Goal: Use online tool/utility: Utilize a website feature to perform a specific function

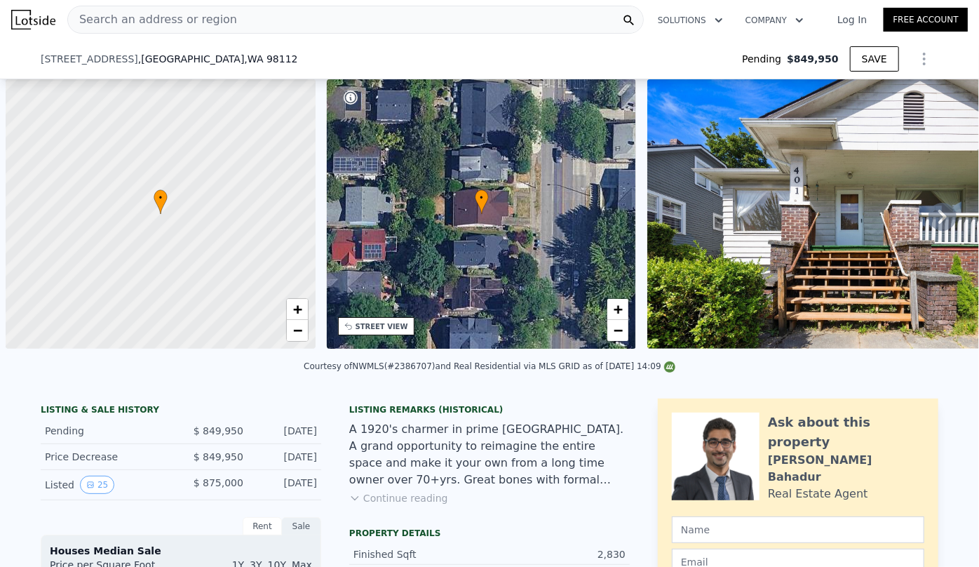
scroll to position [0, 1347]
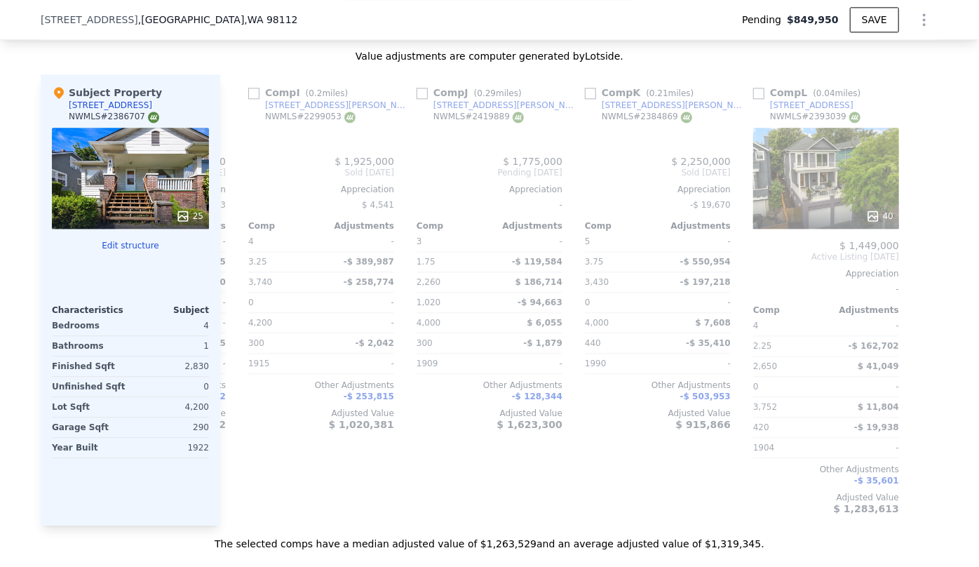
type input "6"
type input "1.75"
type input "3.75"
type input "2260"
type input "3740"
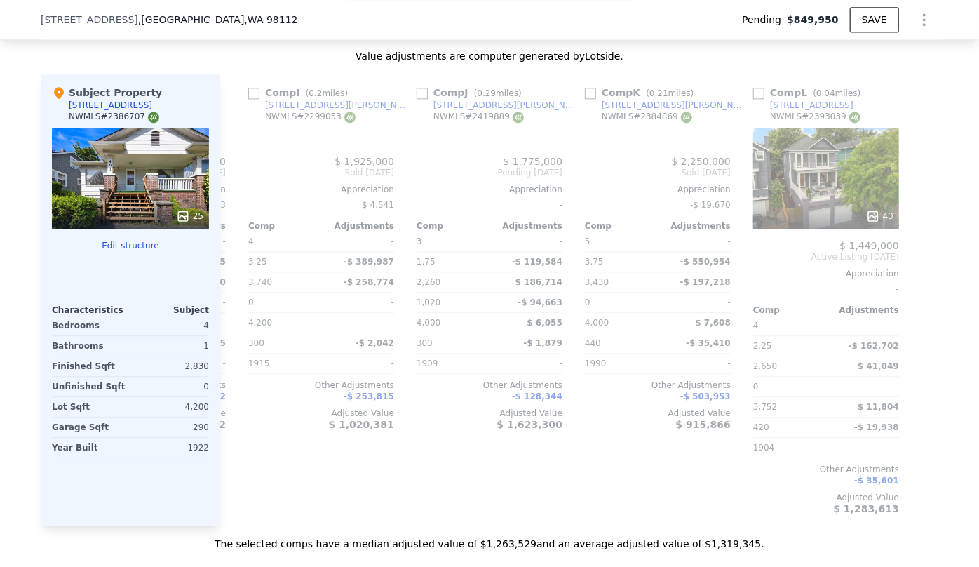
type input "3201"
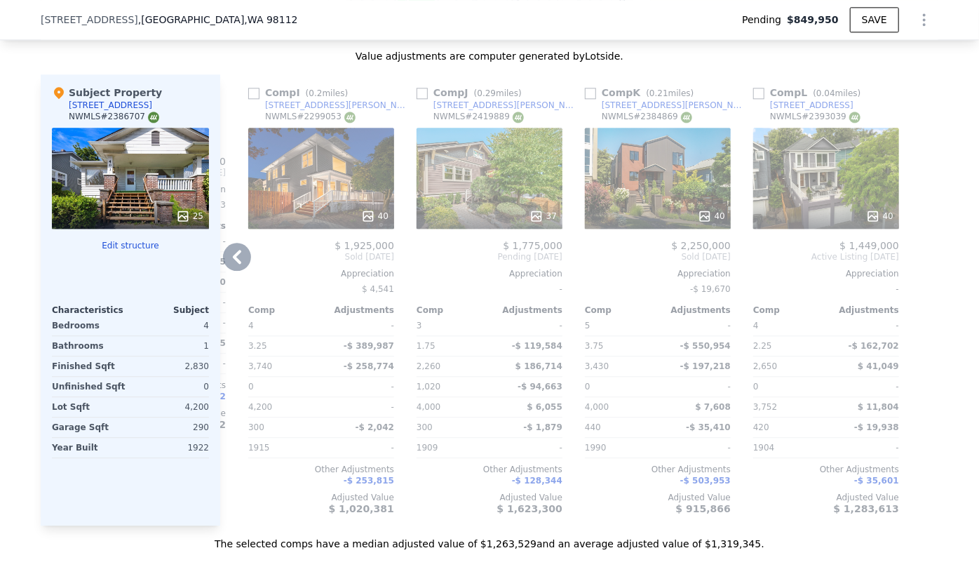
click at [235, 271] on icon at bounding box center [237, 257] width 28 height 28
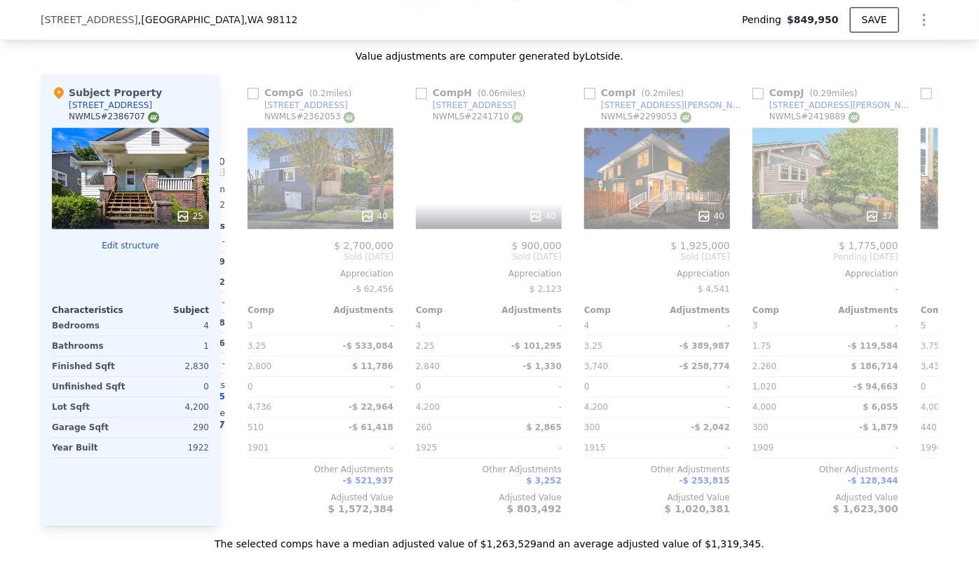
scroll to position [0, 999]
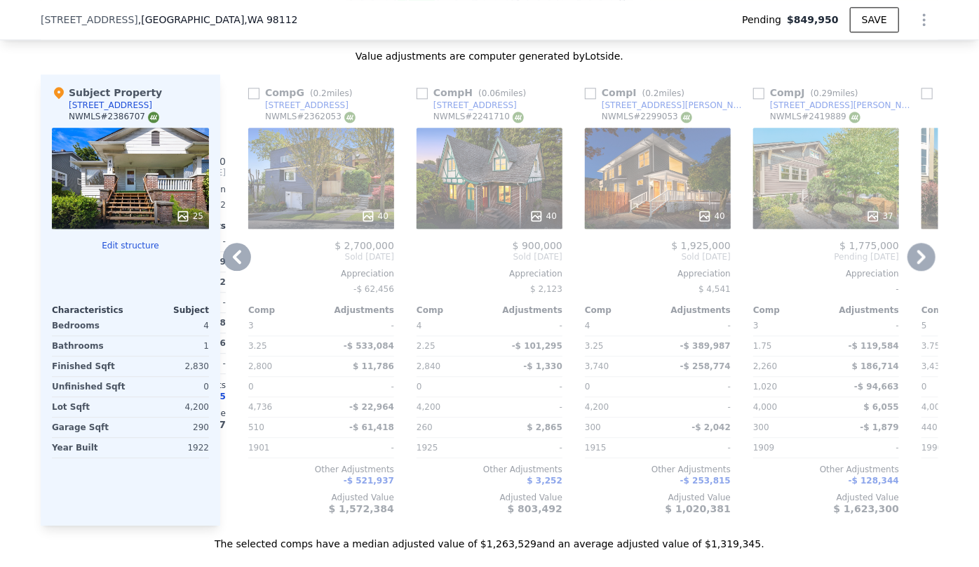
click at [235, 271] on icon at bounding box center [237, 257] width 28 height 28
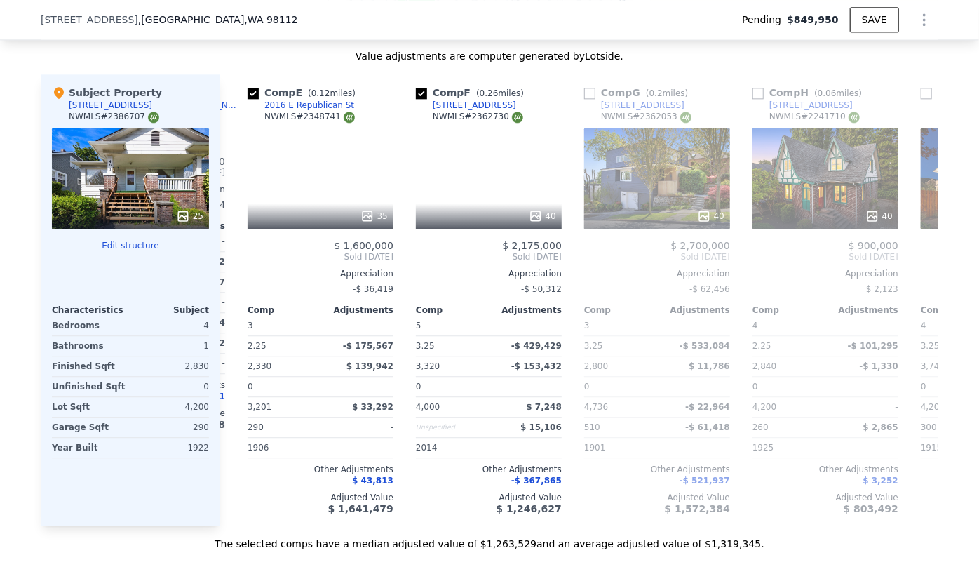
scroll to position [0, 662]
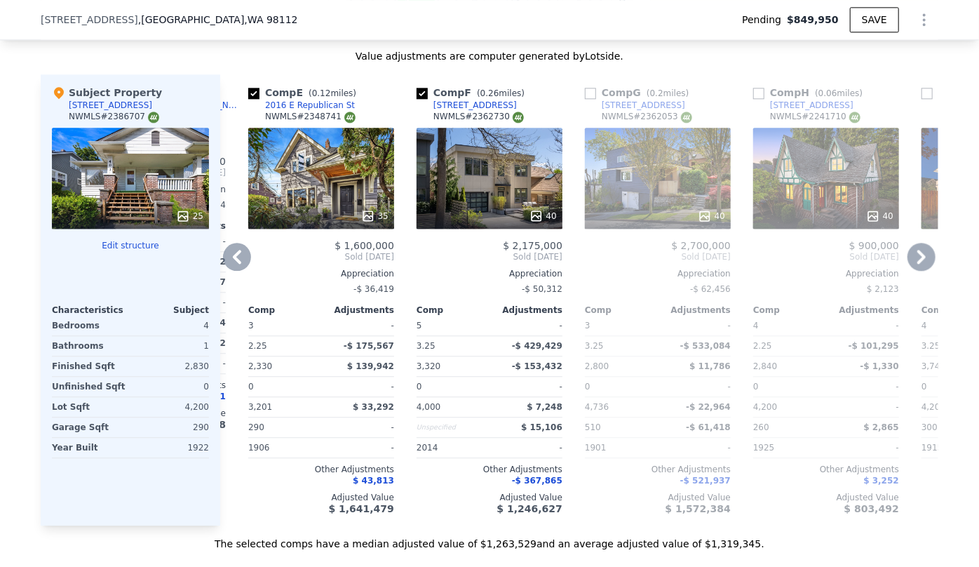
click at [235, 271] on icon at bounding box center [237, 257] width 28 height 28
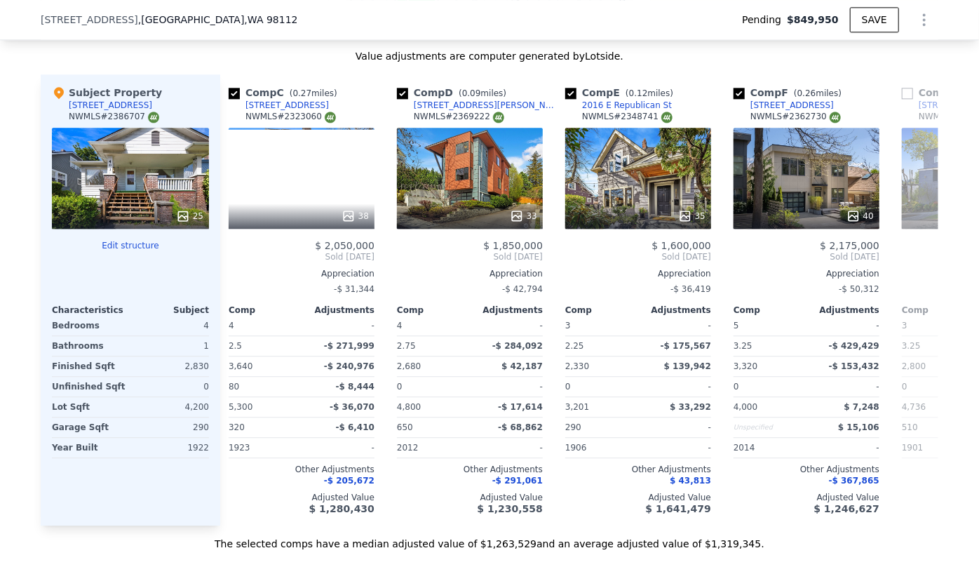
scroll to position [0, 326]
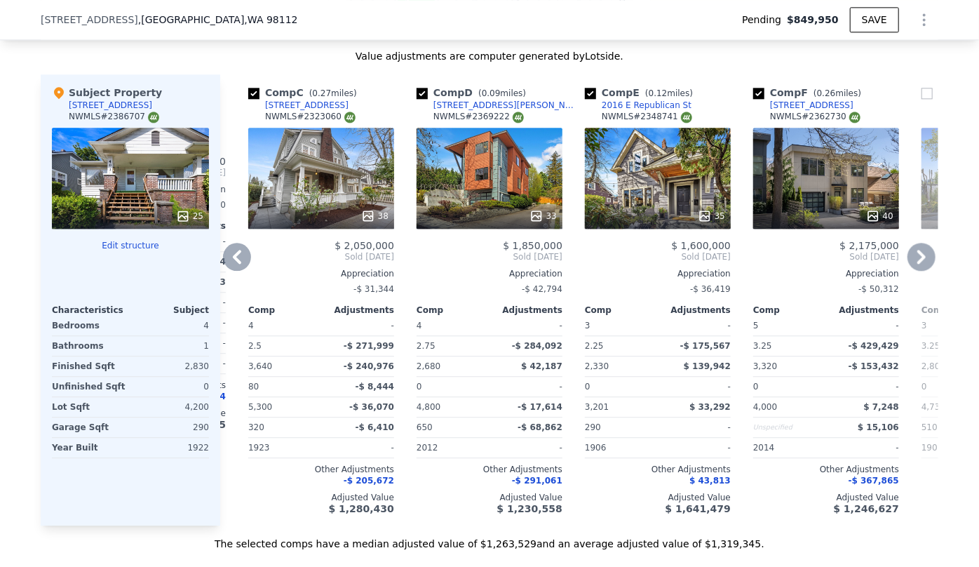
click at [235, 271] on icon at bounding box center [237, 257] width 28 height 28
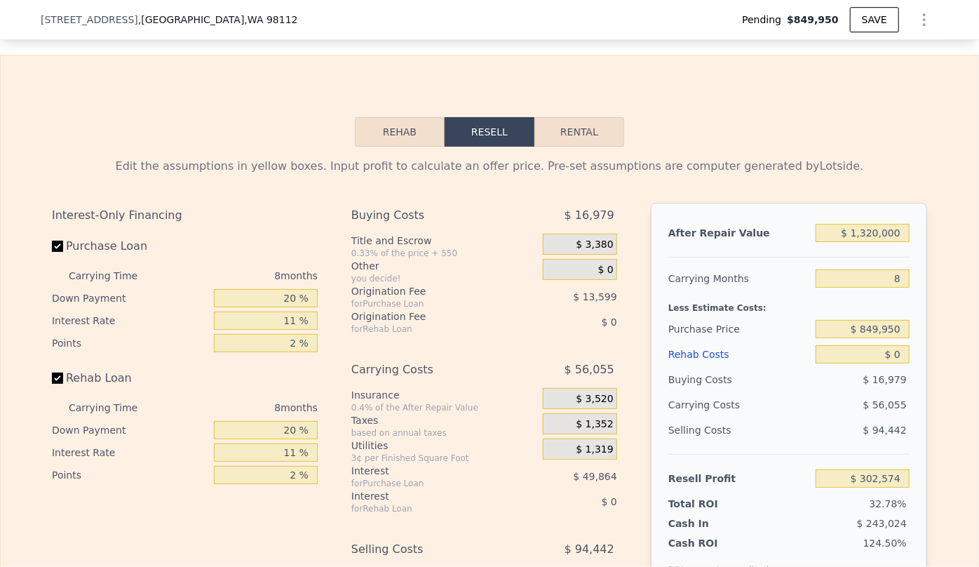
scroll to position [2299, 0]
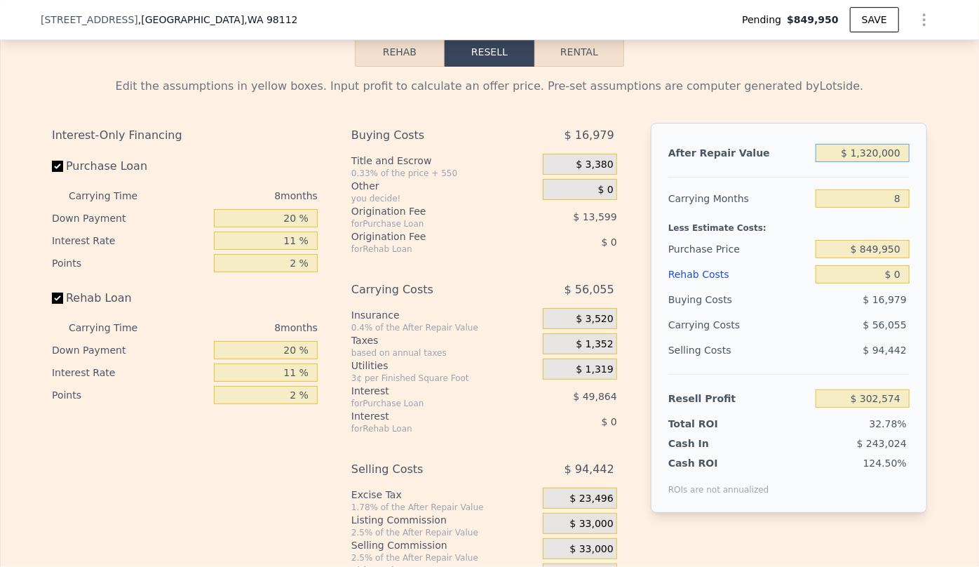
click at [876, 162] on input "$ 1,320,000" at bounding box center [863, 153] width 94 height 18
type input "$ 13,000"
type input "-$ 907,973"
type input "$ 1,000"
type input "-$ 919,088"
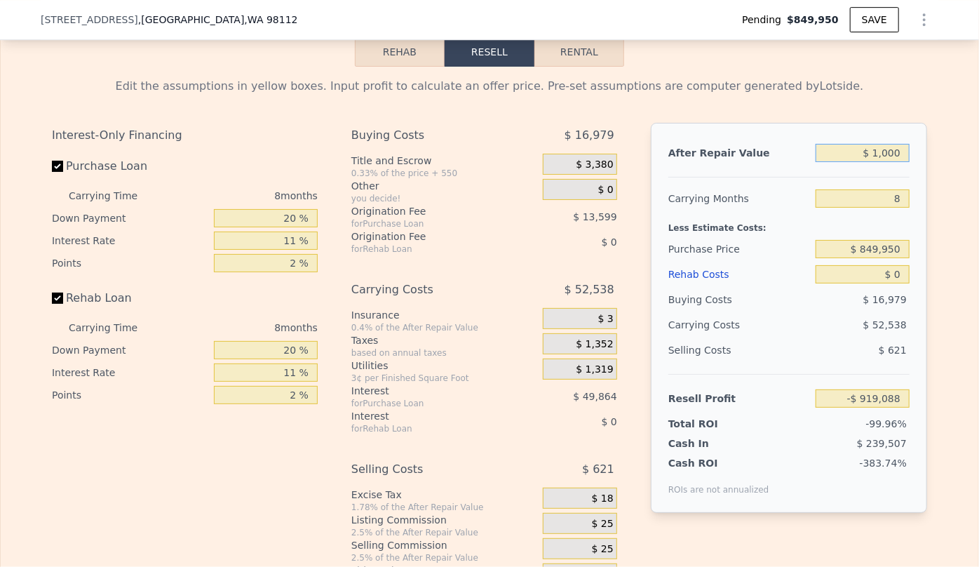
type input "$ 14,000"
type input "-$ 907,047"
type input "$ 140,000"
type input "-$ 790,345"
type input "$ 1,400,000"
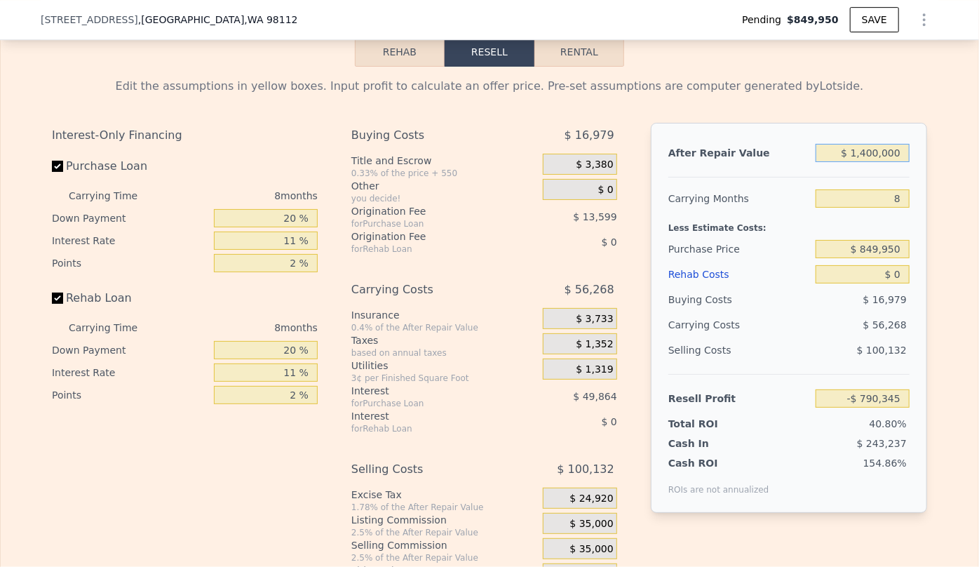
type input "$ 376,671"
type input "$ 14,000,000"
type input "$ 12,046,833"
type input "$ 140,000,000"
type input "$ 128,748,453"
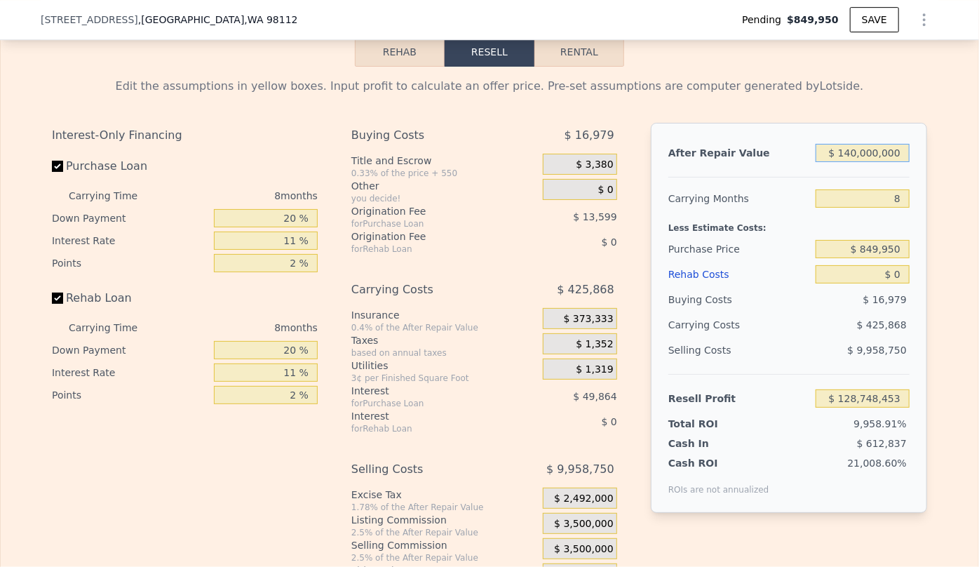
type input "$ 1,400,000,000"
type input "$ 1,295,764,653"
type input "$ 140,000"
type input "-$ 790,345"
type input "$ 1,400,000"
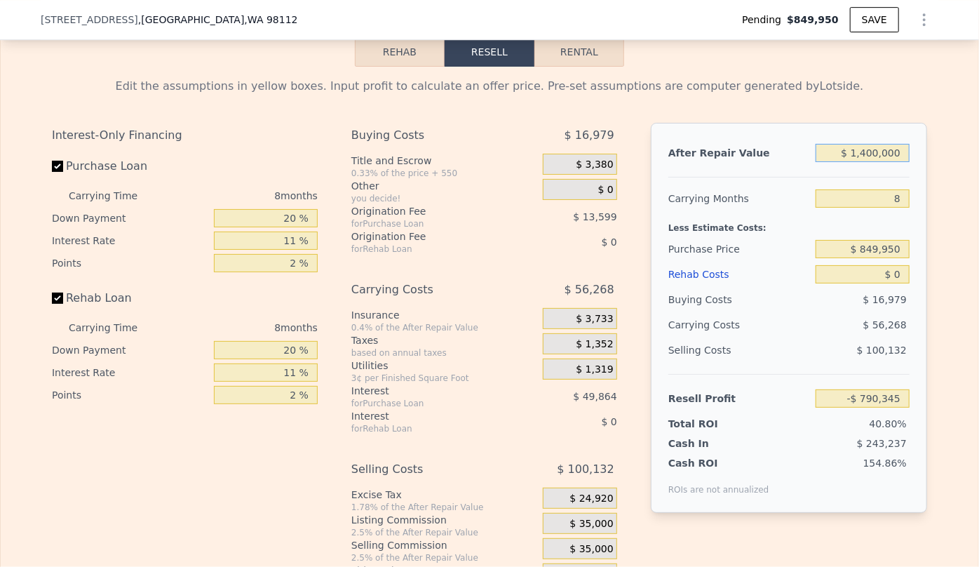
type input "$ 376,671"
type input "$ 1,400,000"
click at [869, 192] on div "After Repair Value $ 1,400,000 Carrying Months 8 Less Estimate Costs: Purchase …" at bounding box center [789, 318] width 276 height 390
click at [899, 208] on input "8" at bounding box center [863, 198] width 94 height 18
type input "10"
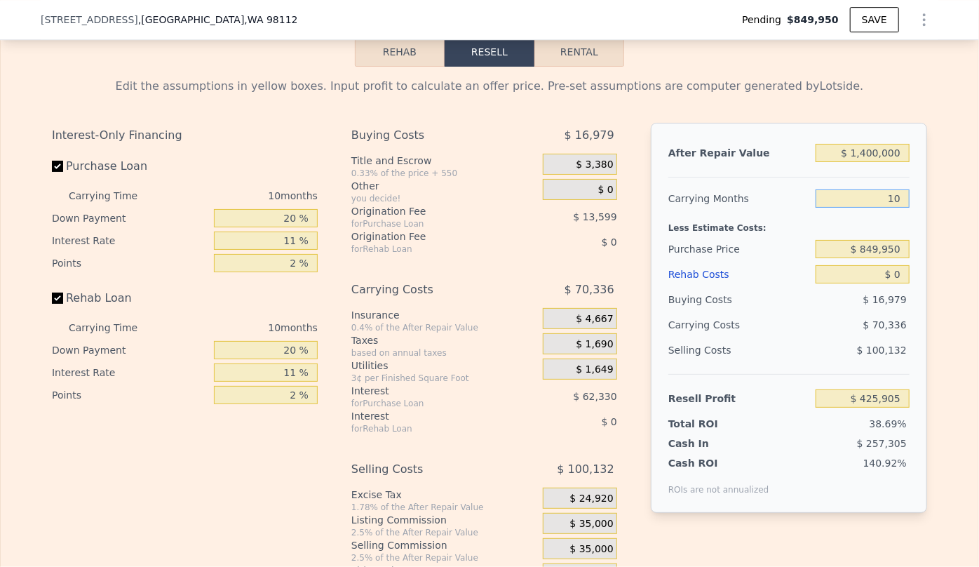
type input "$ 362,603"
type input "10"
click at [898, 258] on input "$ 849,950" at bounding box center [863, 249] width 94 height 18
type input "$ 8"
type input "$ 835,000"
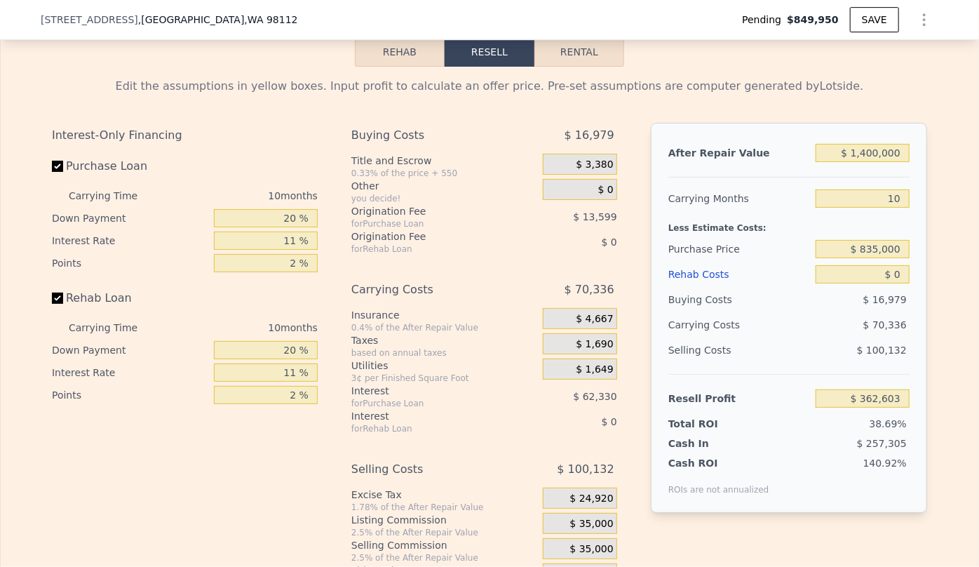
click at [841, 312] on div "$ 16,979" at bounding box center [863, 299] width 95 height 25
type input "$ 378,941"
click at [889, 283] on input "$ 0" at bounding box center [863, 274] width 94 height 18
type input "$ 30"
type input "$ 378,911"
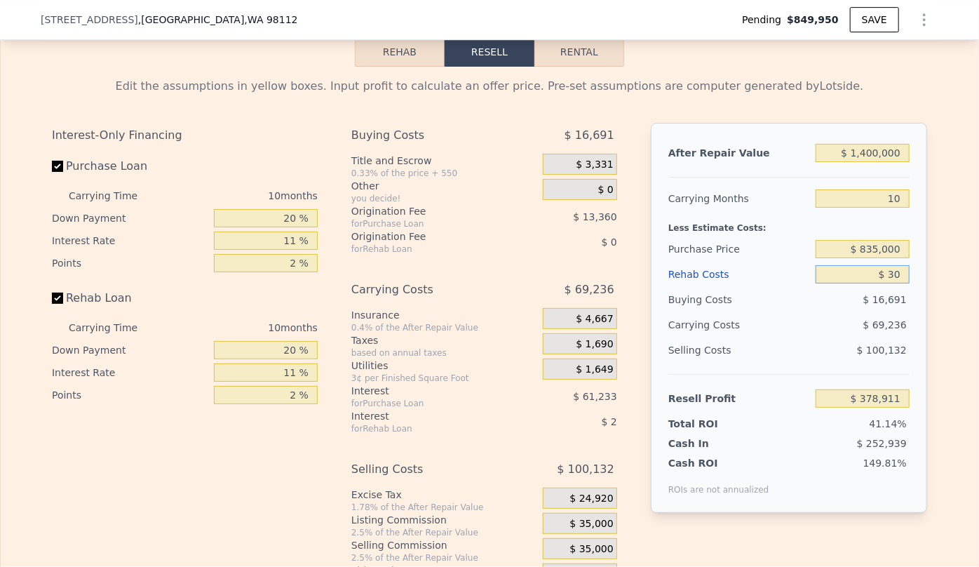
type input "$ 300"
type input "$ 378,616"
type input "$ 3,000"
type input "$ 375,673"
type input "$ 30,000"
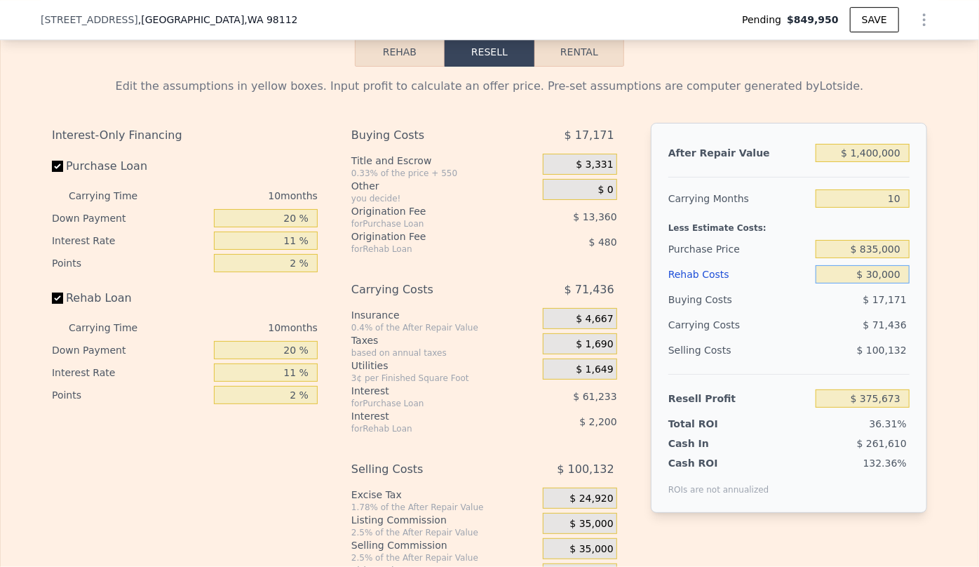
type input "$ 346,261"
type input "$ 300,000"
type input "$ 52,141"
type input "$ 300,000"
click at [772, 337] on div "$ 91,236" at bounding box center [836, 324] width 148 height 25
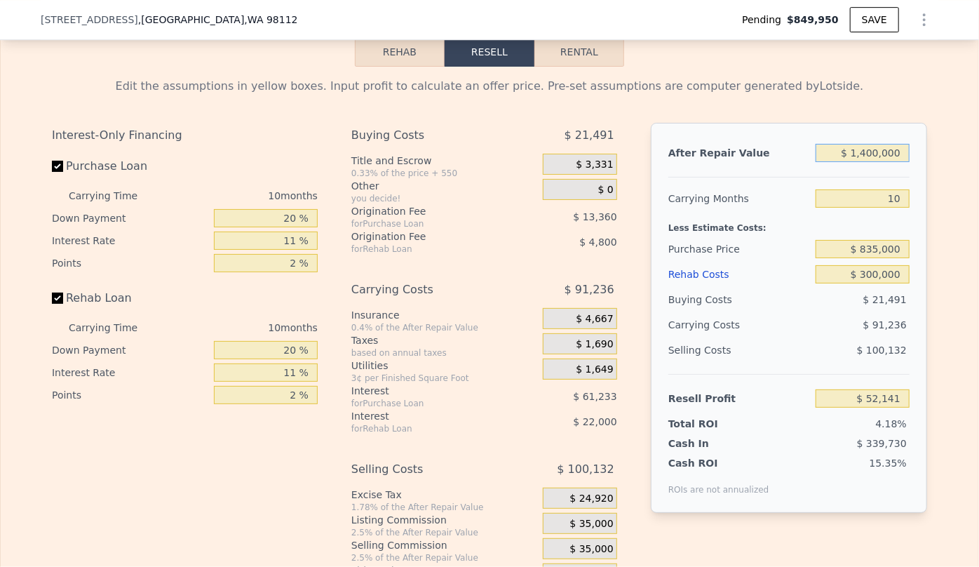
click at [871, 162] on input "$ 1,400,000" at bounding box center [863, 153] width 94 height 18
type input "$ 140,000"
type input "-$ 1,114,035"
type input "$ 10,000"
type input "-$ 1,234,354"
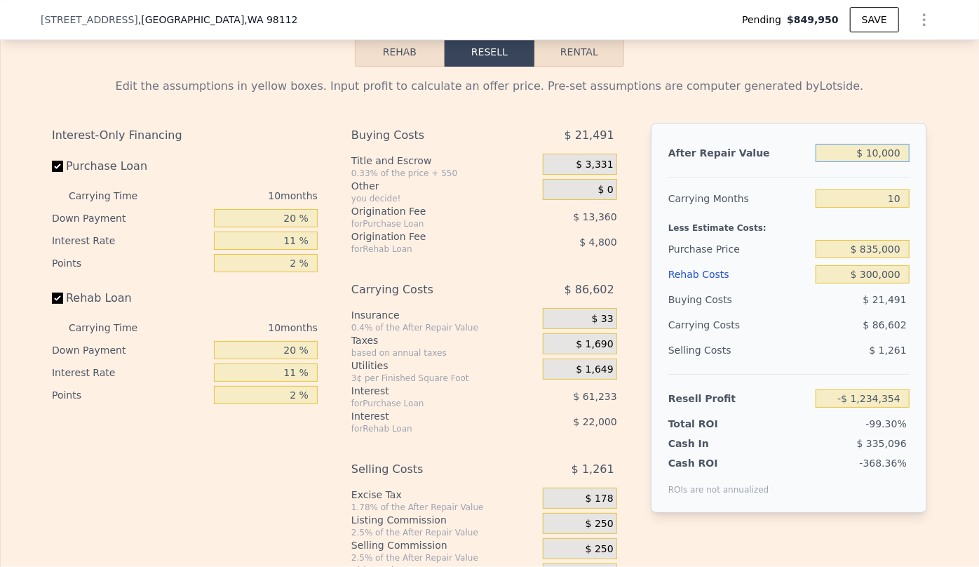
type input "$ 150,000"
type input "-$ 1,104,780"
type input "$ 10,000"
type input "-$ 1,234,354"
type input "$ 140,000"
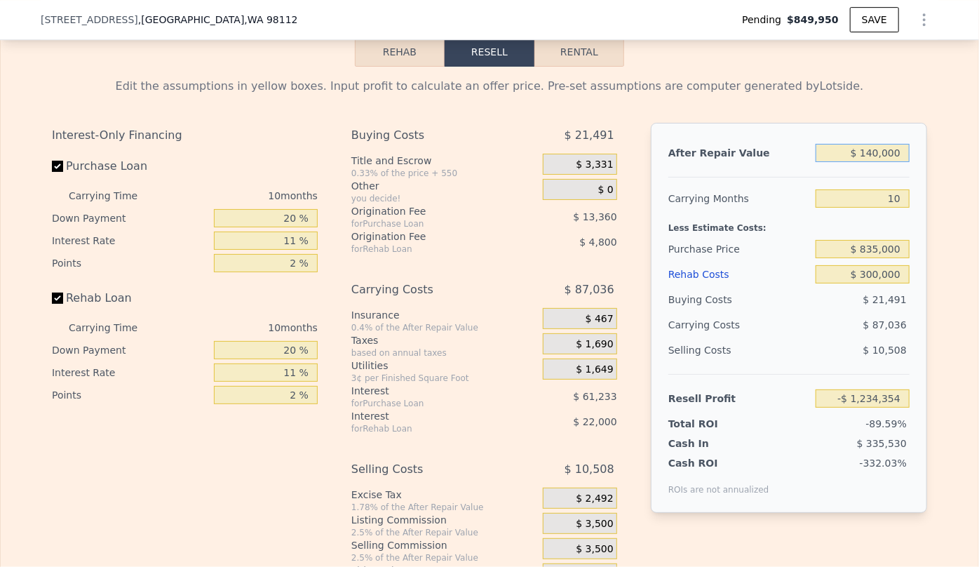
type input "-$ 1,114,035"
type input "$ 1,450,000"
type input "$ 98,418"
type input "$ 14,500,000"
type input "$ 12,176,672"
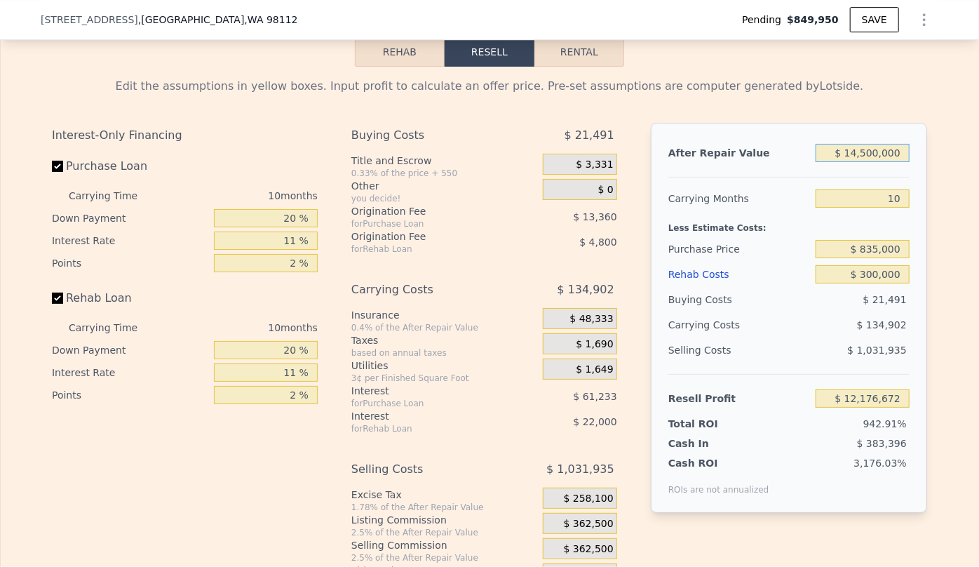
type input "$ 1,450,000"
type input "$ 98,418"
type input "$ 1,450,000"
click at [876, 208] on input "10" at bounding box center [863, 198] width 94 height 18
click at [797, 337] on div "$ 91,402" at bounding box center [836, 324] width 148 height 25
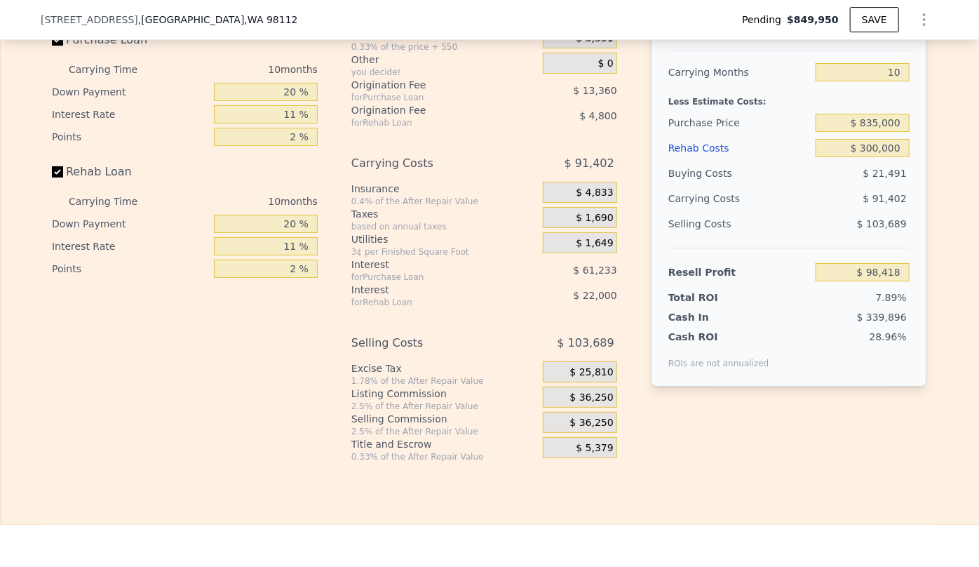
scroll to position [2427, 0]
click at [563, 431] on div "$ 36,250" at bounding box center [580, 420] width 74 height 21
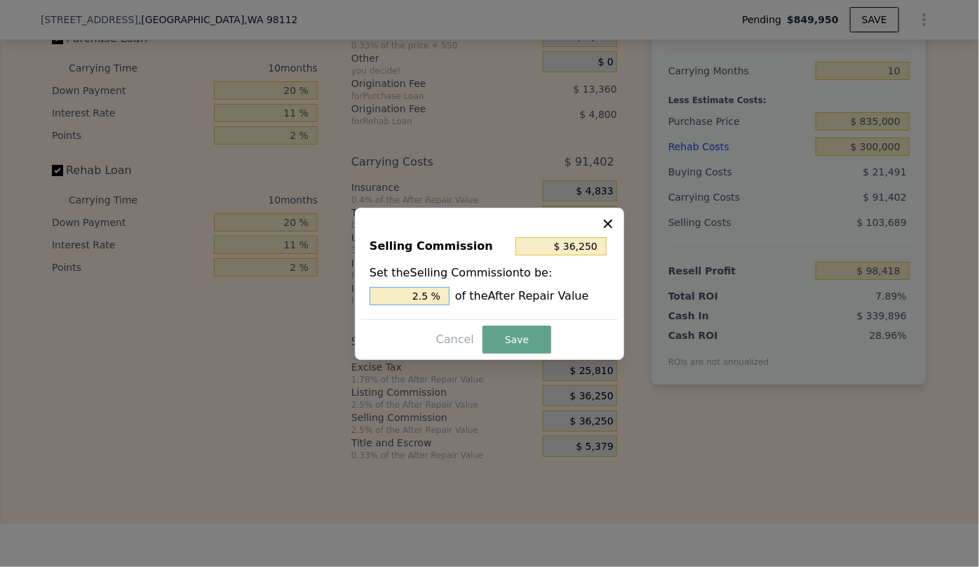
click at [422, 295] on input "2.5 %" at bounding box center [410, 296] width 80 height 18
type input "$ 7,250"
type input ".5 %"
type input "$ 21,750"
type input "1.5 %"
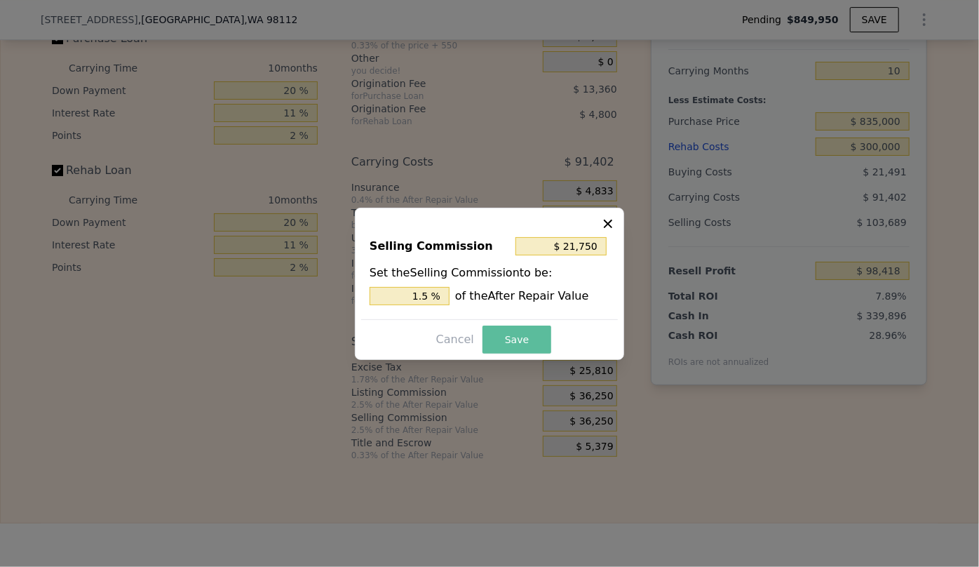
click at [497, 331] on button "Save" at bounding box center [517, 340] width 69 height 28
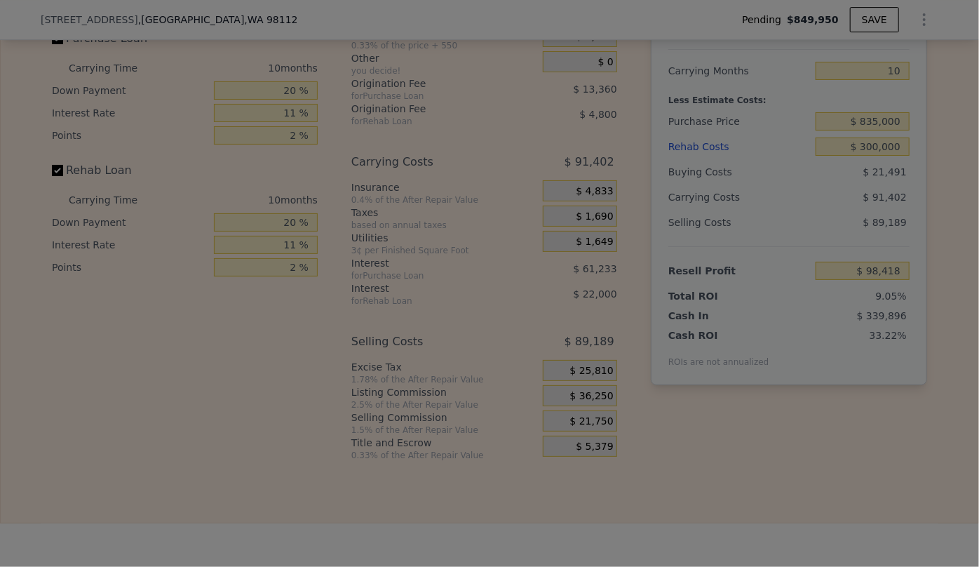
type input "$ 112,918"
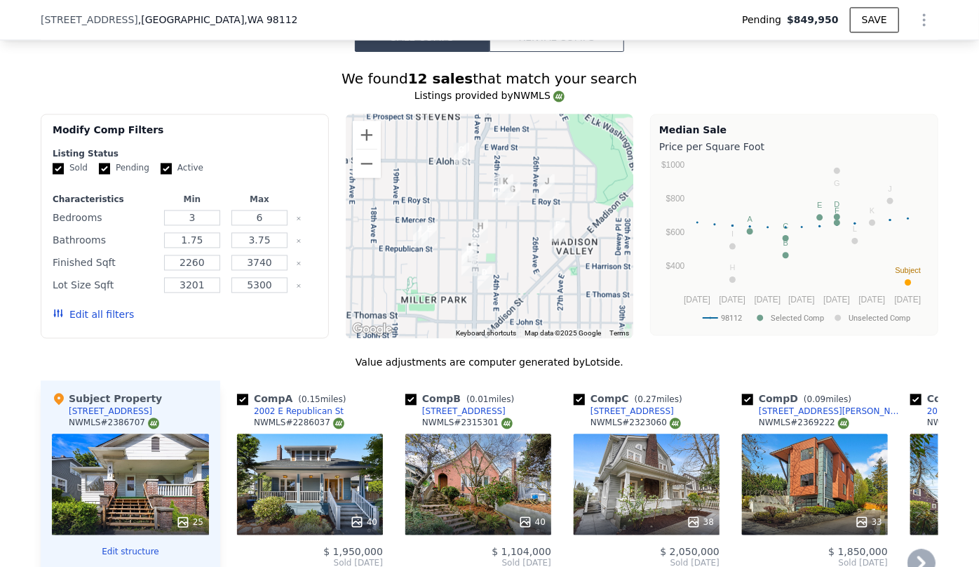
scroll to position [1406, 0]
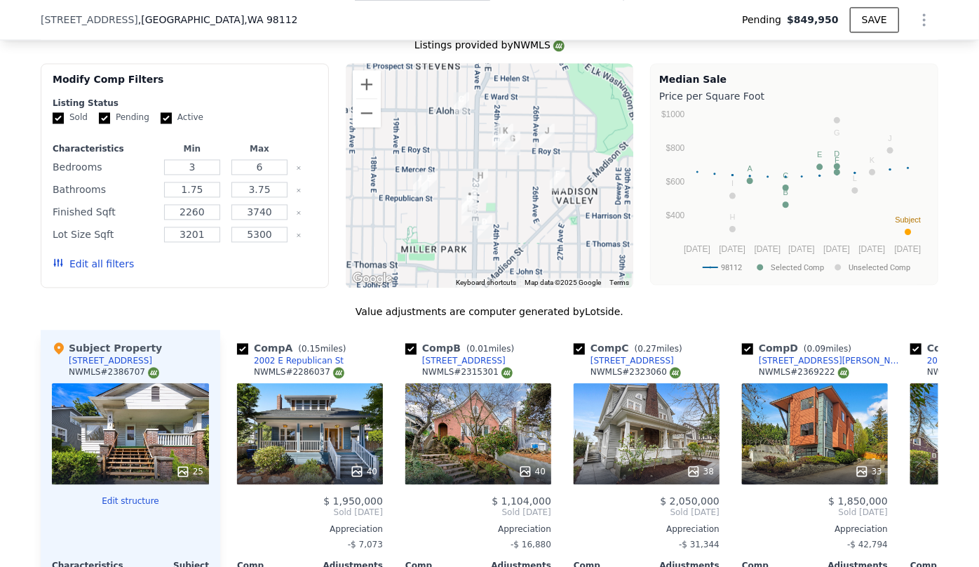
click at [76, 266] on button "Edit all filters" at bounding box center [93, 264] width 81 height 14
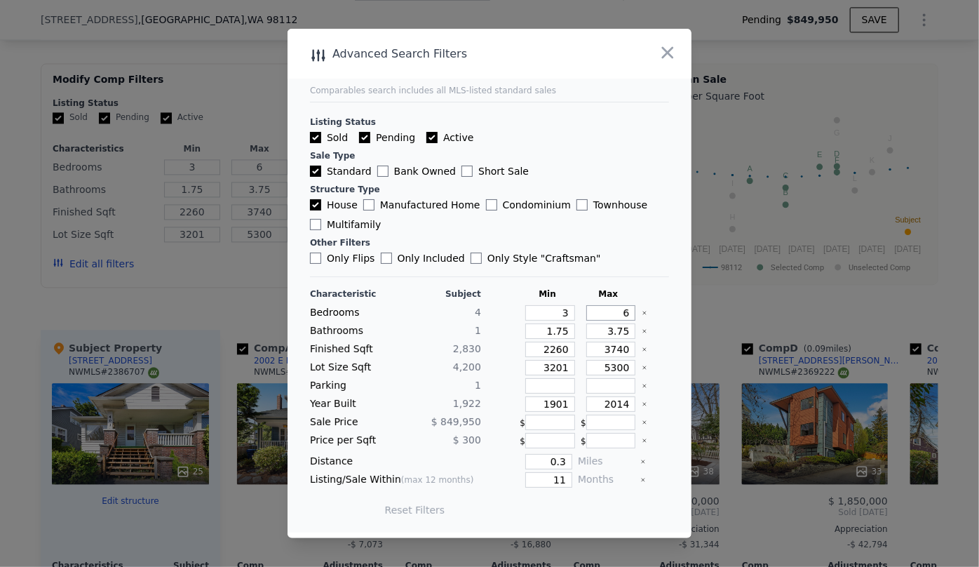
drag, startPoint x: 621, startPoint y: 314, endPoint x: 568, endPoint y: 312, distance: 53.3
click at [570, 312] on div "Bedrooms 4 3 6" at bounding box center [489, 312] width 359 height 15
type input "4"
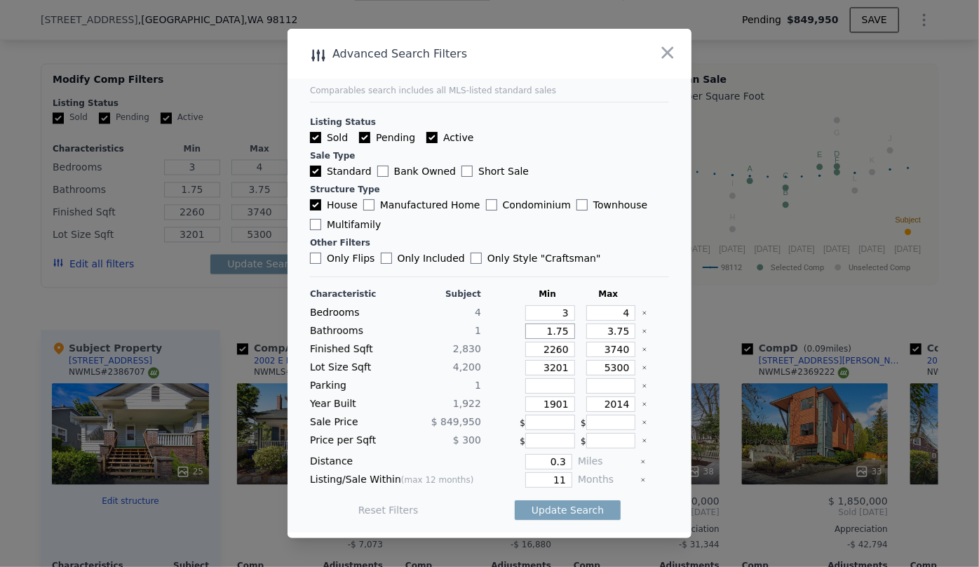
drag, startPoint x: 564, startPoint y: 331, endPoint x: 528, endPoint y: 331, distance: 36.5
click at [528, 331] on input "1.75" at bounding box center [551, 330] width 50 height 15
type input "1"
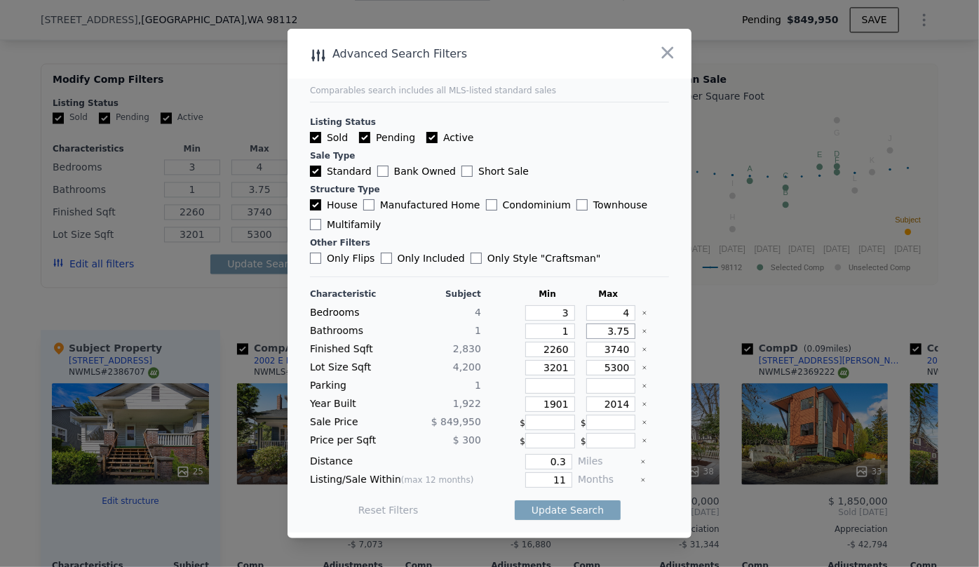
drag, startPoint x: 624, startPoint y: 330, endPoint x: 546, endPoint y: 330, distance: 77.9
click at [546, 330] on div "Bathrooms 1 1 3.75" at bounding box center [489, 330] width 359 height 15
drag, startPoint x: 567, startPoint y: 347, endPoint x: 493, endPoint y: 345, distance: 74.4
click at [493, 345] on div "Finished Sqft 2,830 2260 3740" at bounding box center [489, 349] width 359 height 15
type input "2"
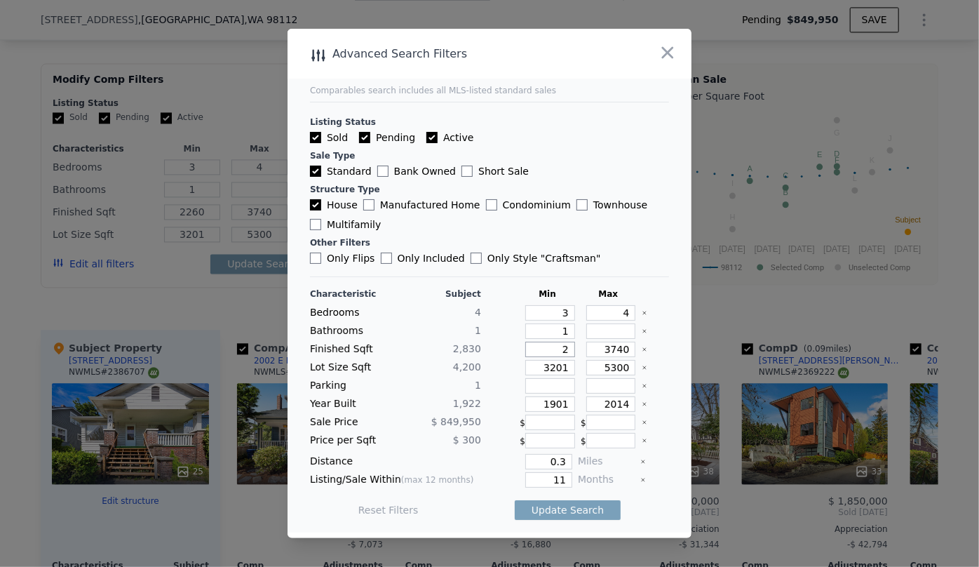
type input "2"
type input "25"
type input "250"
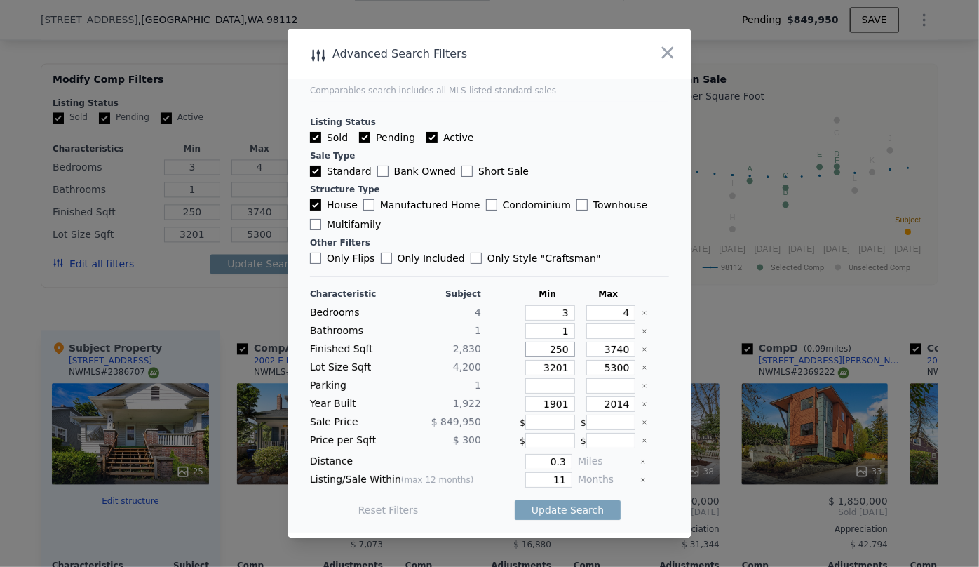
type input "2500"
drag, startPoint x: 627, startPoint y: 348, endPoint x: 587, endPoint y: 347, distance: 40.0
click at [587, 347] on div "3740" at bounding box center [608, 349] width 55 height 15
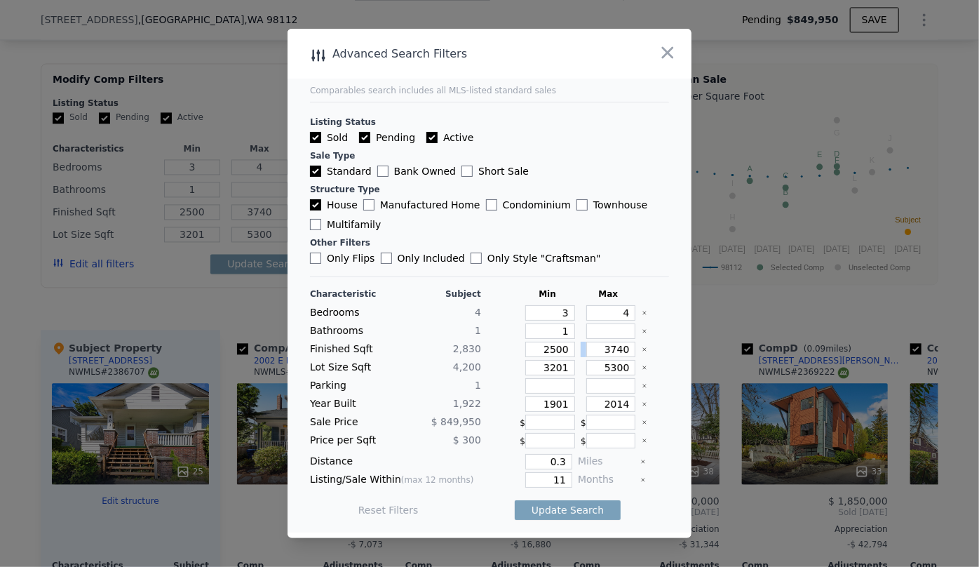
click at [627, 344] on div "3740" at bounding box center [608, 349] width 55 height 15
click at [622, 348] on input "3740" at bounding box center [612, 349] width 50 height 15
type input "374"
type input "37"
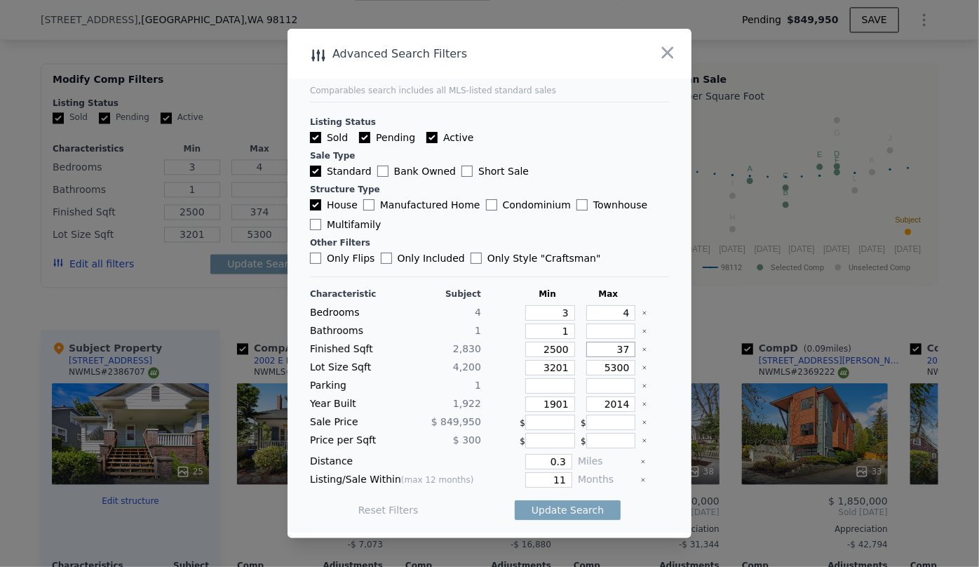
type input "37"
type input "3"
type input "30"
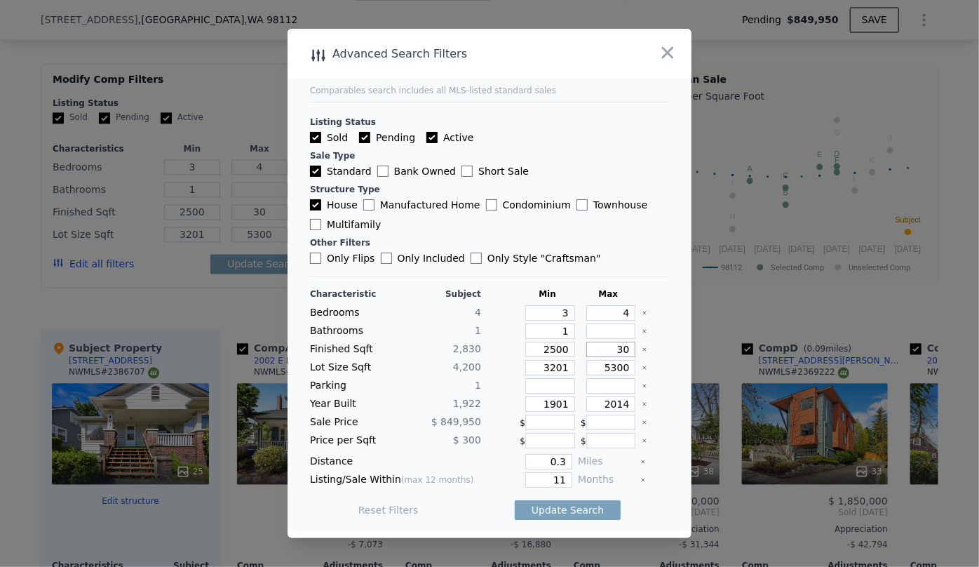
type input "300"
type input "3000"
type input "30000"
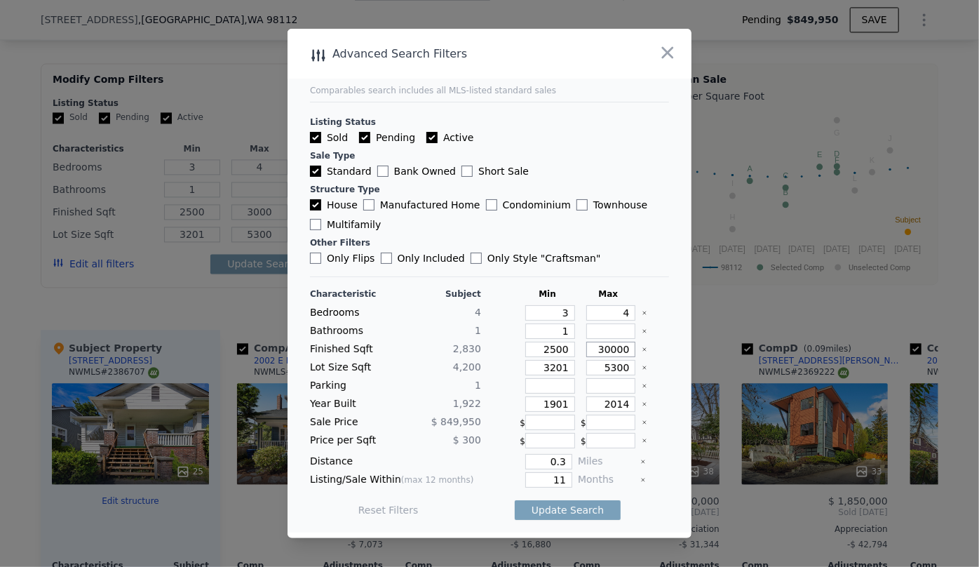
type input "30000"
click at [605, 375] on div "Characteristic Subject Min Max Bedrooms 4 3 4 Bathrooms 1 1 Finished Sqft 2,830…" at bounding box center [489, 408] width 359 height 241
click at [626, 349] on input "30000" at bounding box center [612, 349] width 50 height 15
type input "3000"
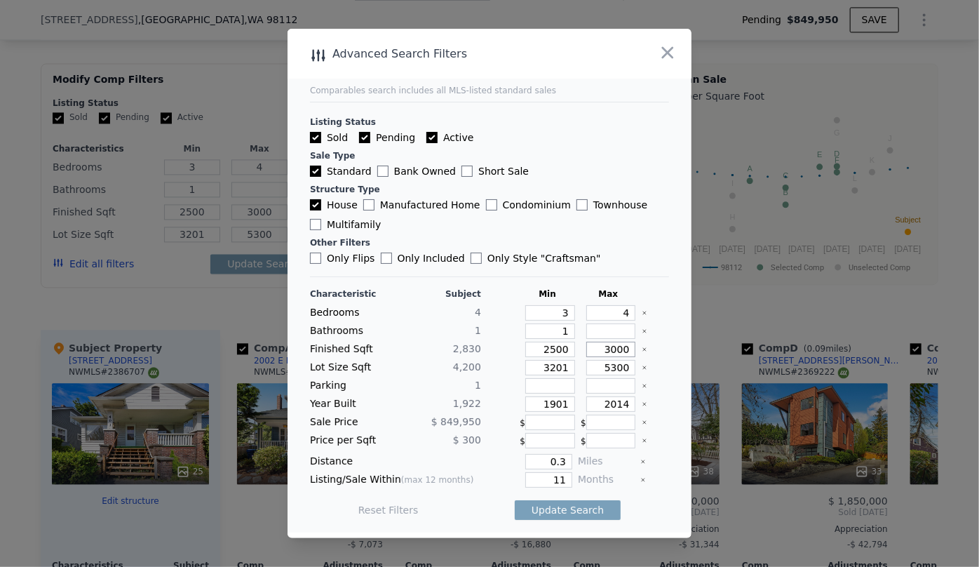
type input "3000"
drag, startPoint x: 563, startPoint y: 370, endPoint x: 515, endPoint y: 367, distance: 47.8
click at [520, 367] on div "3201" at bounding box center [547, 367] width 55 height 15
drag, startPoint x: 561, startPoint y: 402, endPoint x: 459, endPoint y: 390, distance: 103.1
click at [459, 390] on div "Characteristic Subject Min Max Bedrooms 4 3 4 Bathrooms 1 1 Finished Sqft 2,830…" at bounding box center [489, 408] width 359 height 241
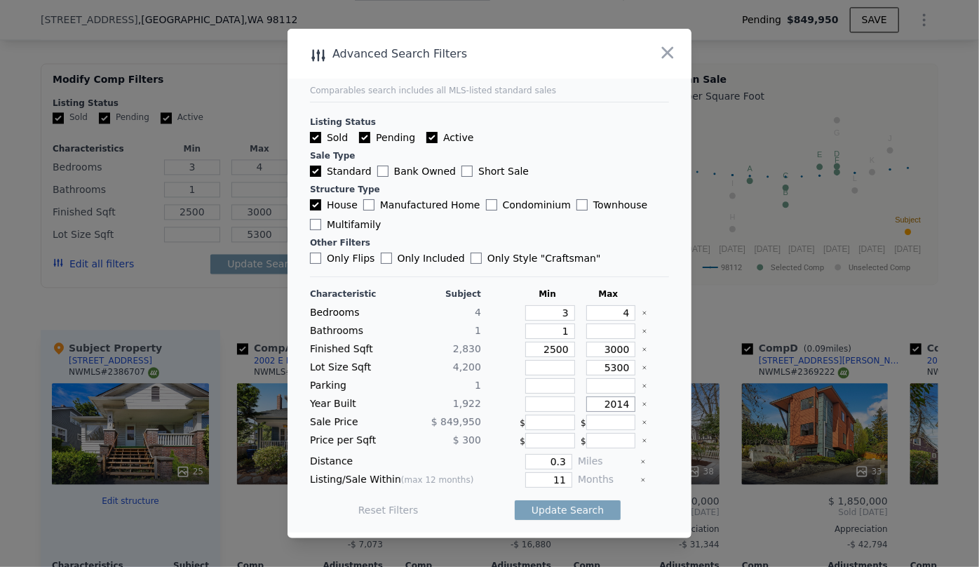
drag, startPoint x: 621, startPoint y: 407, endPoint x: 560, endPoint y: 406, distance: 61.1
click at [560, 406] on div "Year Built 1,922 2014" at bounding box center [489, 403] width 359 height 15
type input "1970"
drag, startPoint x: 561, startPoint y: 459, endPoint x: 506, endPoint y: 450, distance: 55.5
click at [506, 450] on div "Characteristic Subject Min Max Bedrooms 4 3 4 Bathrooms 1 1 Finished Sqft 2,830…" at bounding box center [489, 408] width 359 height 241
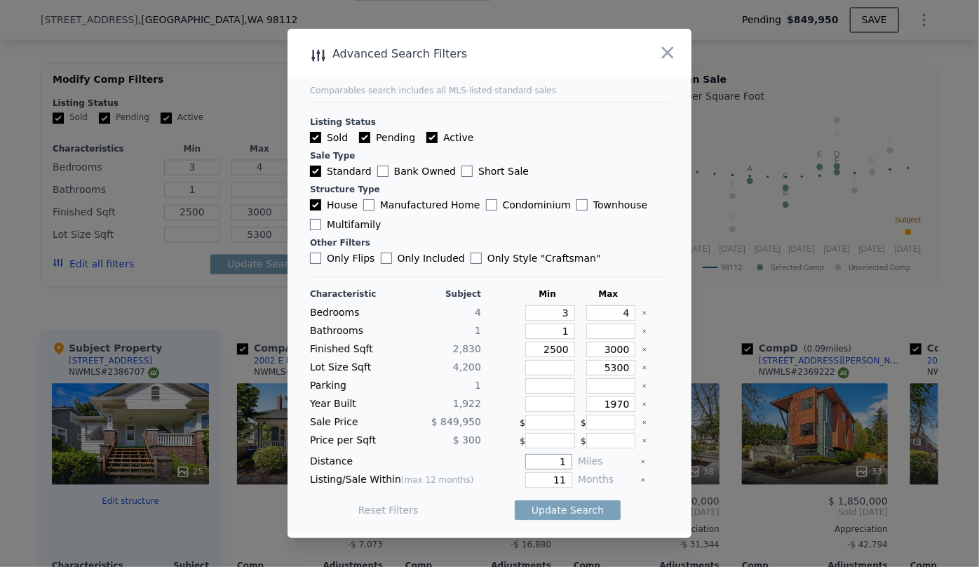
type input "1"
drag, startPoint x: 564, startPoint y: 480, endPoint x: 512, endPoint y: 477, distance: 52.0
click at [512, 477] on div "11" at bounding box center [530, 479] width 86 height 15
type input "6"
click at [534, 500] on button "Update Search" at bounding box center [568, 510] width 106 height 20
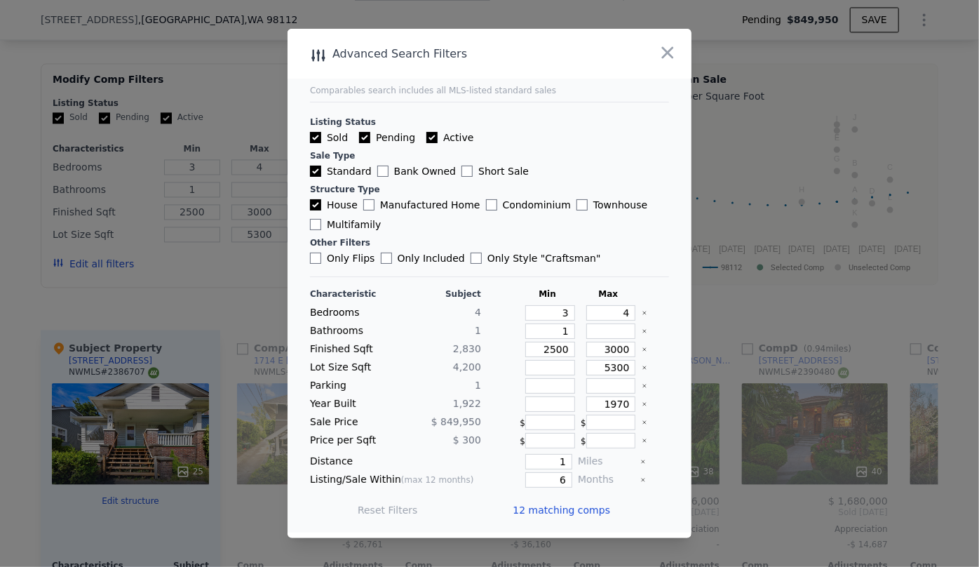
click at [542, 510] on span "12 matching comps" at bounding box center [562, 510] width 98 height 14
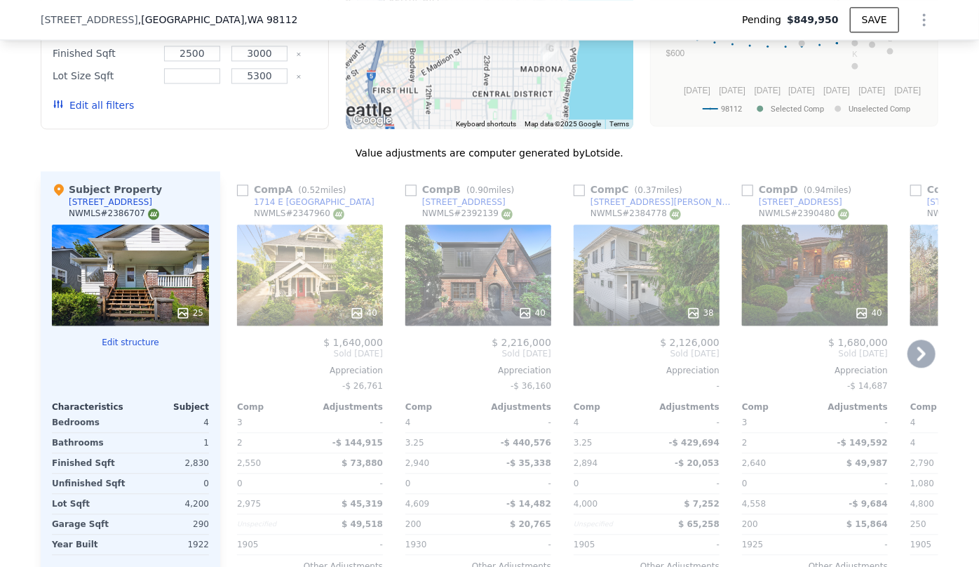
scroll to position [1661, 0]
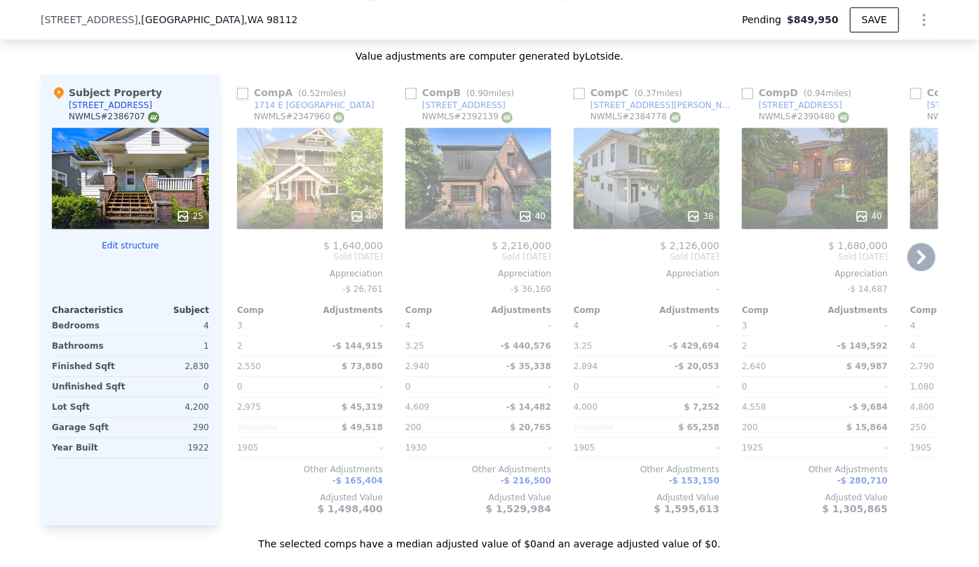
click at [239, 99] on input "checkbox" at bounding box center [242, 93] width 11 height 11
checkbox input "true"
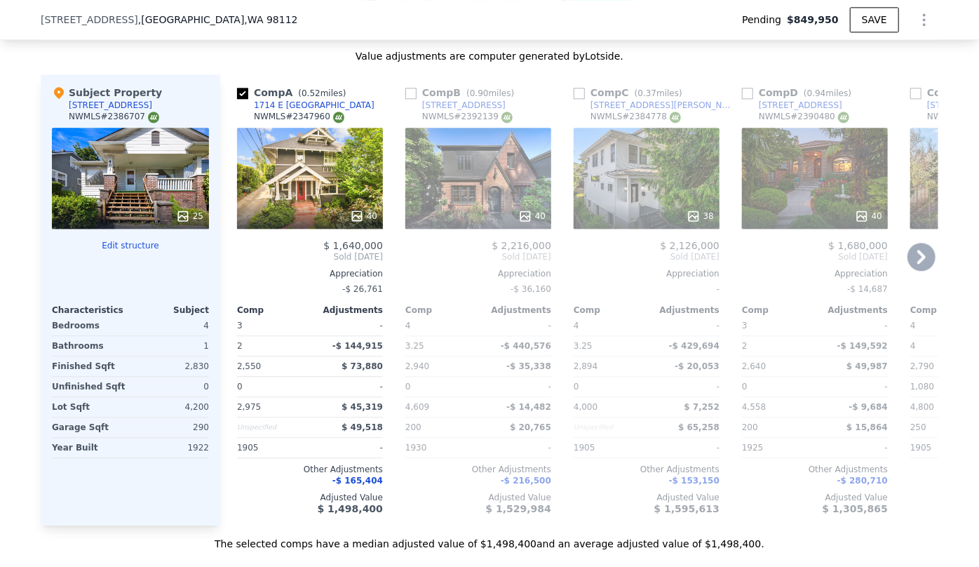
click at [924, 262] on icon at bounding box center [922, 257] width 28 height 28
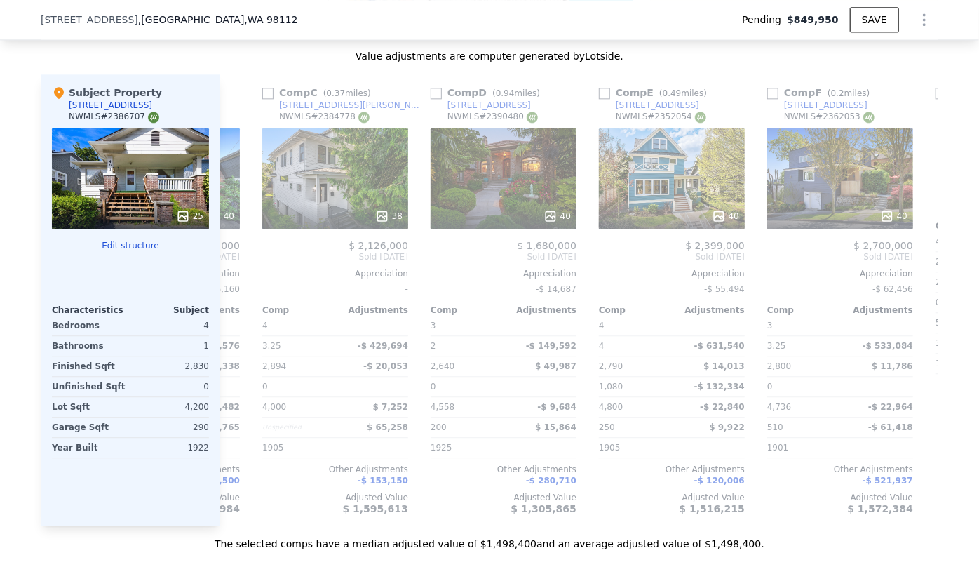
scroll to position [0, 337]
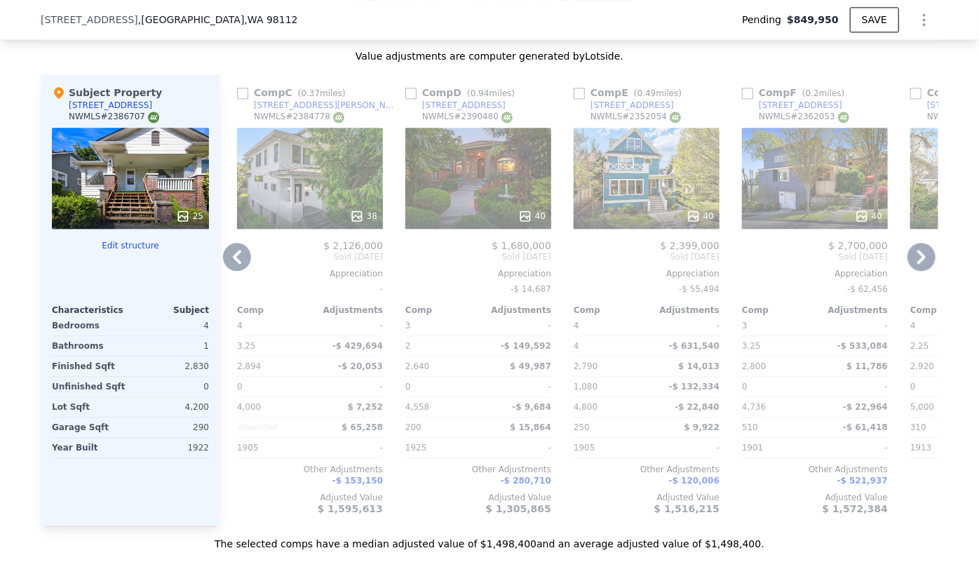
click at [924, 262] on icon at bounding box center [922, 257] width 28 height 28
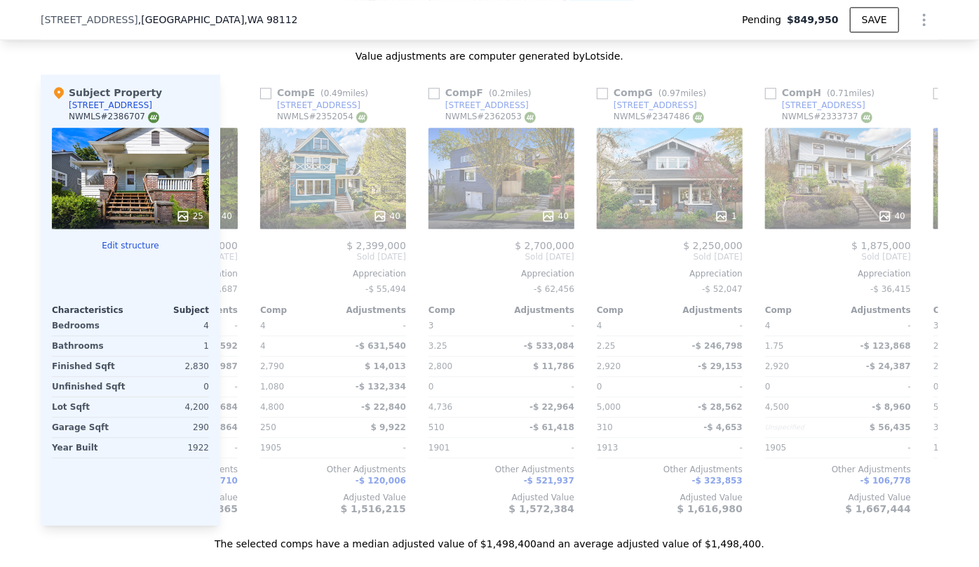
scroll to position [0, 674]
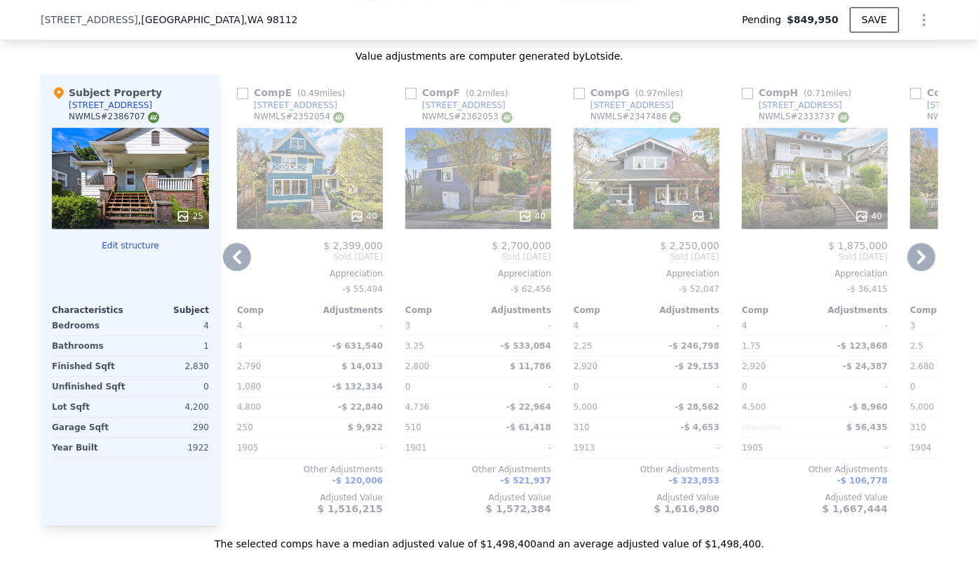
click at [924, 262] on icon at bounding box center [922, 257] width 28 height 28
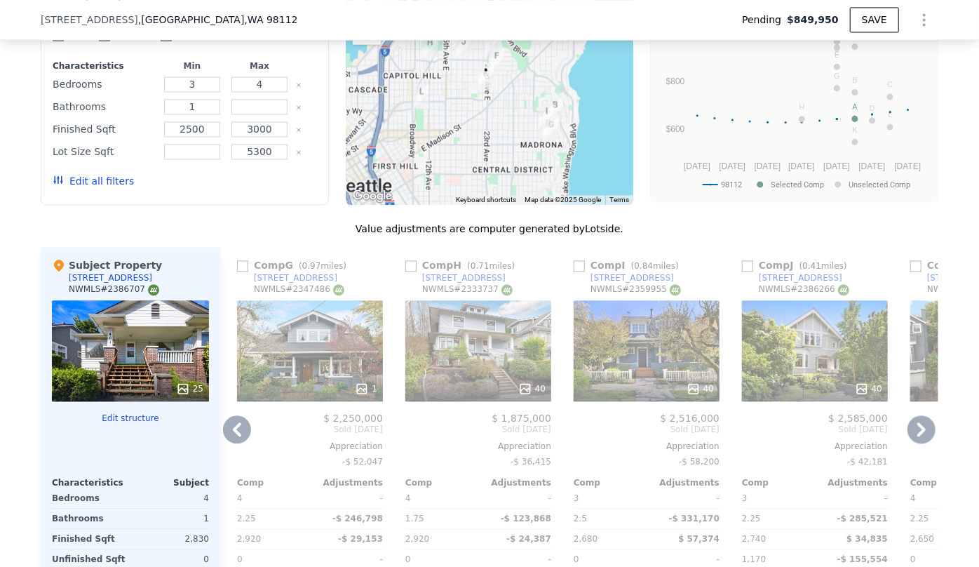
scroll to position [1470, 0]
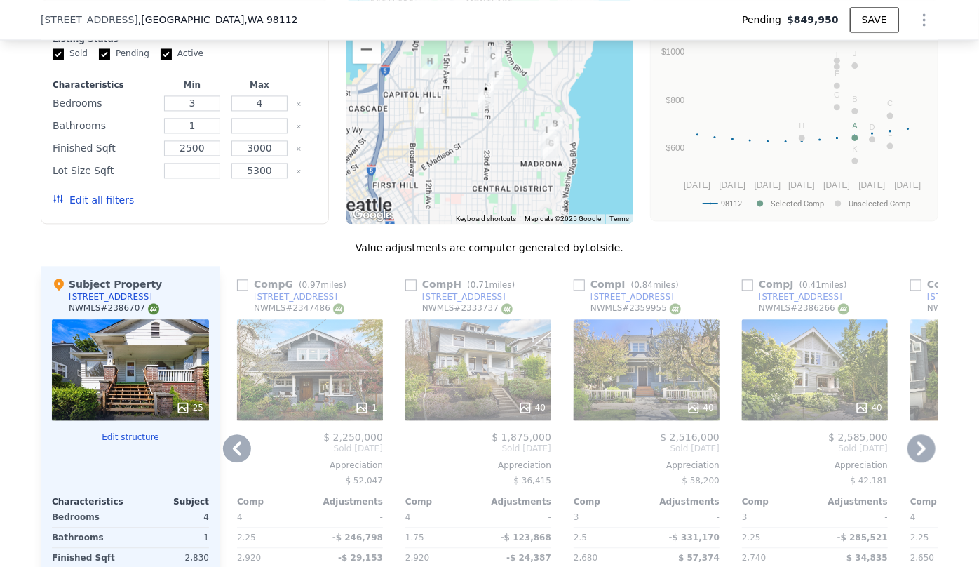
click at [105, 206] on button "Edit all filters" at bounding box center [93, 200] width 81 height 14
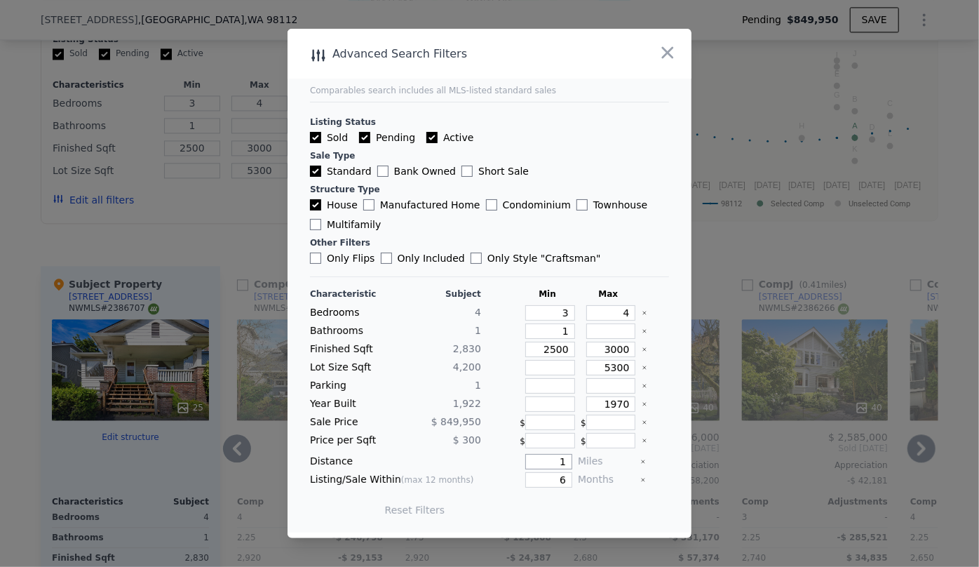
click at [556, 456] on input "1" at bounding box center [549, 461] width 47 height 15
type input "0.6"
click at [560, 505] on button "Update Search" at bounding box center [568, 510] width 106 height 20
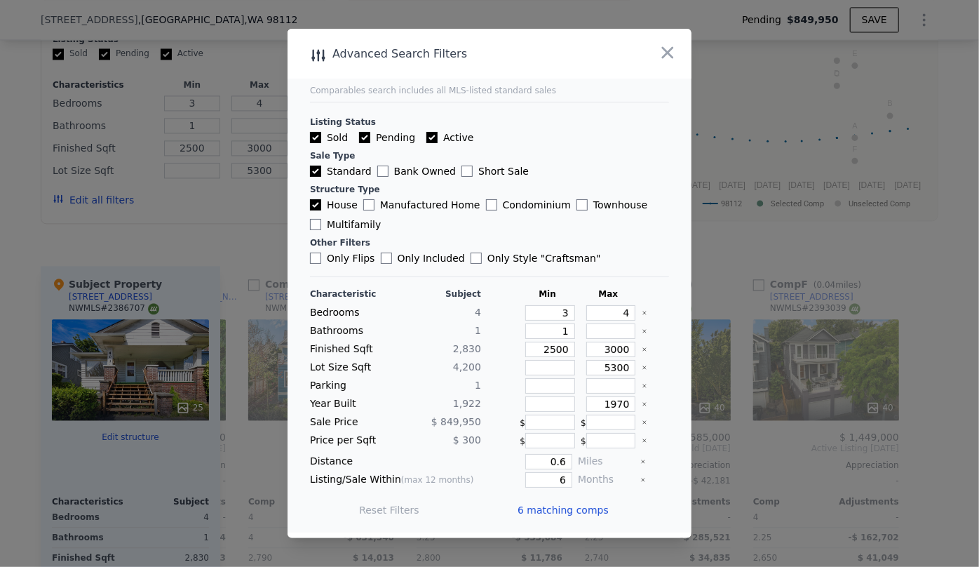
scroll to position [0, 326]
click at [561, 505] on span "6 matching comps" at bounding box center [563, 510] width 91 height 14
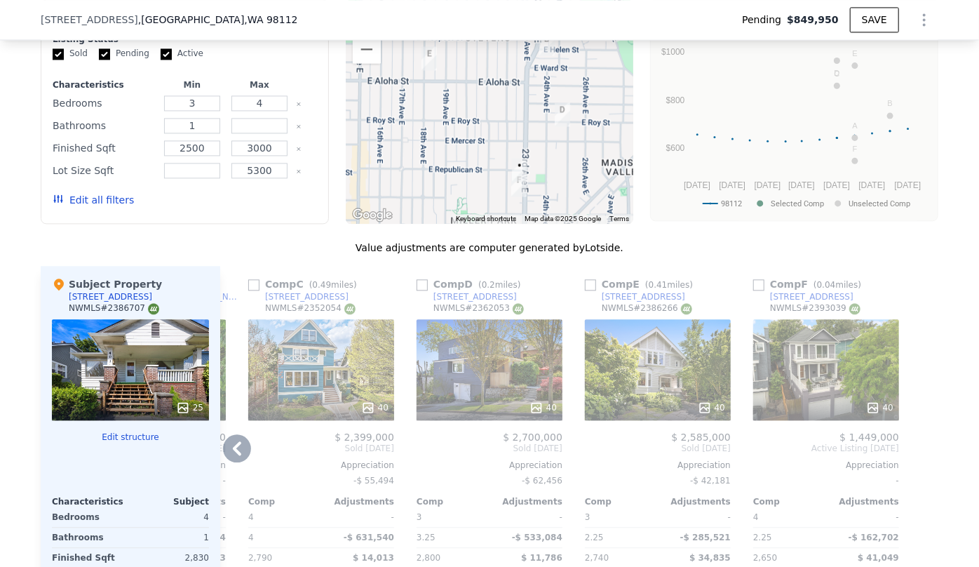
click at [237, 446] on icon at bounding box center [237, 448] width 28 height 28
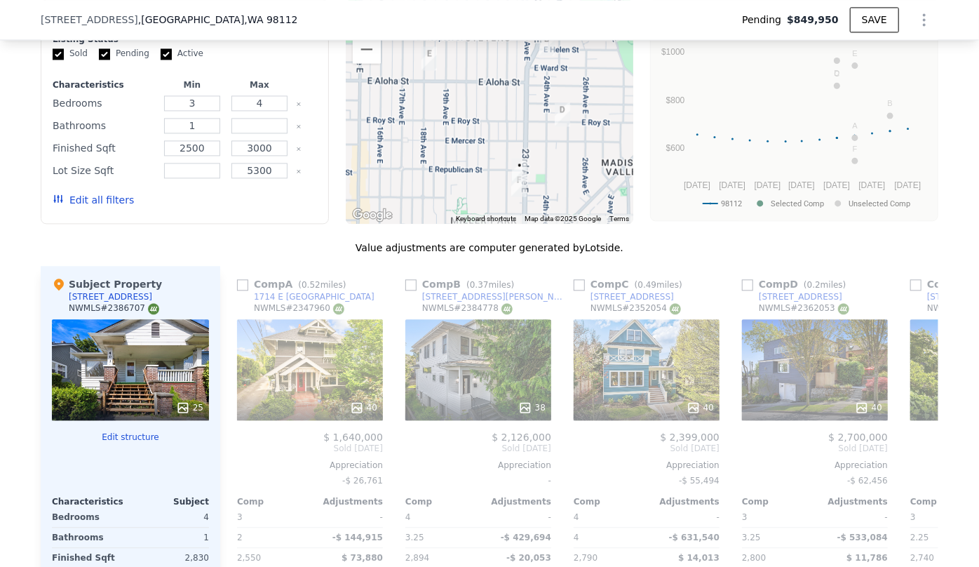
scroll to position [0, 0]
click at [240, 290] on input "checkbox" at bounding box center [242, 284] width 11 height 11
checkbox input "true"
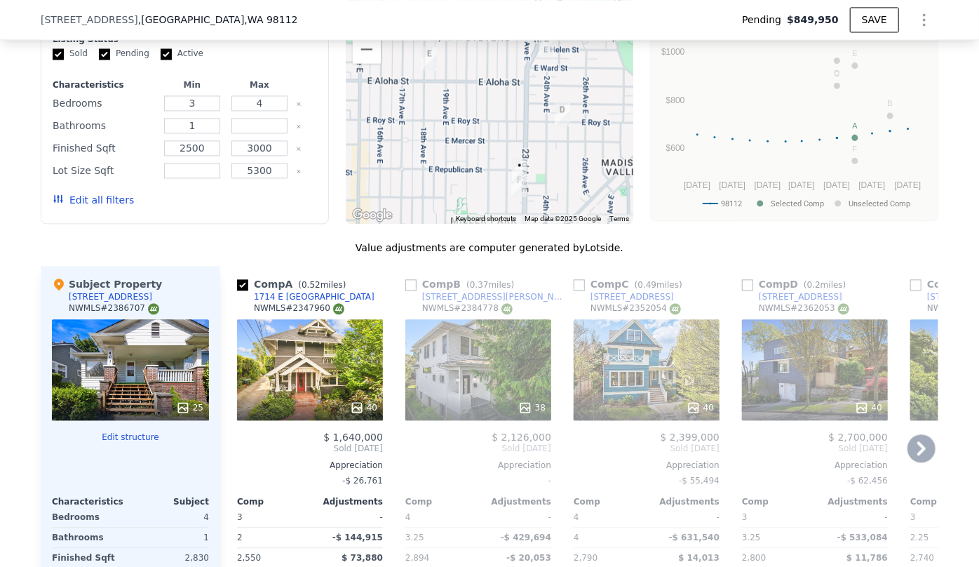
click at [908, 453] on icon at bounding box center [922, 448] width 28 height 28
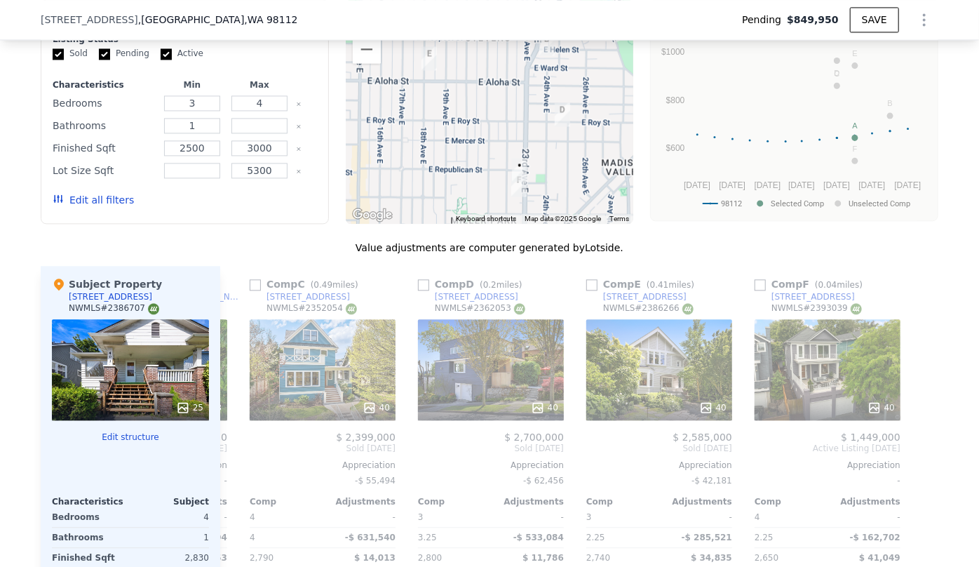
scroll to position [0, 325]
click at [591, 286] on input "checkbox" at bounding box center [591, 284] width 11 height 11
checkbox input "true"
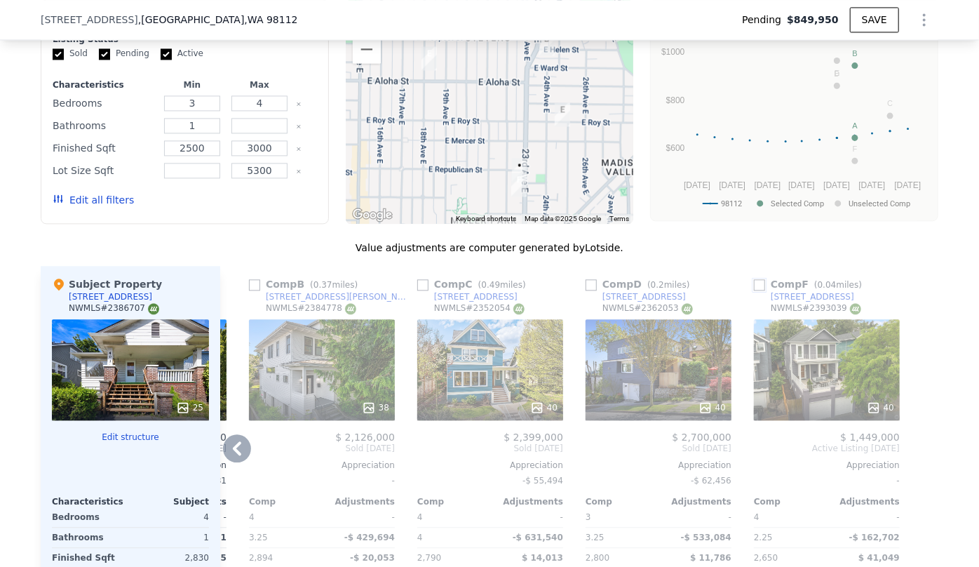
click at [754, 290] on input "checkbox" at bounding box center [759, 284] width 11 height 11
checkbox input "true"
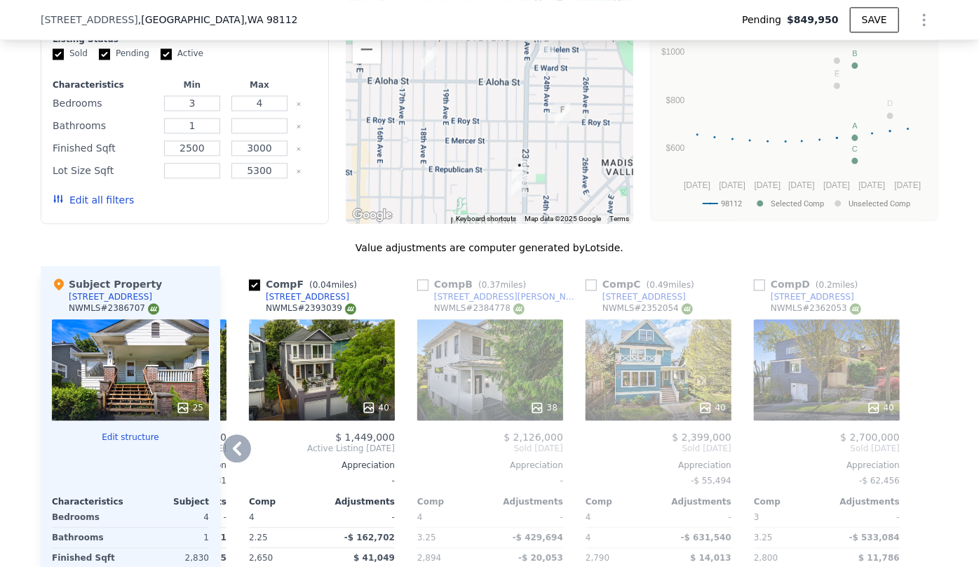
click at [232, 449] on icon at bounding box center [237, 448] width 28 height 28
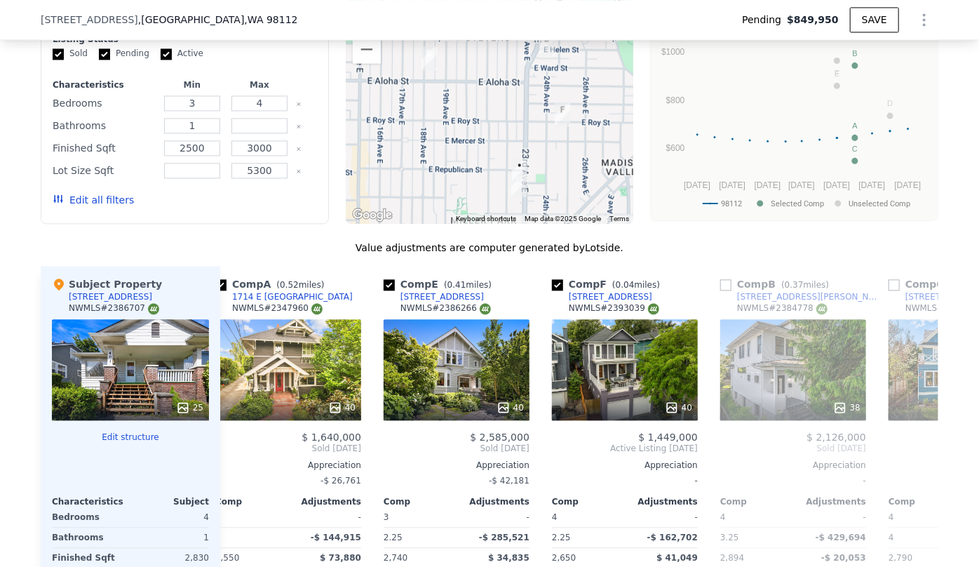
scroll to position [0, 0]
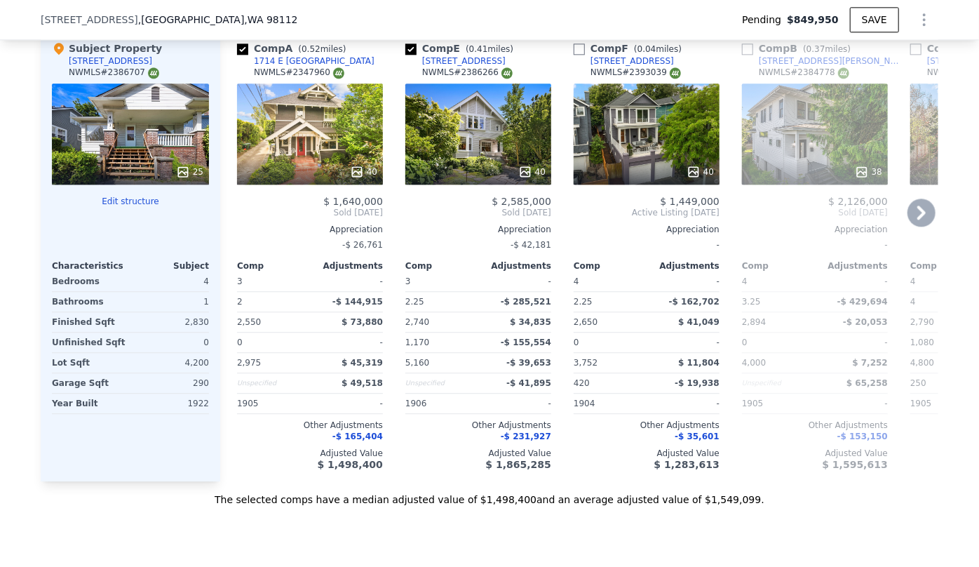
type input "6"
type input "1.75"
type input "3.75"
type input "2260"
type input "3740"
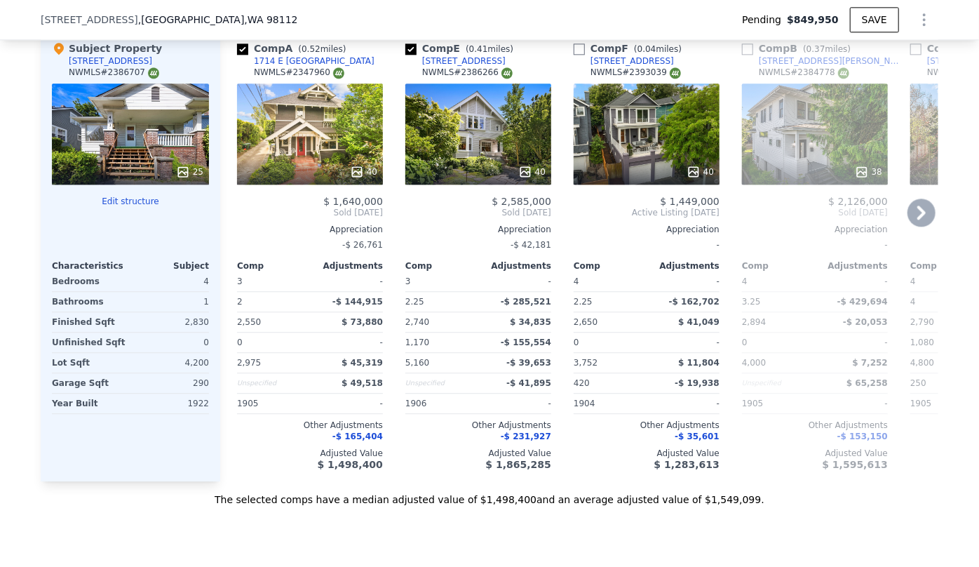
type input "3201"
checkbox input "false"
type input "$ 1,320,000"
type input "8"
type input "$ 0"
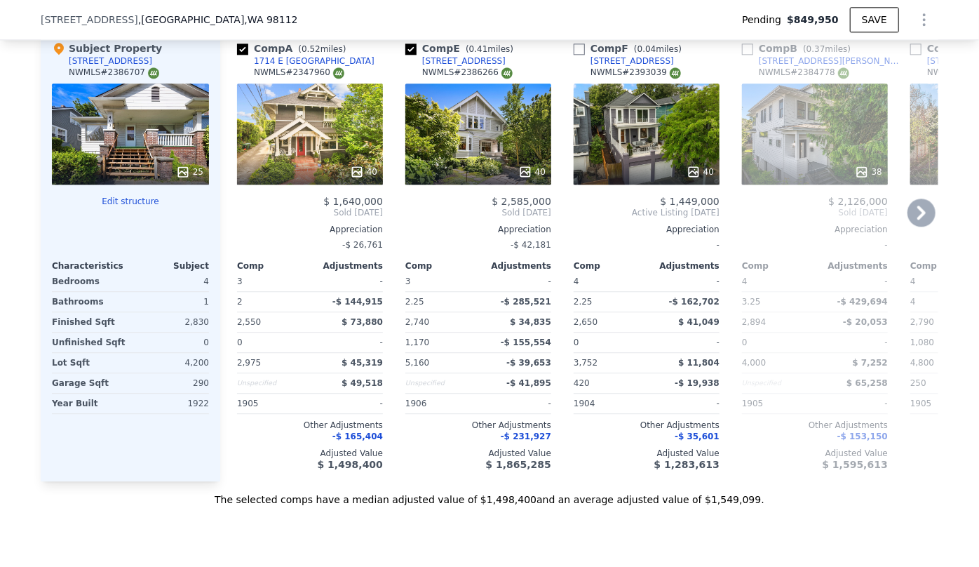
type input "$ 302,574"
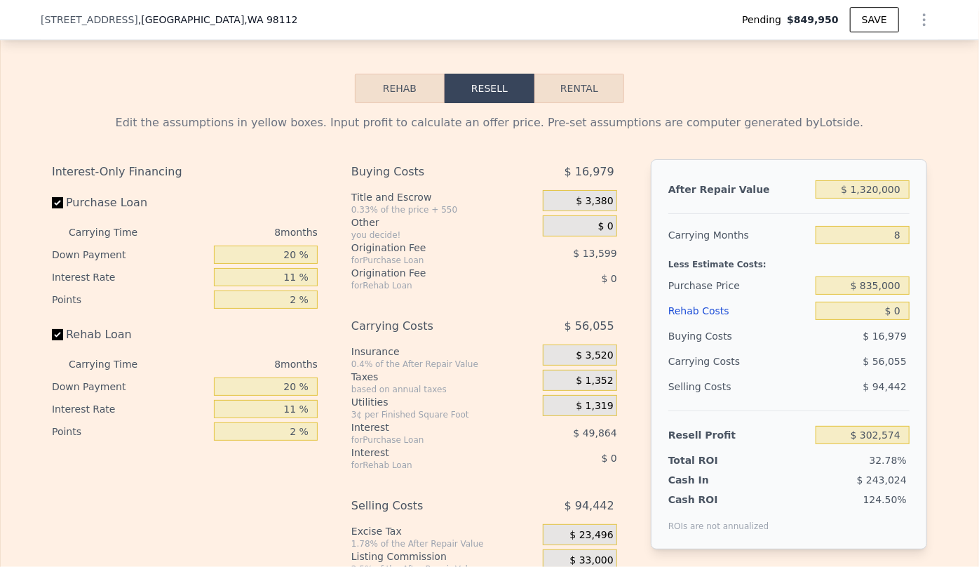
scroll to position [2299, 0]
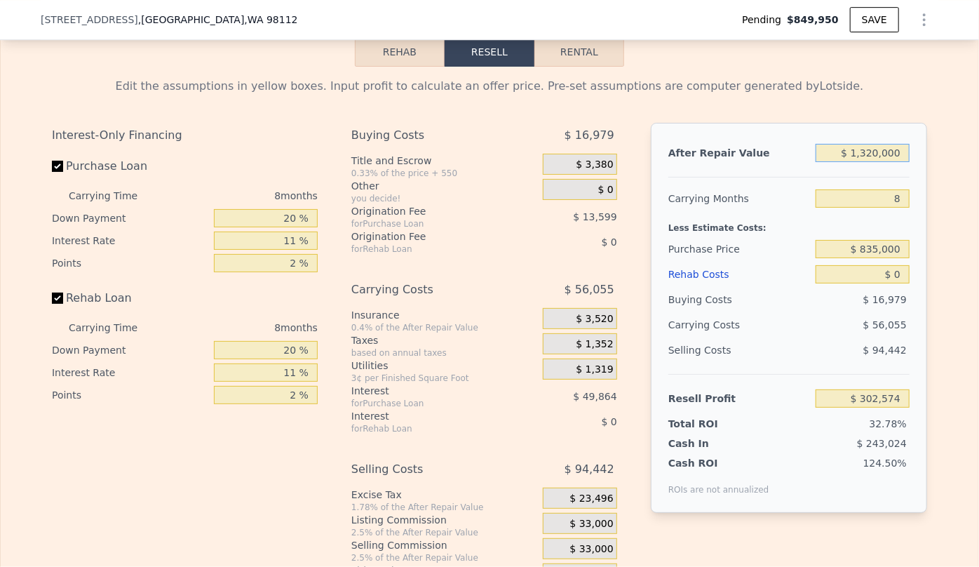
click at [869, 162] on input "$ 1,320,000" at bounding box center [863, 153] width 94 height 18
click at [874, 162] on input "$ 1,320,000" at bounding box center [863, 153] width 94 height 18
type input "$ 130,000"
type input "-$ 799,608"
type input "$ 10,000"
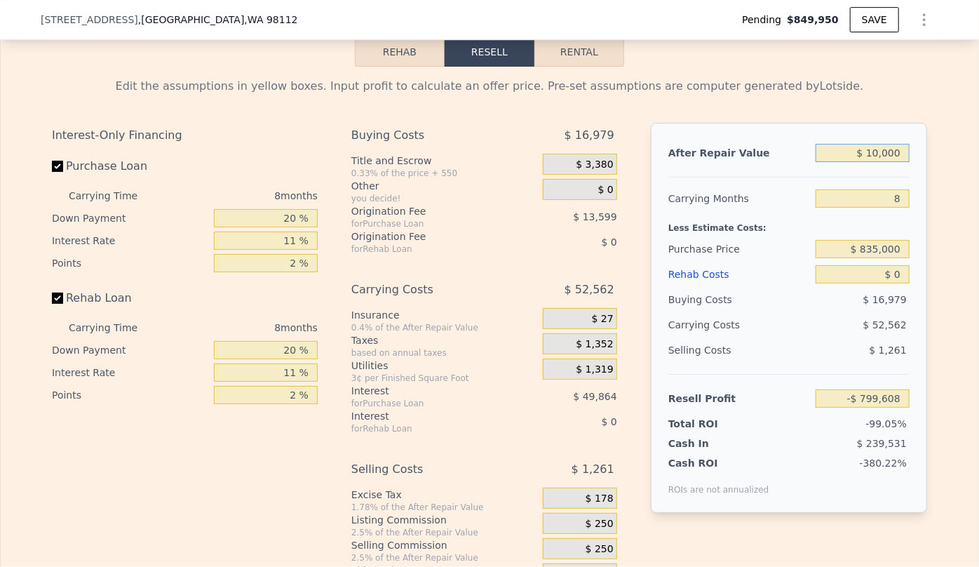
type input "-$ 910,752"
type input "$ 130,000"
type input "-$ 799,608"
type input "$ 10,000"
type input "-$ 910,752"
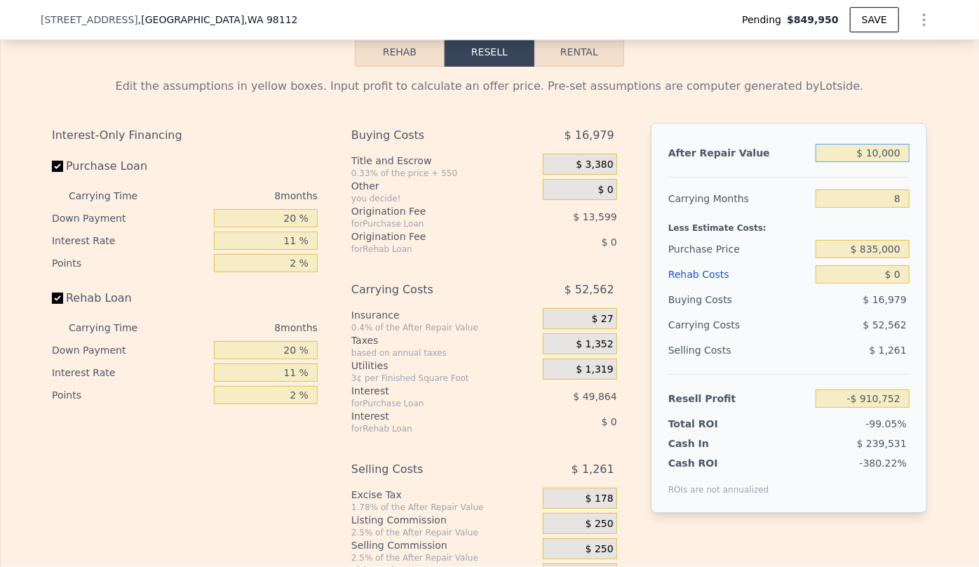
type input "$ 140,000"
type input "-$ 790,345"
type input "$ 1,400,000"
type input "$ 376,671"
type input "$ 1,400,000"
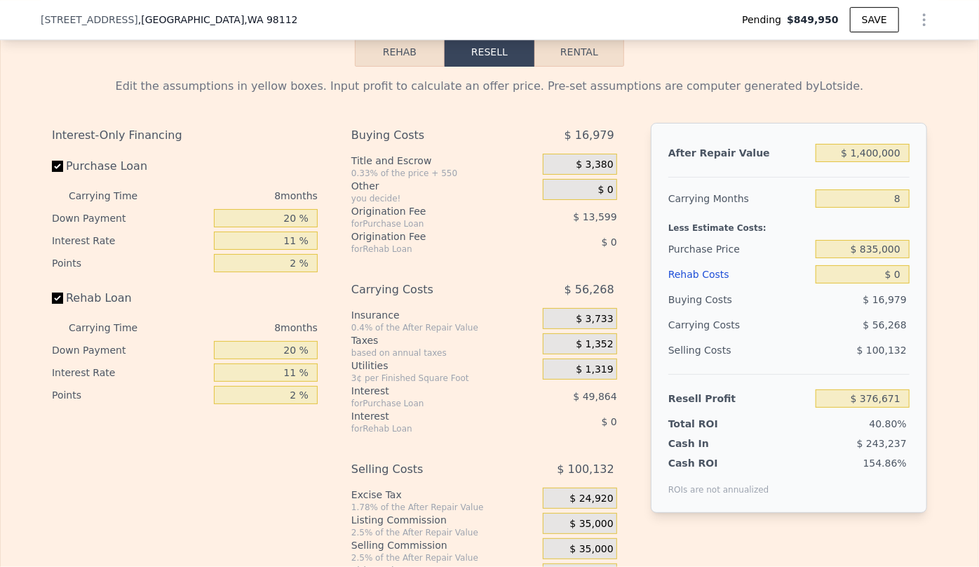
click at [863, 251] on div "$ 835,000" at bounding box center [863, 248] width 94 height 25
click at [897, 208] on input "8" at bounding box center [863, 198] width 94 height 18
type input "1"
type input "$ 425,905"
type input "10"
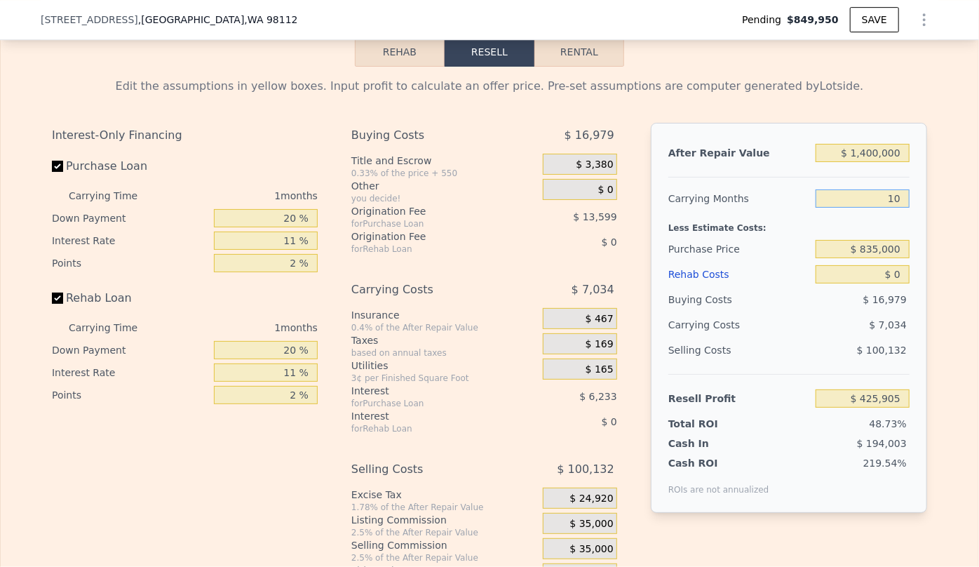
type input "$ 362,603"
type input "10"
click at [856, 312] on div "$ 16,979" at bounding box center [863, 299] width 95 height 25
click at [896, 283] on input "$ 0" at bounding box center [863, 274] width 94 height 18
type input "$ 3"
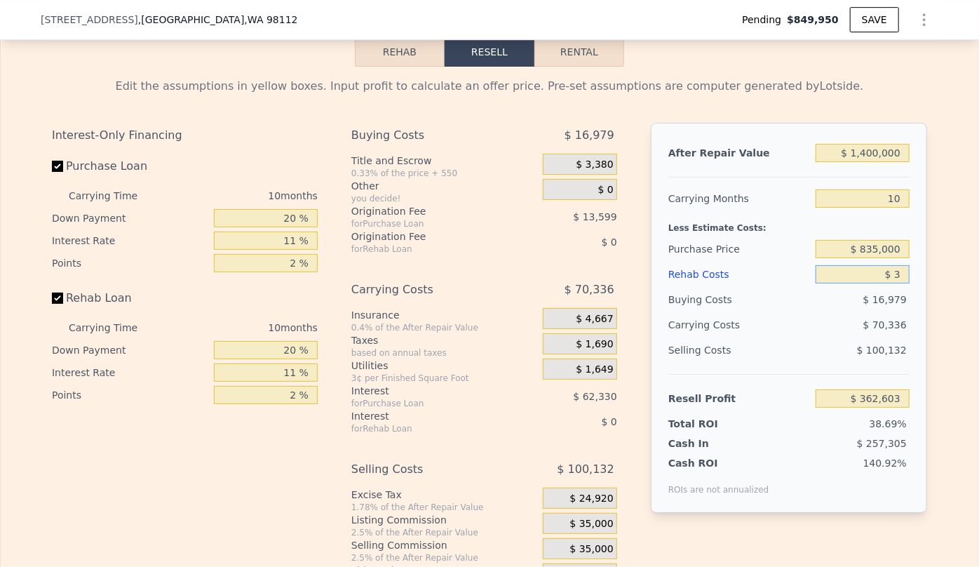
type input "$ 362,600"
type input "$ 30"
type input "$ 362,573"
type input "$ 300"
type input "$ 362,278"
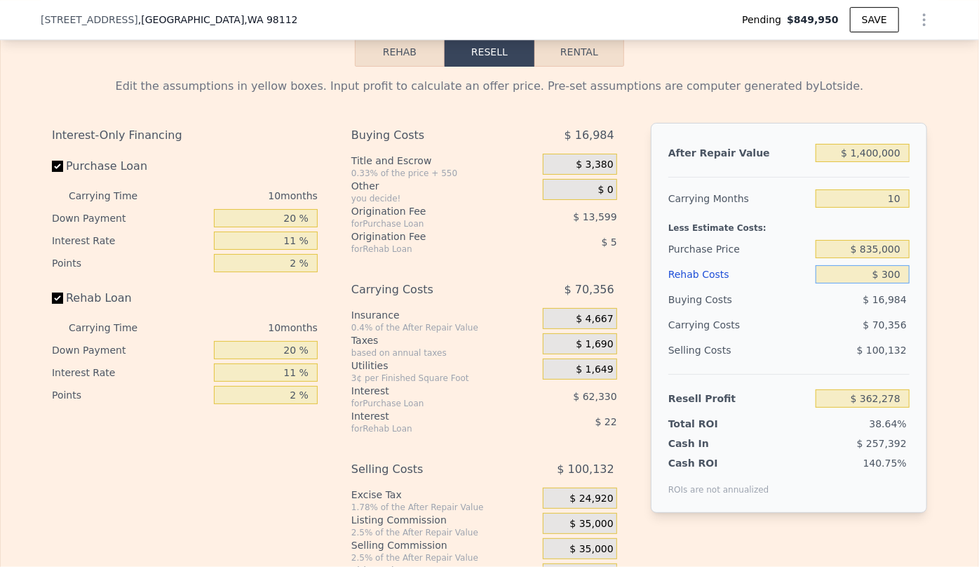
type input "$ 3,000"
type input "$ 359,335"
type input "$ 30,000"
type input "$ 329,923"
type input "$ 300,000"
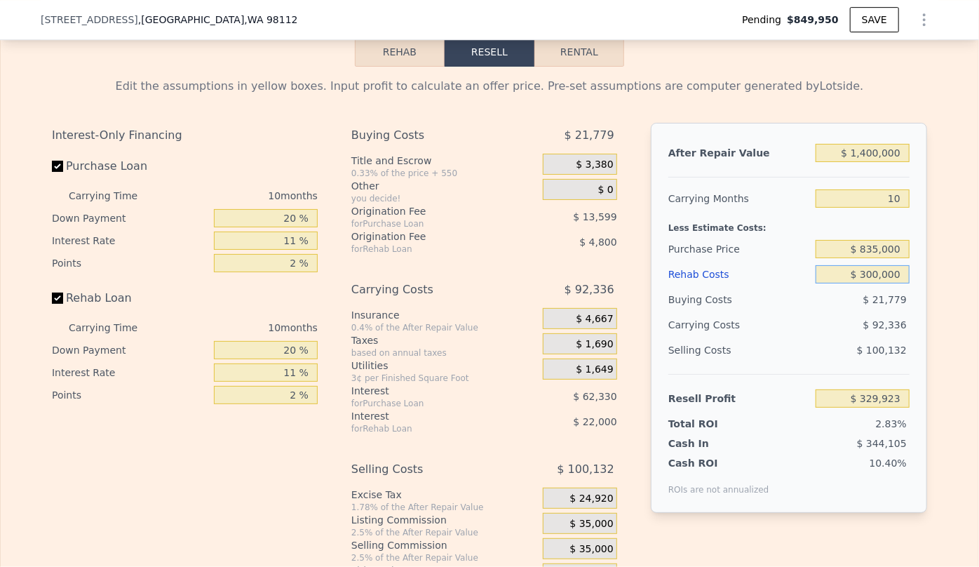
type input "$ 35,803"
type input "$ 300,000"
click at [791, 374] on div "Selling Costs $ 100,132" at bounding box center [789, 355] width 241 height 36
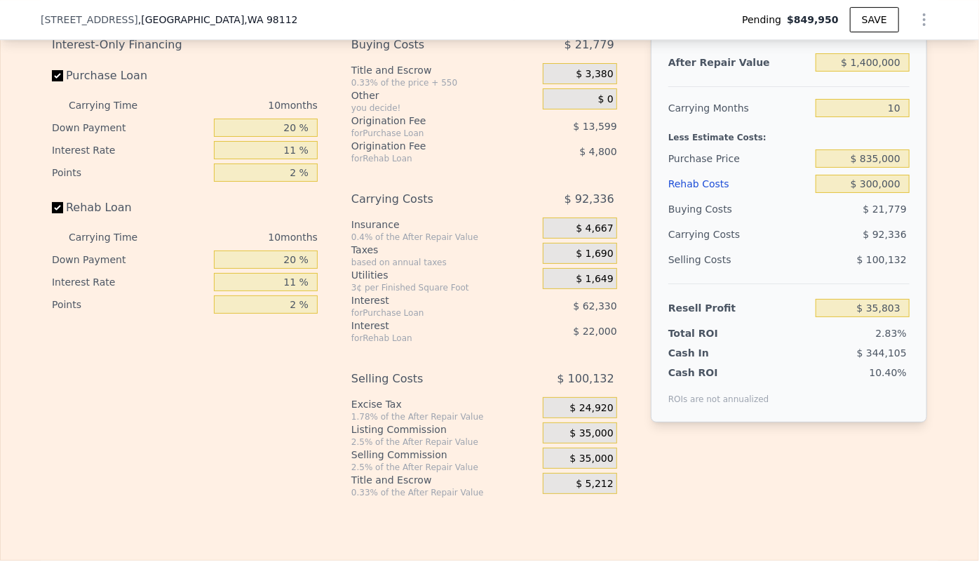
scroll to position [2554, 0]
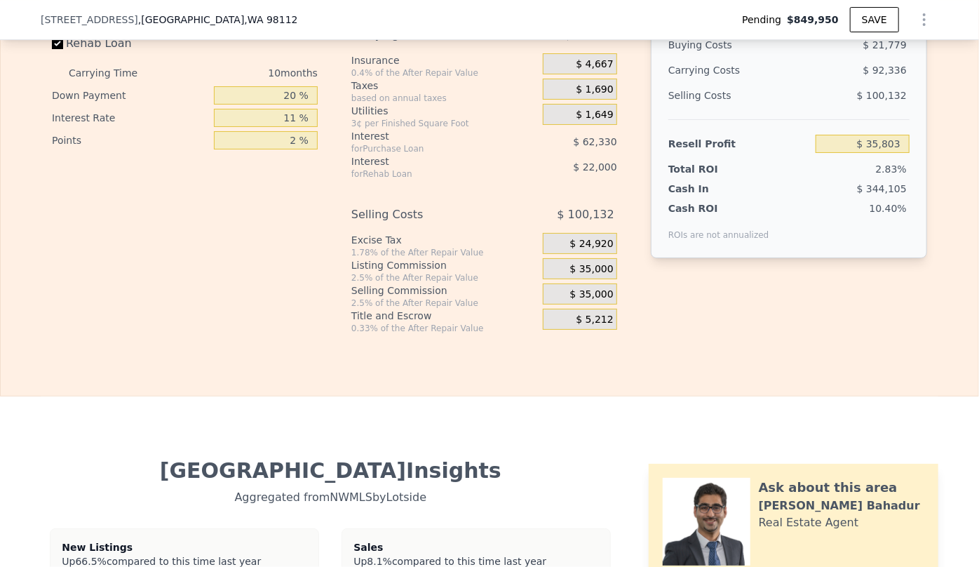
click at [599, 301] on span "$ 35,000" at bounding box center [592, 294] width 44 height 13
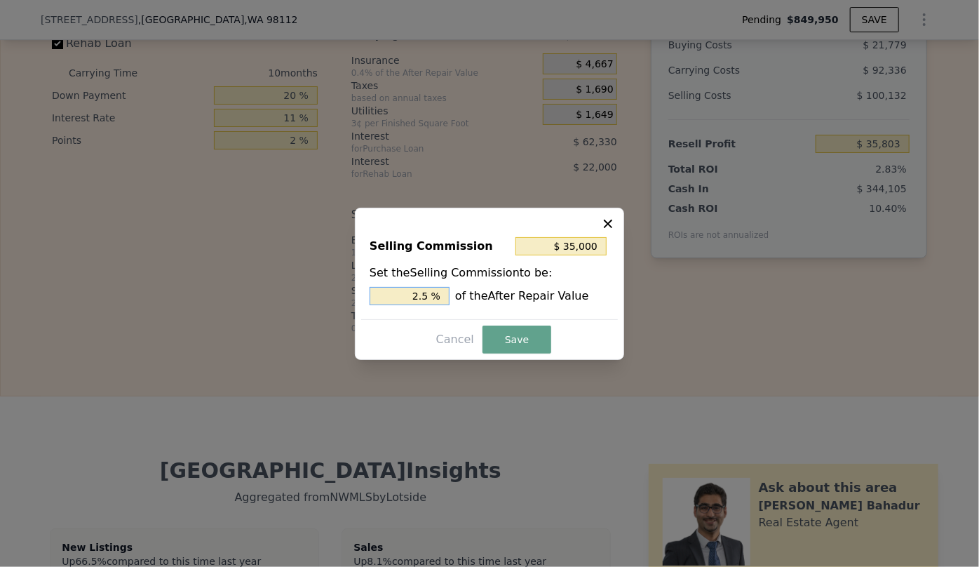
click at [422, 296] on input "2.5 %" at bounding box center [410, 296] width 80 height 18
type input "$ 7,000"
type input ".5 %"
type input "$ 21,000"
type input "1.5 %"
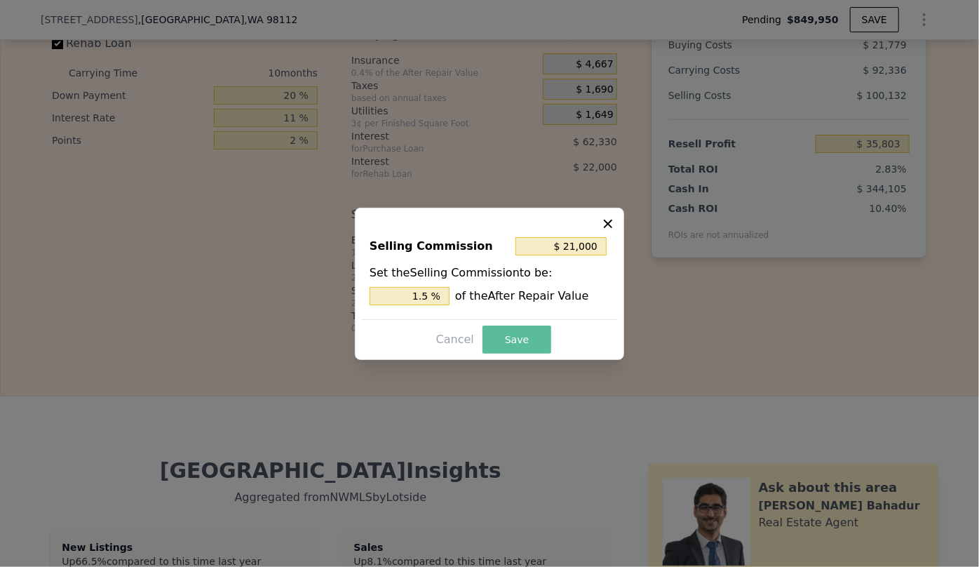
click at [518, 333] on button "Save" at bounding box center [517, 340] width 69 height 28
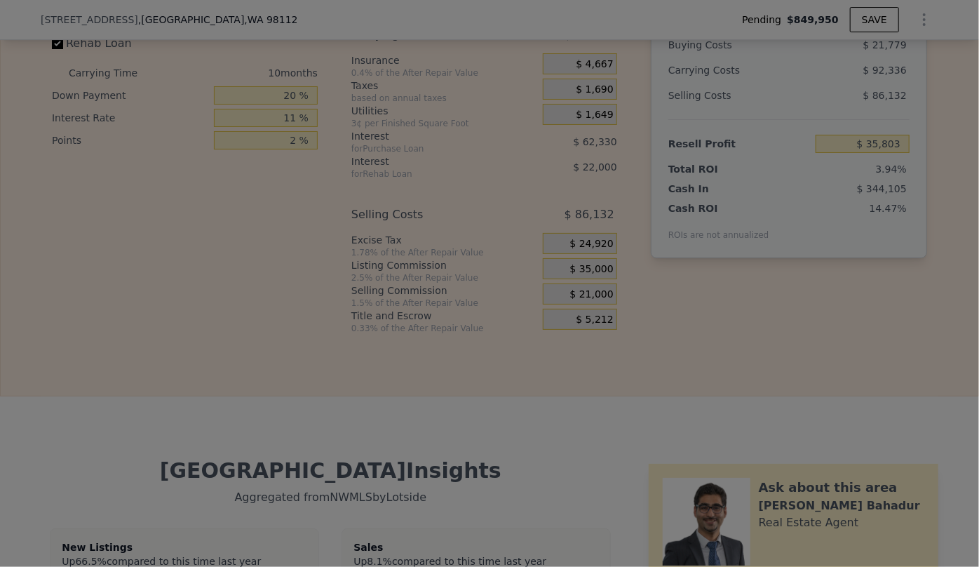
type input "$ 49,803"
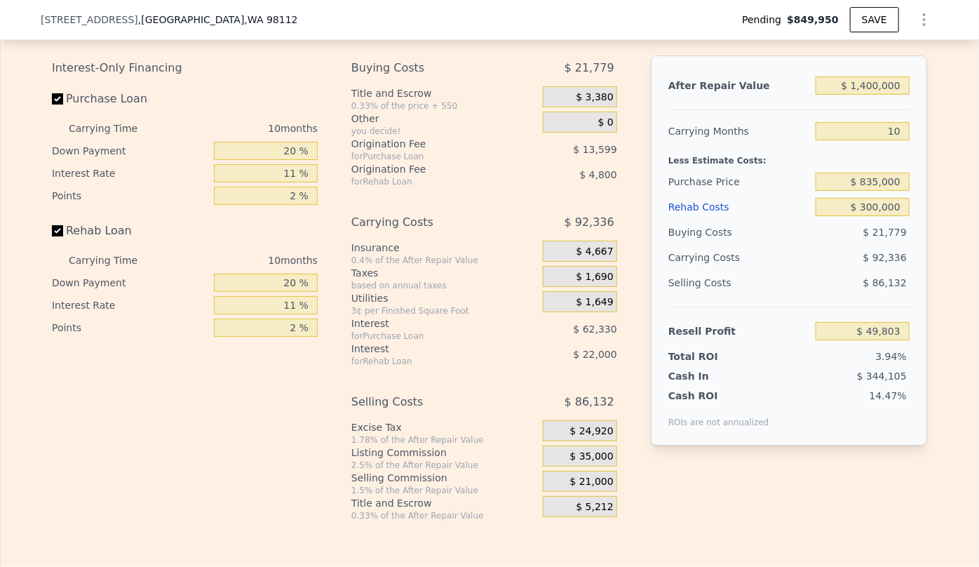
scroll to position [2299, 0]
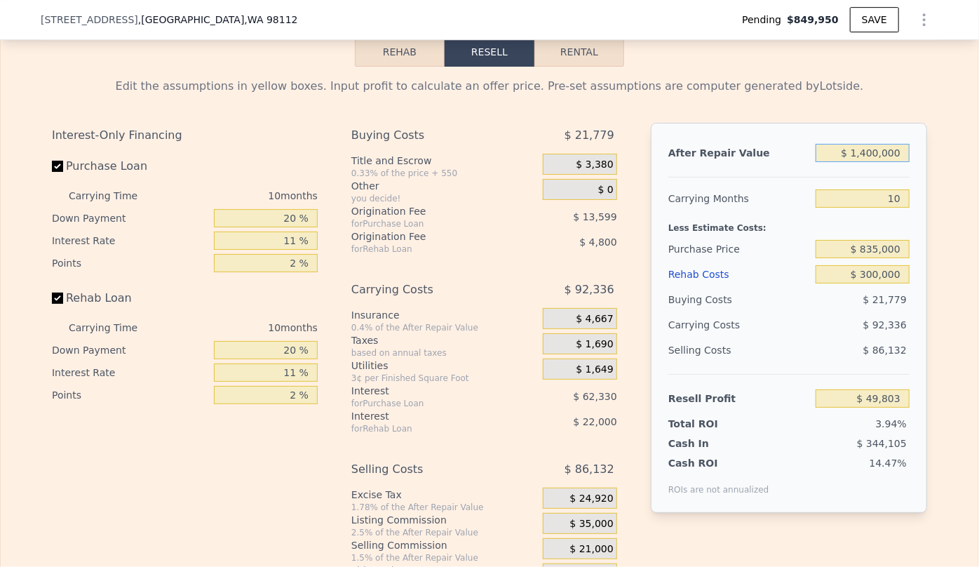
click at [876, 162] on input "$ 1,400,000" at bounding box center [863, 153] width 94 height 18
type input "$ 140,000"
type input "-$ 1,128,973"
type input "$ 14,000"
type input "-$ 1,246,851"
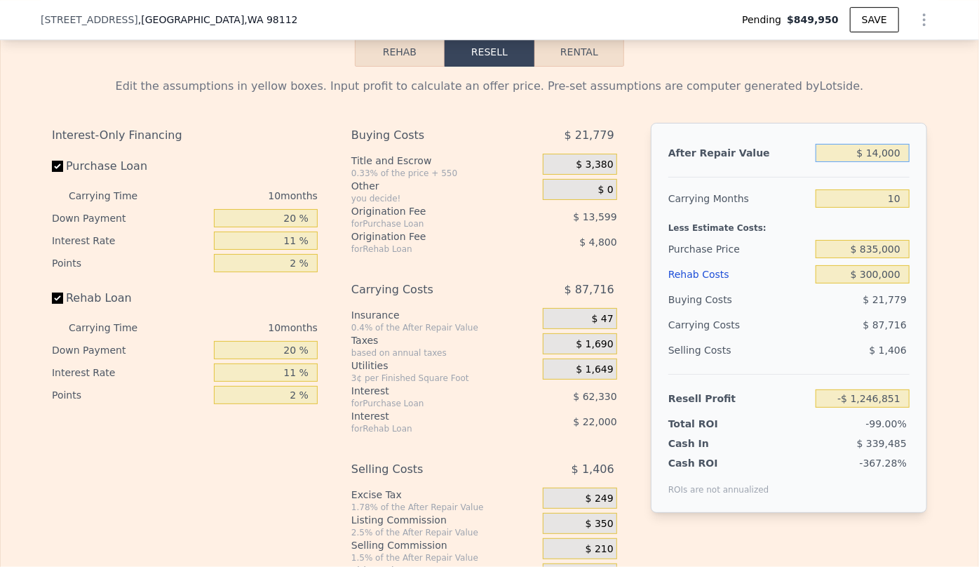
type input "$ 144,000"
type input "-$ 1,125,231"
type input "$ 1,440,000"
type input "$ 87,225"
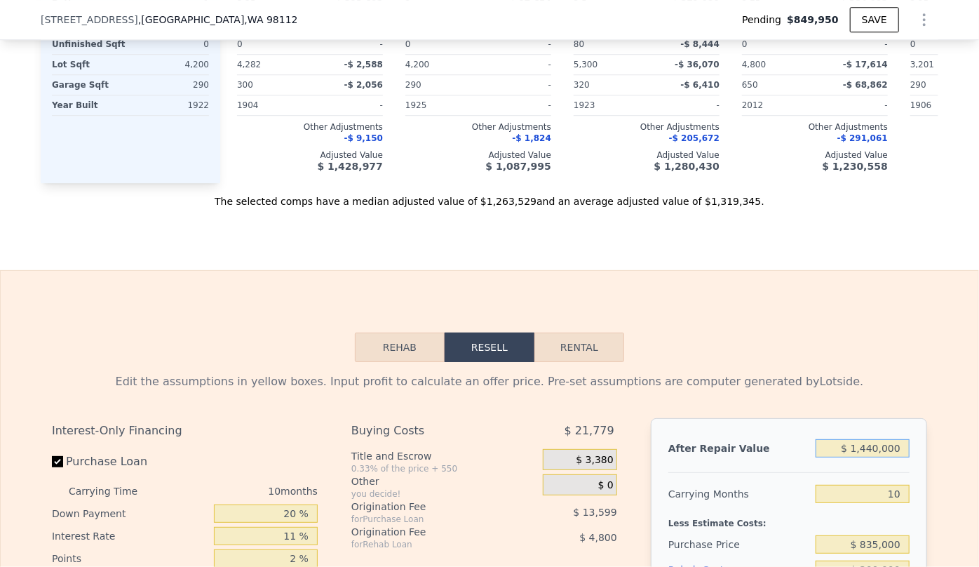
scroll to position [1980, 0]
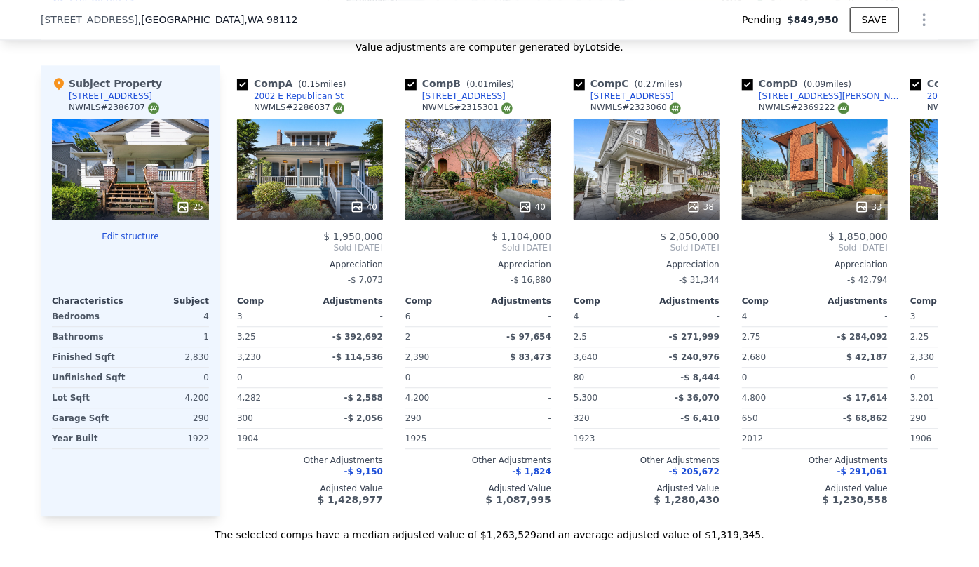
type input "$ 1,320,000"
type input "8"
type input "$ 0"
type input "$ 302,574"
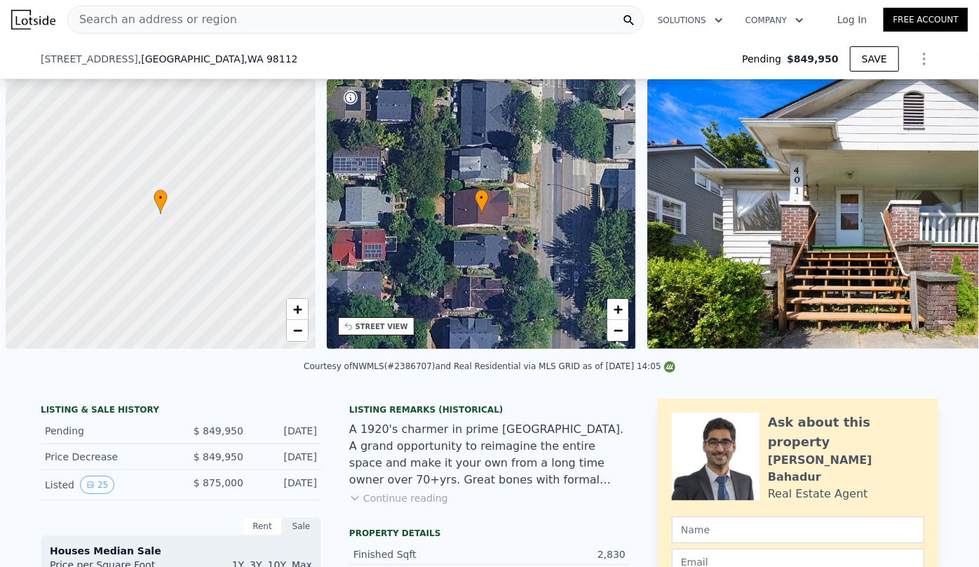
scroll to position [0, 6]
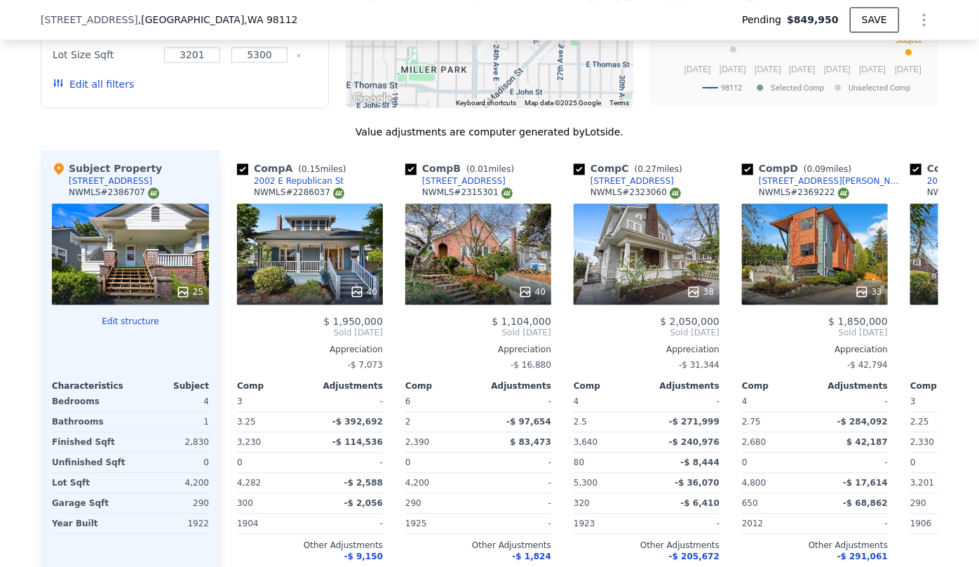
type input "$ 1,320,000"
type input "$ 302,574"
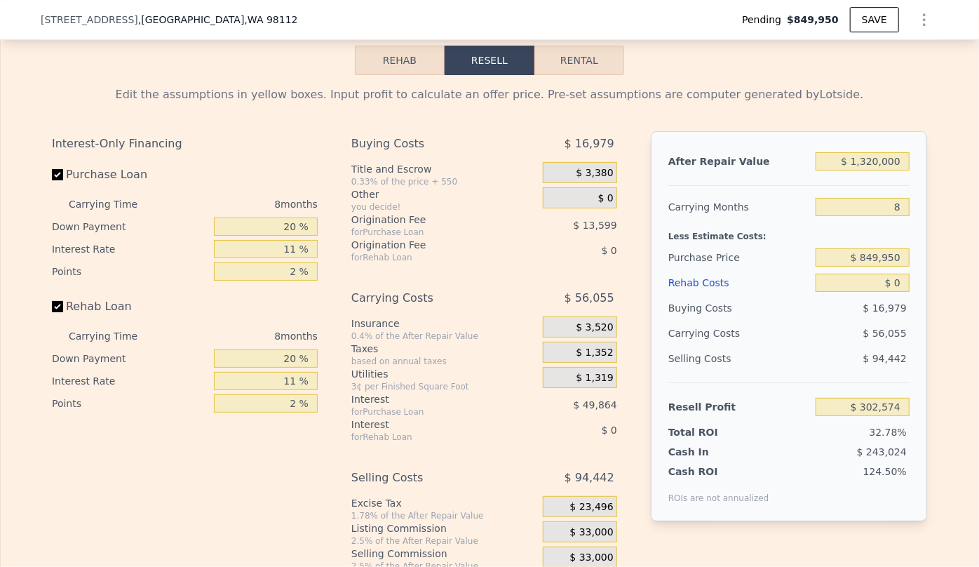
scroll to position [2287, 0]
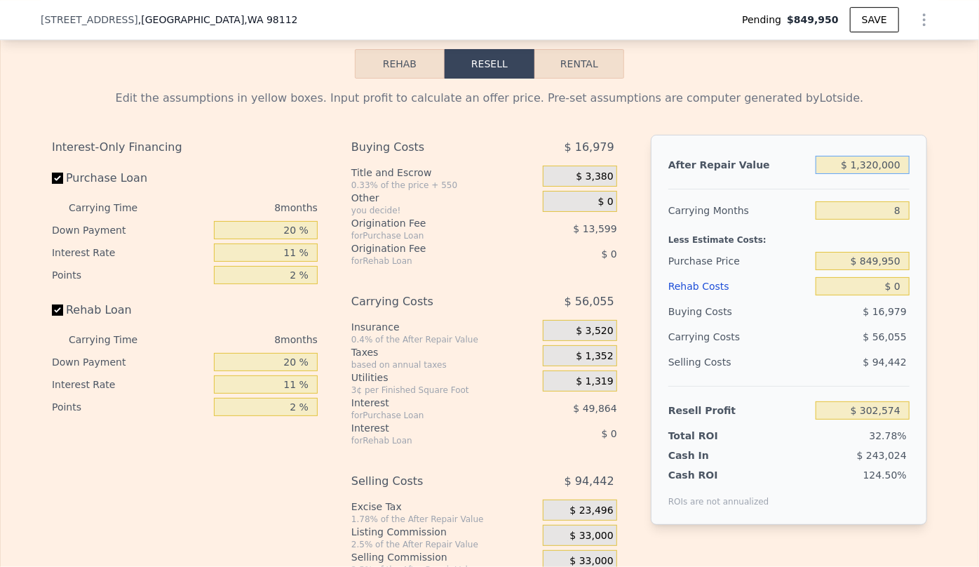
click at [872, 174] on input "$ 1,320,000" at bounding box center [863, 165] width 94 height 18
type input "$ 0000"
type input "-$ 920,014"
type input "$ 10,000"
type input "-$ 910,752"
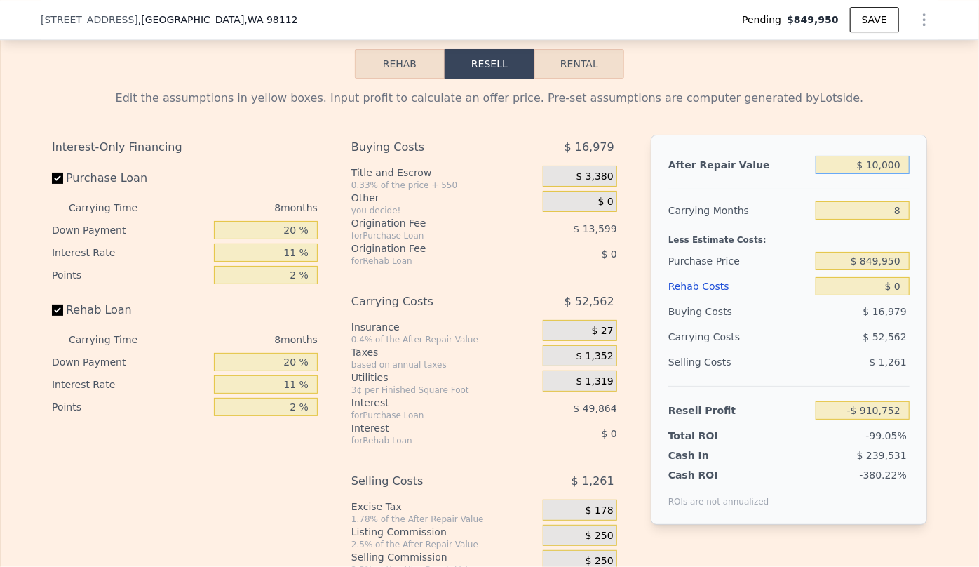
type input "$ 140,000"
type input "-$ 790,345"
type input "$ 1,400,000"
type input "$ 376,671"
type input "$ 140,000,000"
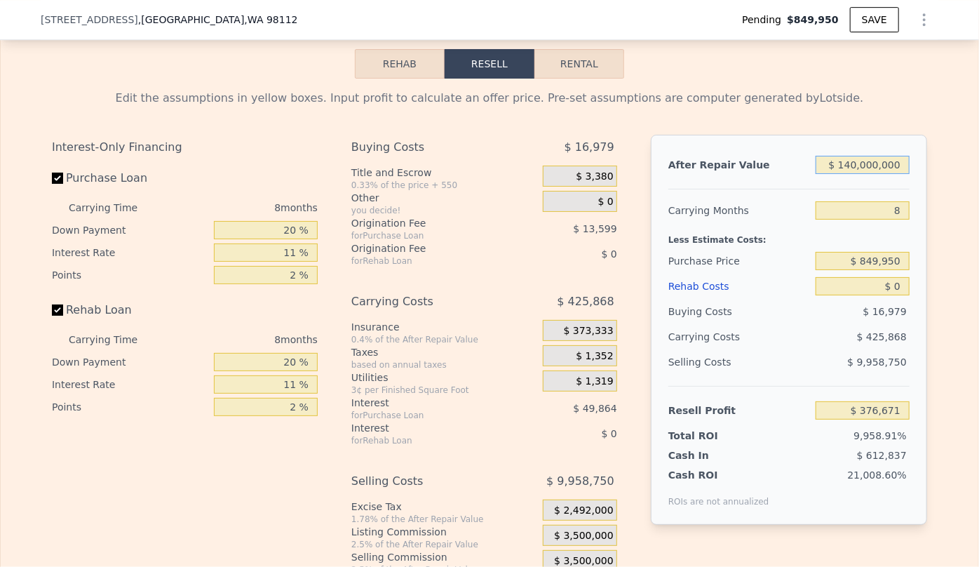
type input "$ 128,748,453"
type input "$ 14,000,000"
type input "$ 12,046,833"
type input "$ 1,400,000"
type input "$ 376,671"
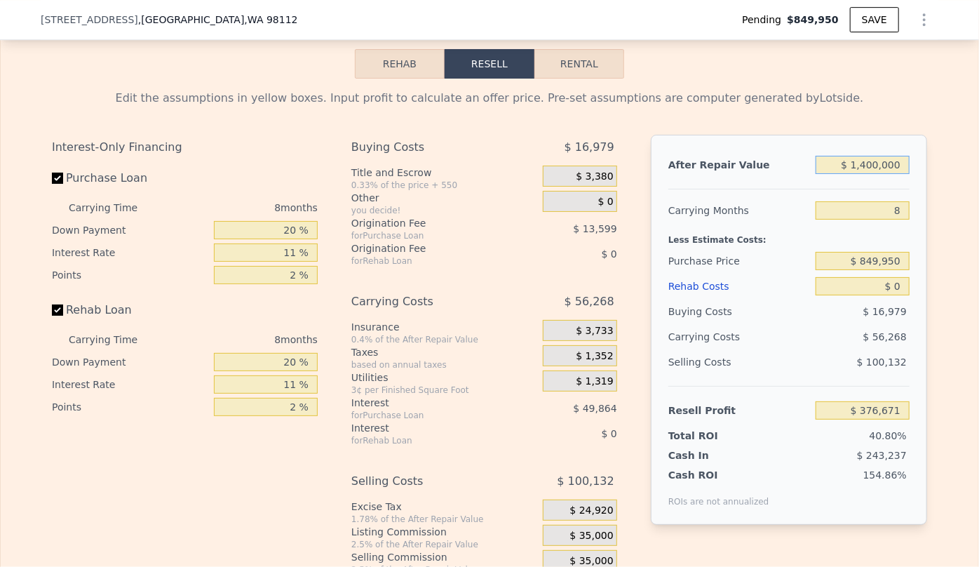
type input "$ 1,400,000"
click at [872, 220] on input "8" at bounding box center [863, 210] width 94 height 18
click at [899, 220] on input "8" at bounding box center [863, 210] width 94 height 18
type input "1"
type input "$ 425,905"
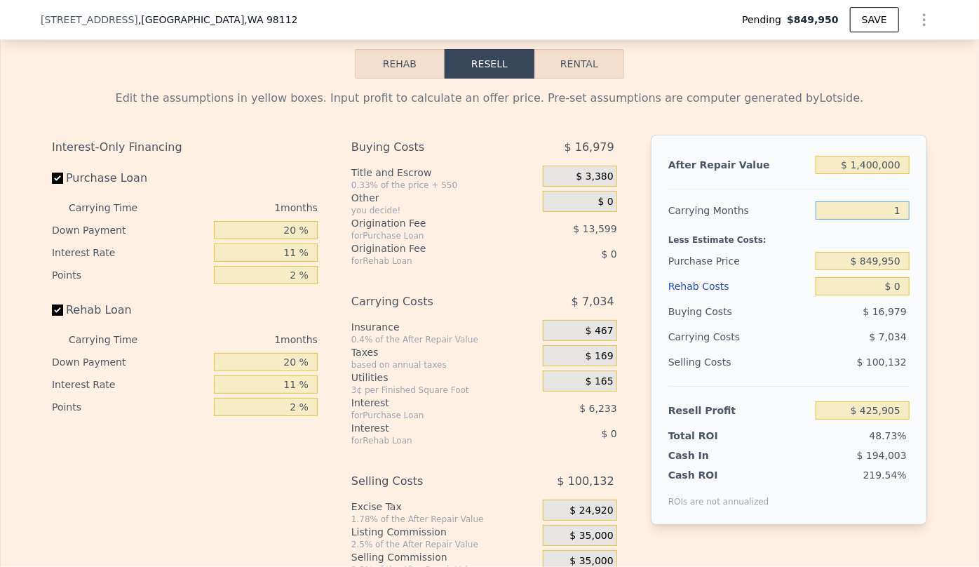
type input "10"
type input "$ 362,603"
type input "10"
click at [872, 295] on input "$ 0" at bounding box center [863, 286] width 94 height 18
click at [904, 270] on input "$ 849,950" at bounding box center [863, 261] width 94 height 18
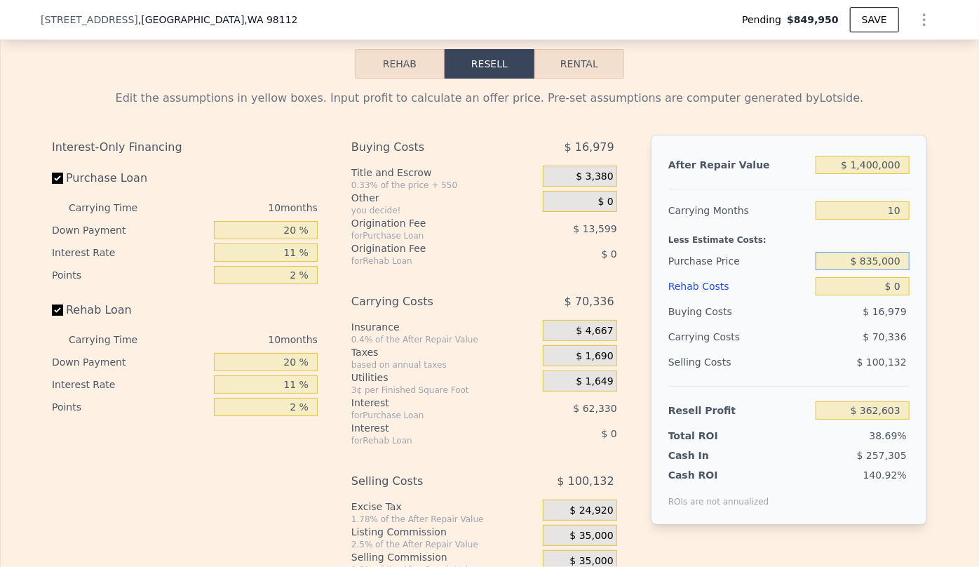
type input "$ 835,000"
click at [888, 295] on input "$ 0" at bounding box center [863, 286] width 94 height 18
type input "$ 378,941"
type input "$ 30"
type input "$ 378,911"
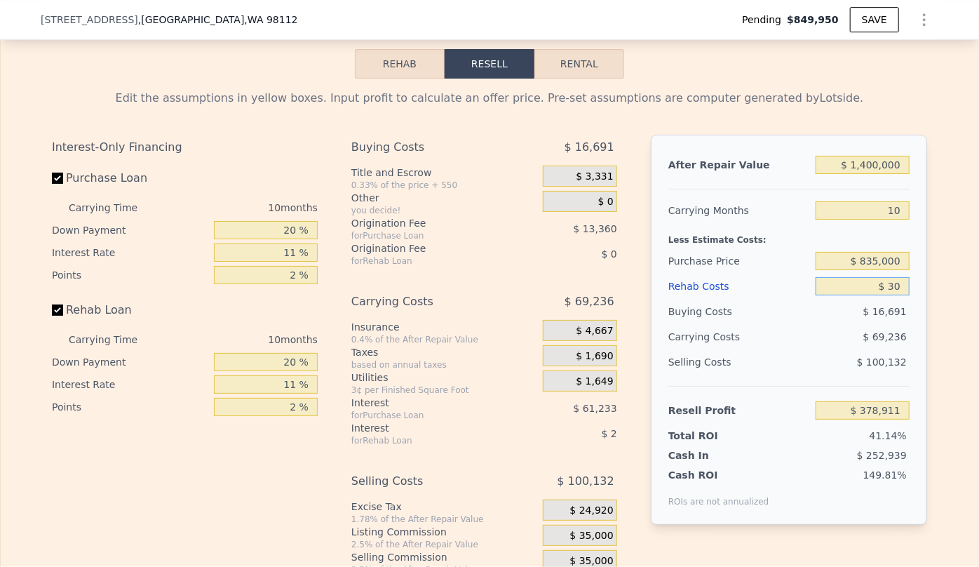
type input "$ 300"
type input "$ 378,616"
type input "$ 3,000"
type input "$ 375,673"
type input "$ 30,000"
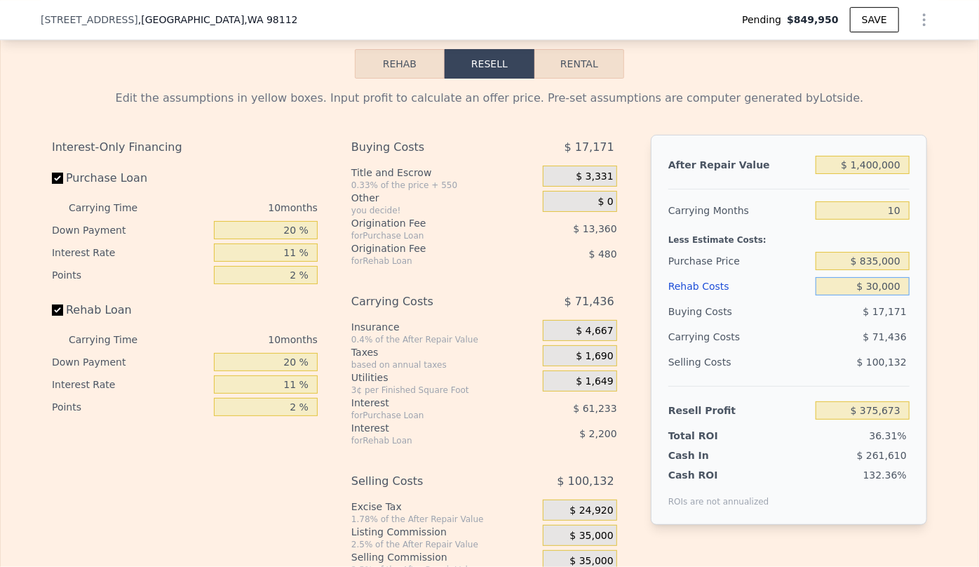
type input "$ 346,261"
type input "$ 300,000"
type input "$ 52,141"
type input "$ 300,000"
click at [848, 337] on div "$ 91,236" at bounding box center [836, 336] width 148 height 25
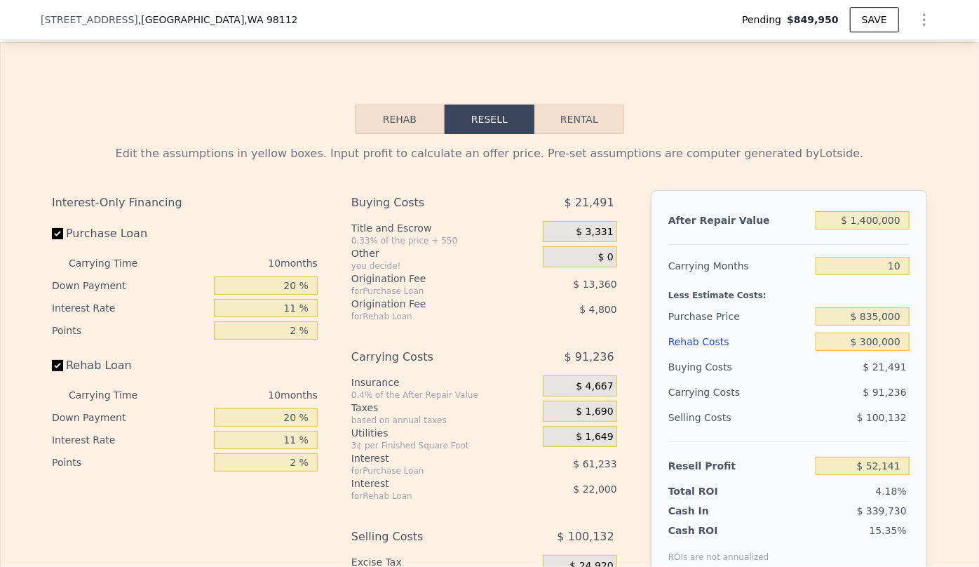
scroll to position [2224, 0]
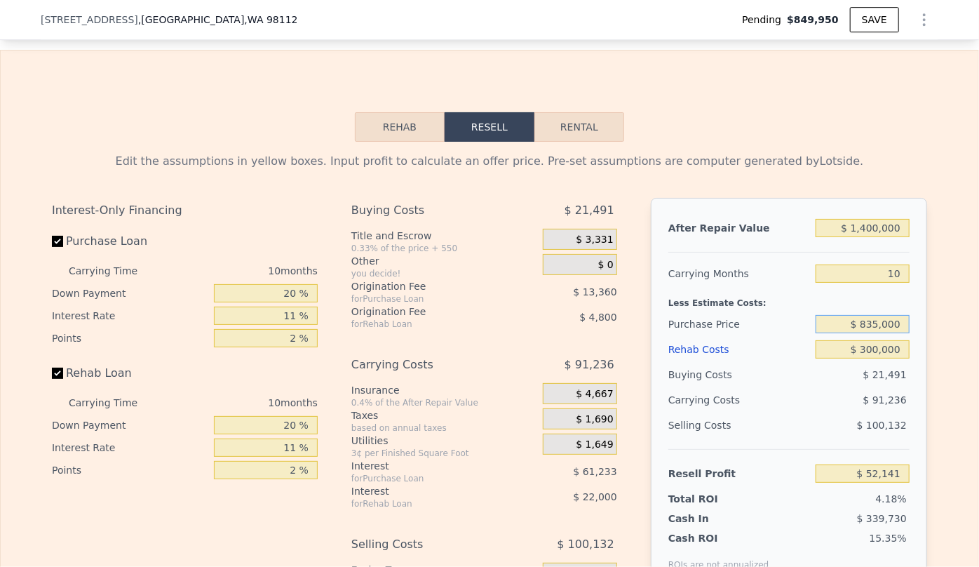
click at [876, 333] on input "$ 835,000" at bounding box center [863, 324] width 94 height 18
click at [874, 333] on input "$ 835,000" at bounding box center [863, 324] width 94 height 18
type input "$ 805,000"
click at [911, 419] on div "After Repair Value $ 1,400,000 Carrying Months 10 Less Estimate Costs: Purchase…" at bounding box center [789, 393] width 276 height 390
type input "$ 84,921"
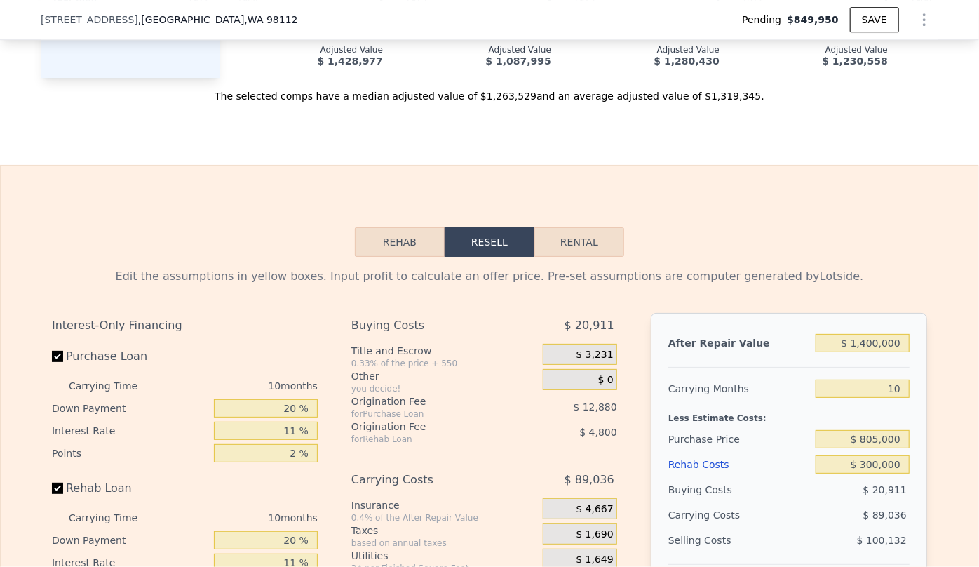
scroll to position [2096, 0]
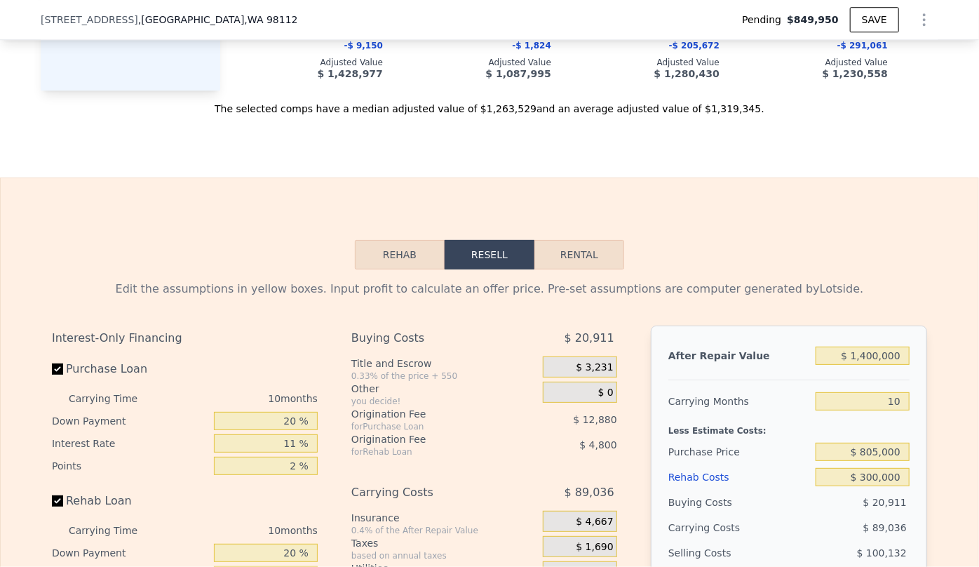
type input "$ 1,320,000"
type input "8"
type input "$ 0"
type input "$ 302,574"
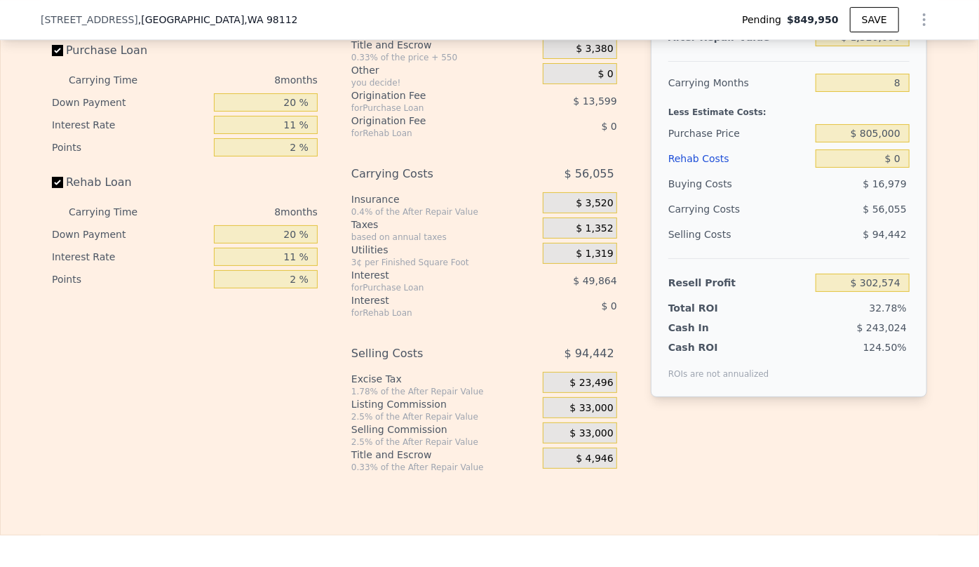
scroll to position [2287, 0]
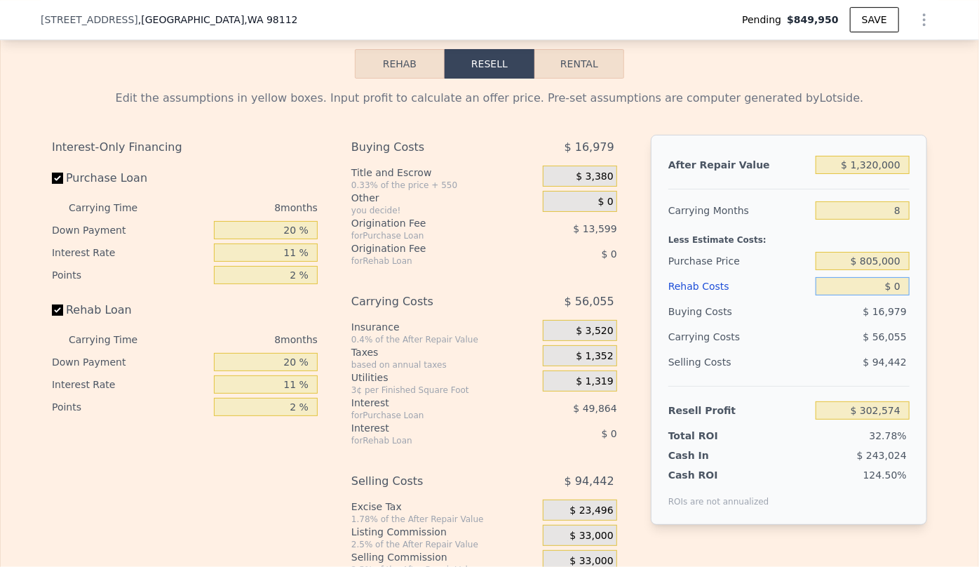
click at [892, 295] on input "$ 0" at bounding box center [863, 286] width 94 height 18
type input "$ 30"
type input "$ 302,544"
type input "$ 300,000"
type input "-$ 19,826"
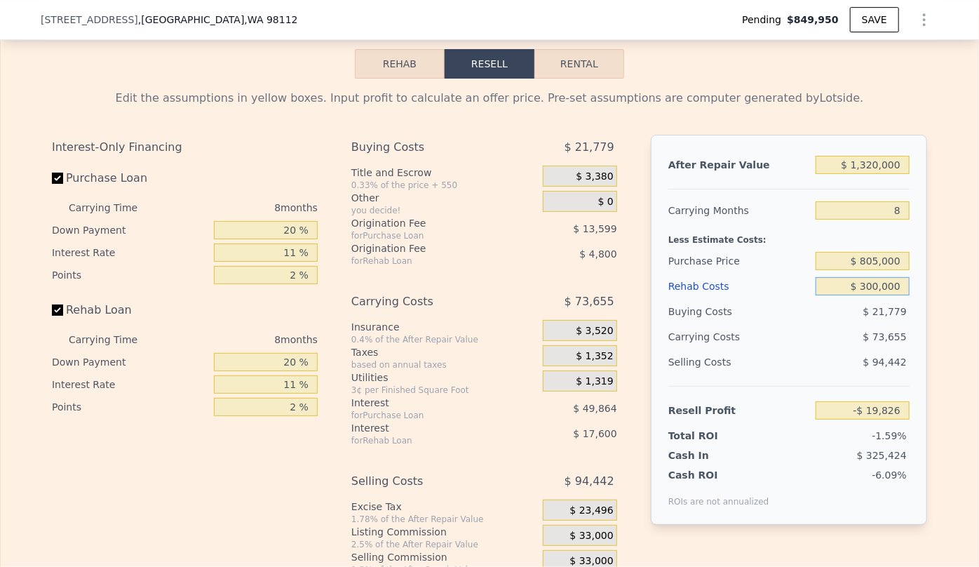
type input "$ 300,000"
click at [921, 400] on div "After Repair Value $ 1,320,000 Carrying Months 8 Less Estimate Costs: Purchase …" at bounding box center [789, 330] width 276 height 390
click at [924, 495] on div "Edit the assumptions in yellow boxes. Input profit to calculate an offer price.…" at bounding box center [490, 340] width 898 height 522
click at [869, 174] on input "$ 1,320,000" at bounding box center [863, 165] width 94 height 18
type input "$ 120,000"
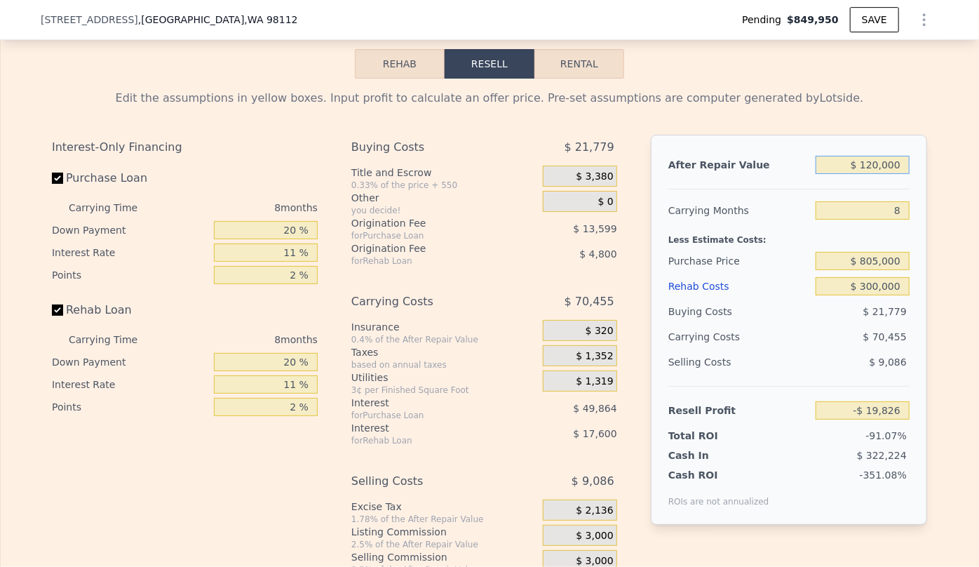
type input "-$ 1,131,270"
type input "$ 1,420,000"
type input "$ 72,794"
type input "$ 1,420,000"
click at [789, 324] on div "Buying Costs" at bounding box center [740, 311] width 142 height 25
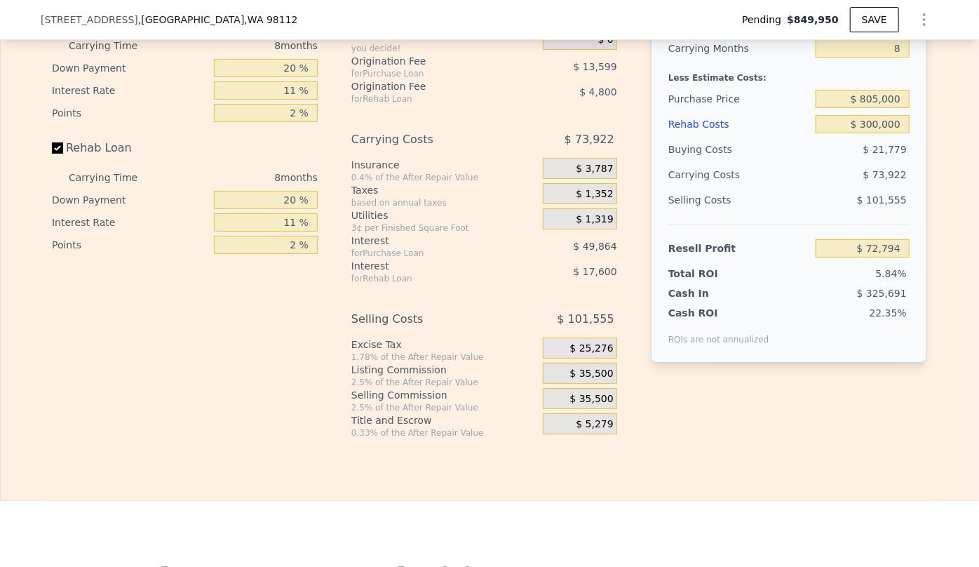
scroll to position [2479, 0]
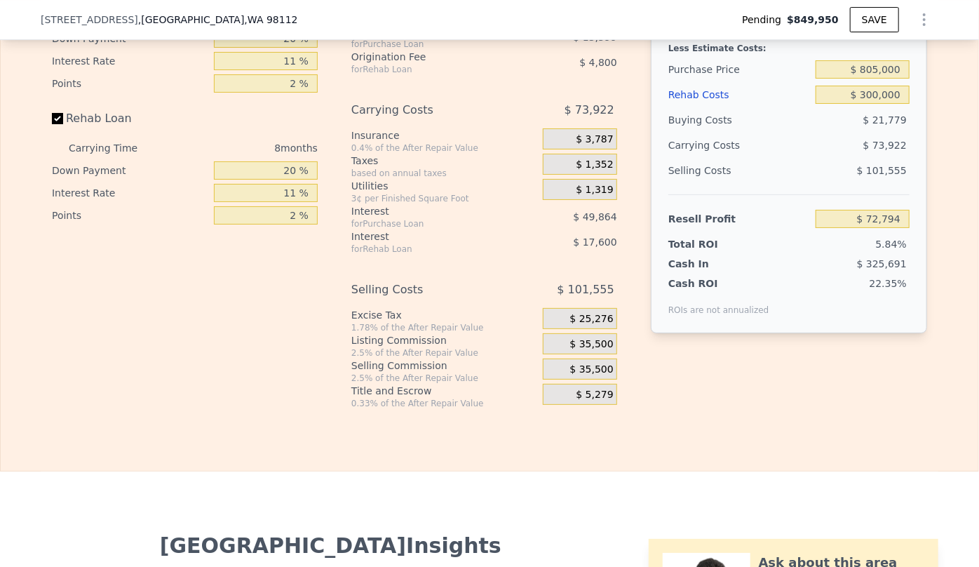
click at [575, 351] on span "$ 35,500" at bounding box center [592, 344] width 44 height 13
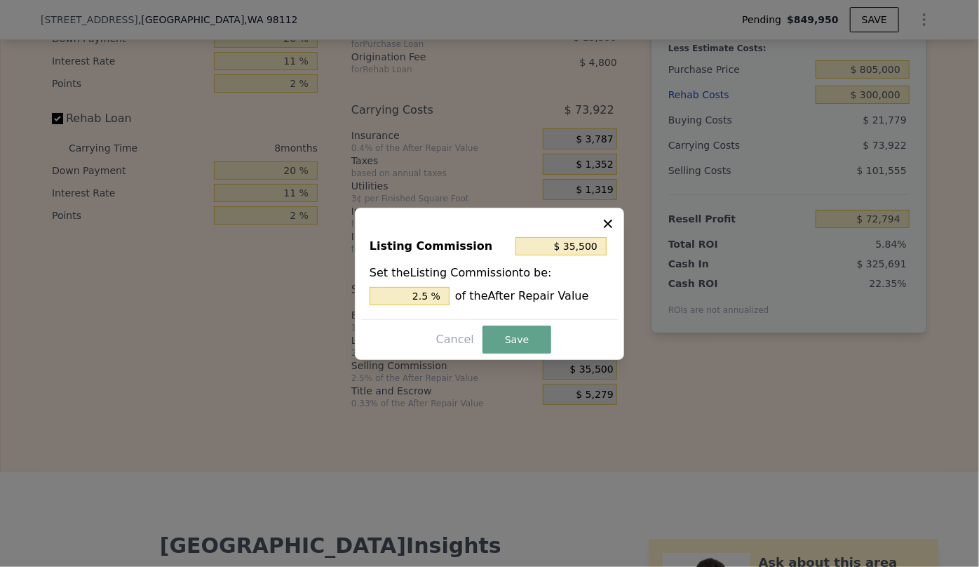
click at [605, 223] on icon at bounding box center [608, 224] width 14 height 14
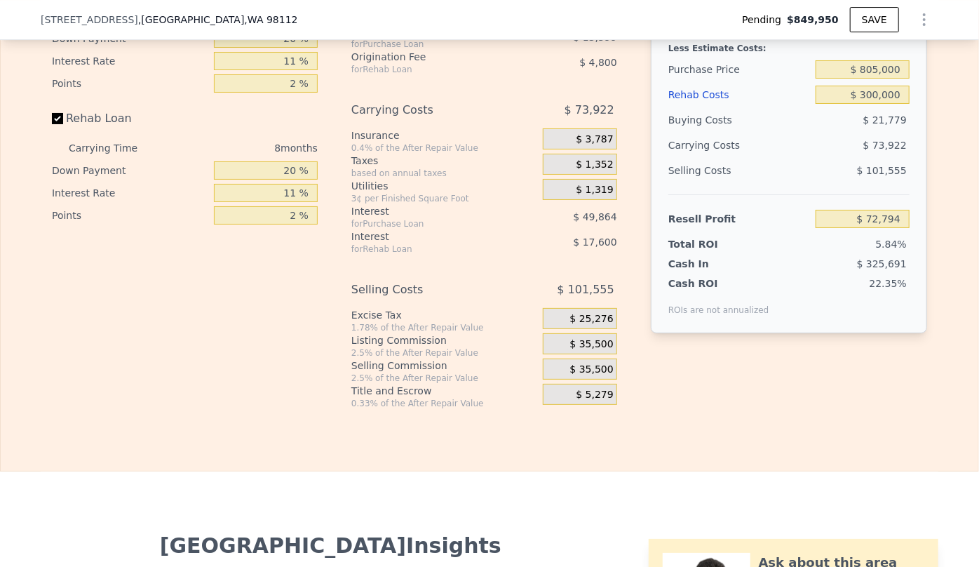
click at [594, 376] on span "$ 35,500" at bounding box center [592, 369] width 44 height 13
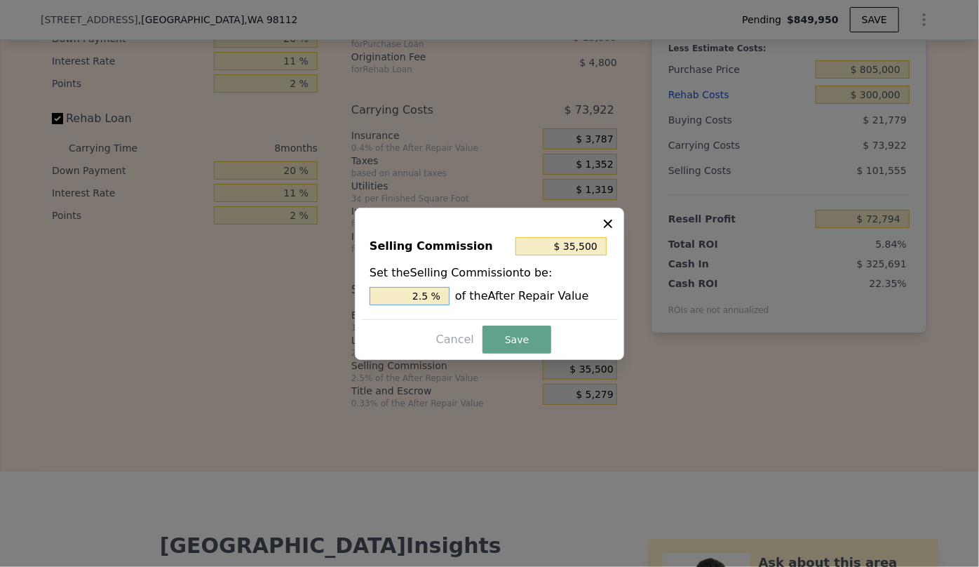
click at [422, 290] on input "2.5 %" at bounding box center [410, 296] width 80 height 18
type input "$ 7,100"
type input ".5 %"
type input "$ 21,300"
type input "1.5 %"
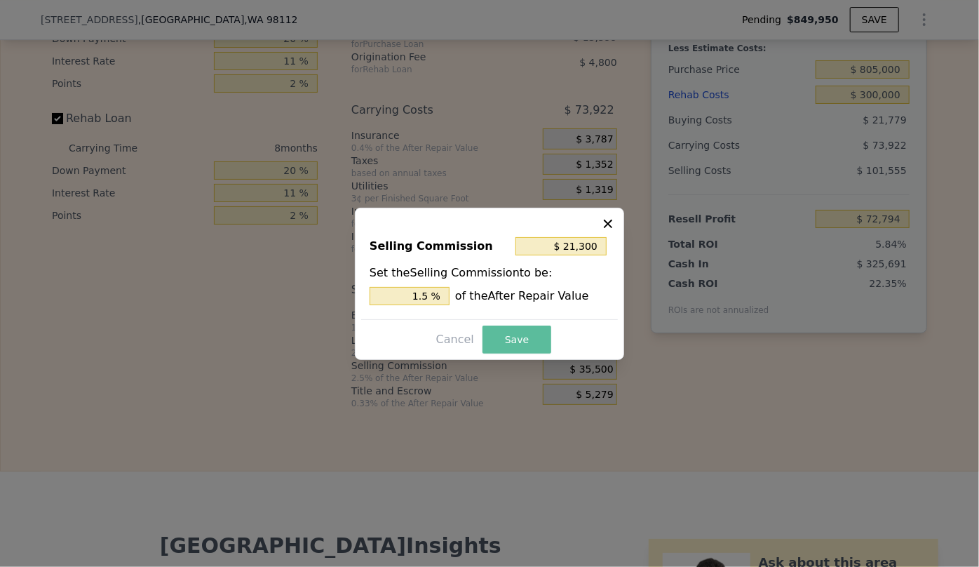
click at [505, 338] on button "Save" at bounding box center [517, 340] width 69 height 28
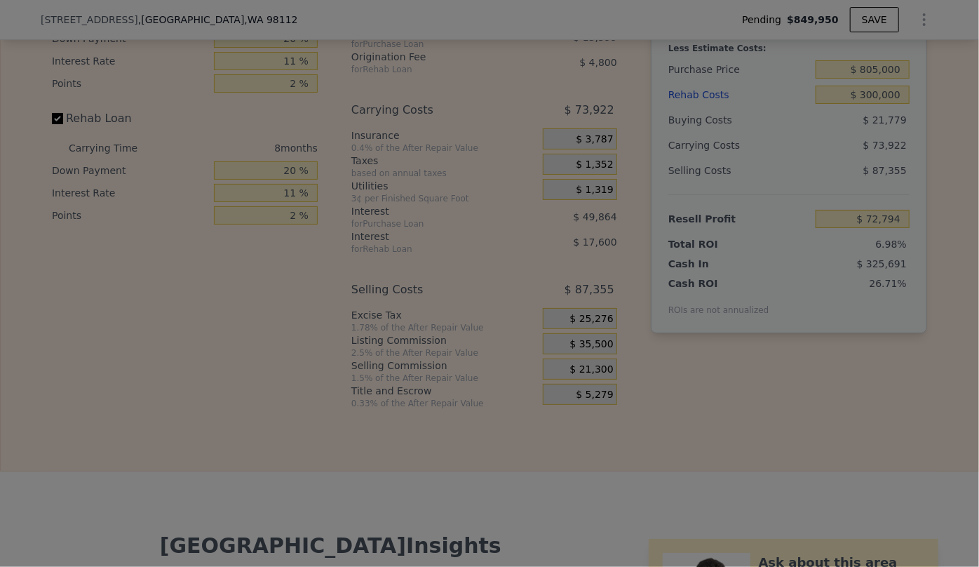
type input "$ 86,994"
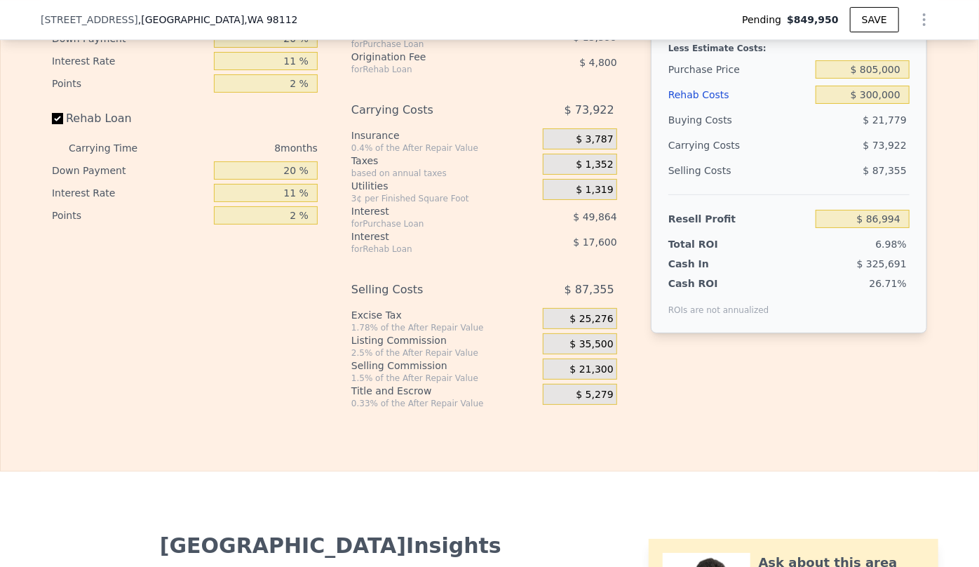
click at [756, 409] on div "Interest-Only Financing Purchase Loan Carrying Time 8 months Down Payment 20 % …" at bounding box center [490, 176] width 876 height 466
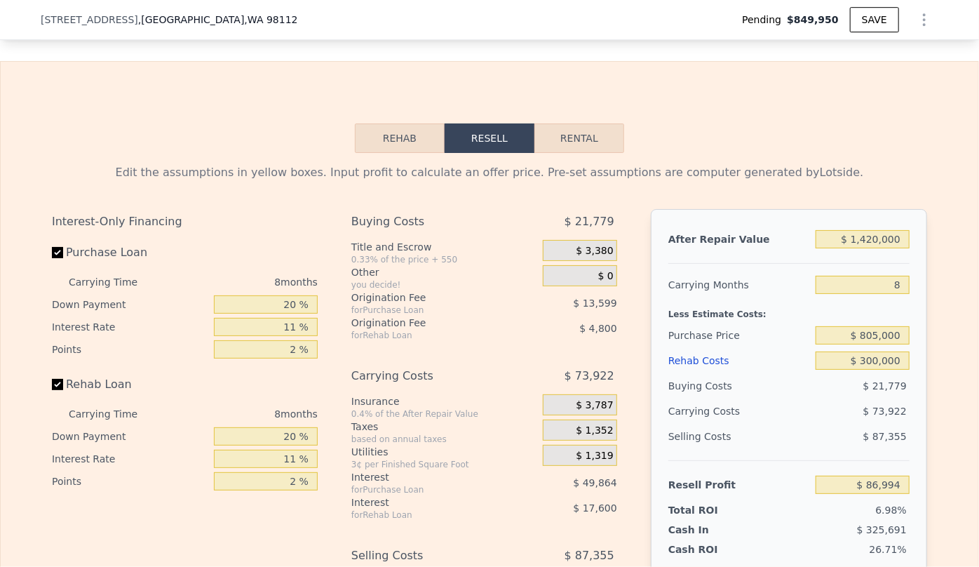
scroll to position [2224, 0]
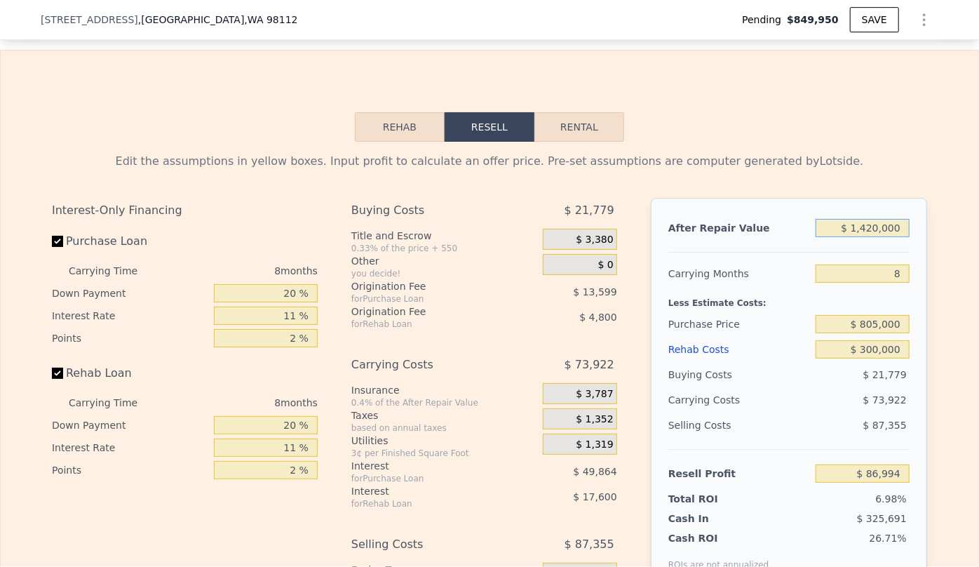
click at [873, 237] on input "$ 1,420,000" at bounding box center [863, 228] width 94 height 18
type input "$ 140,000"
type input "-$ 1,111,345"
type input "$ 1,430,000"
type input "$ 96,357"
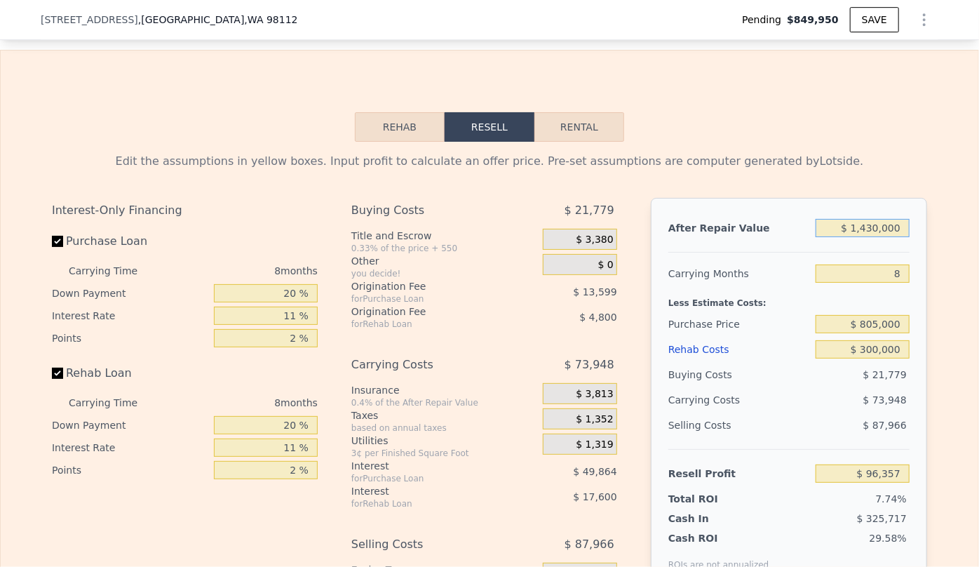
type input "$ 1,430,000"
click at [841, 333] on input "$ 805,000" at bounding box center [863, 324] width 94 height 18
click at [875, 237] on input "$ 1,430,000" at bounding box center [863, 228] width 94 height 18
type input "$ 144,815"
type input "$ 140,000"
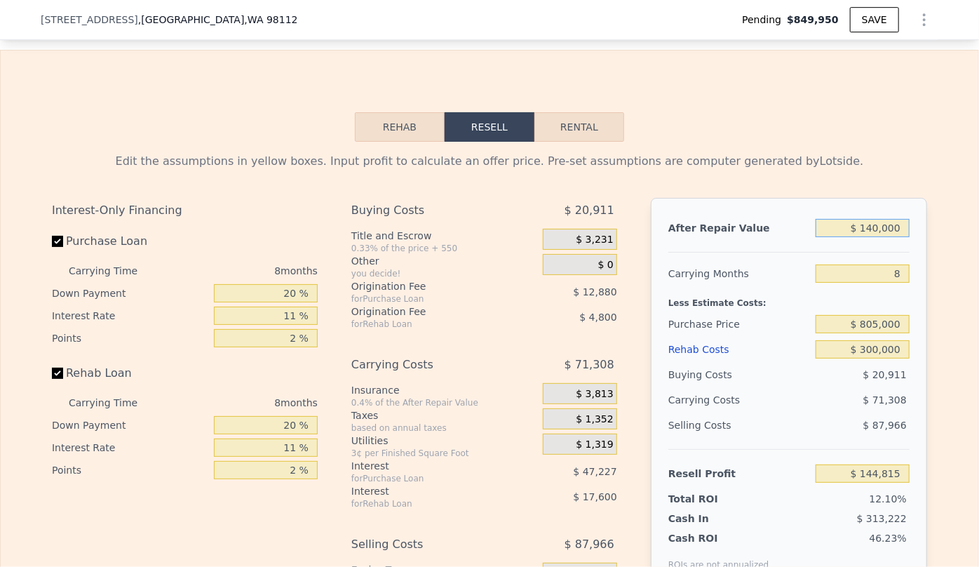
type input "-$ 1,062,887"
type input "$ 1,400,000"
type input "$ 116,729"
type input "$ 1,400,000"
click at [869, 121] on div "Rehab Resell Rental Edit the assumptions in yellow boxes. Input profit to calcu…" at bounding box center [489, 388] width 979 height 676
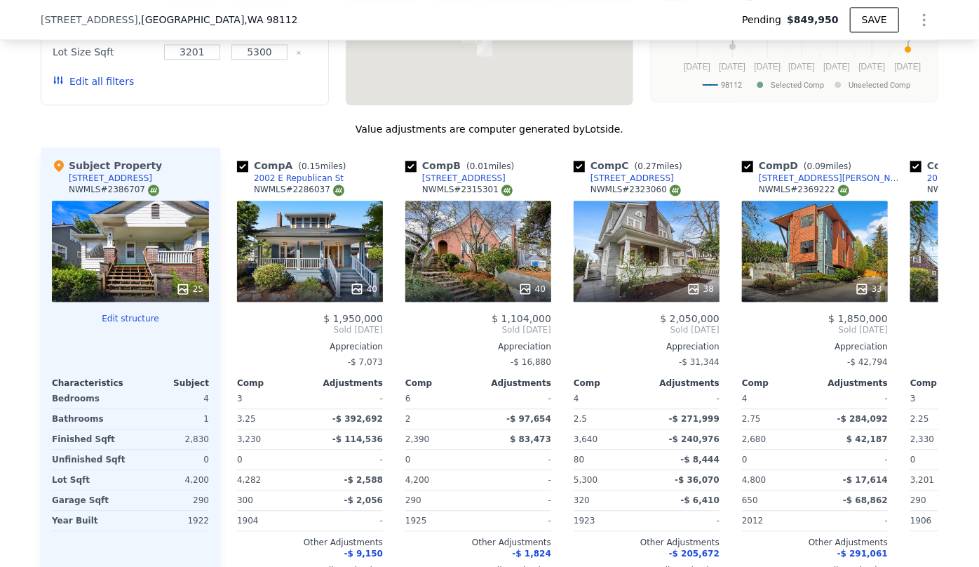
scroll to position [1586, 0]
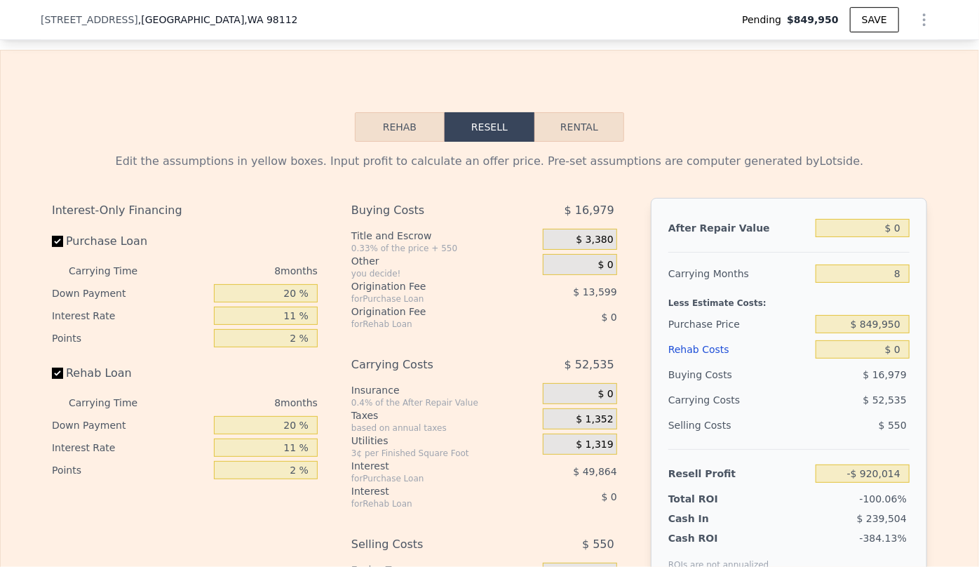
scroll to position [2228, 0]
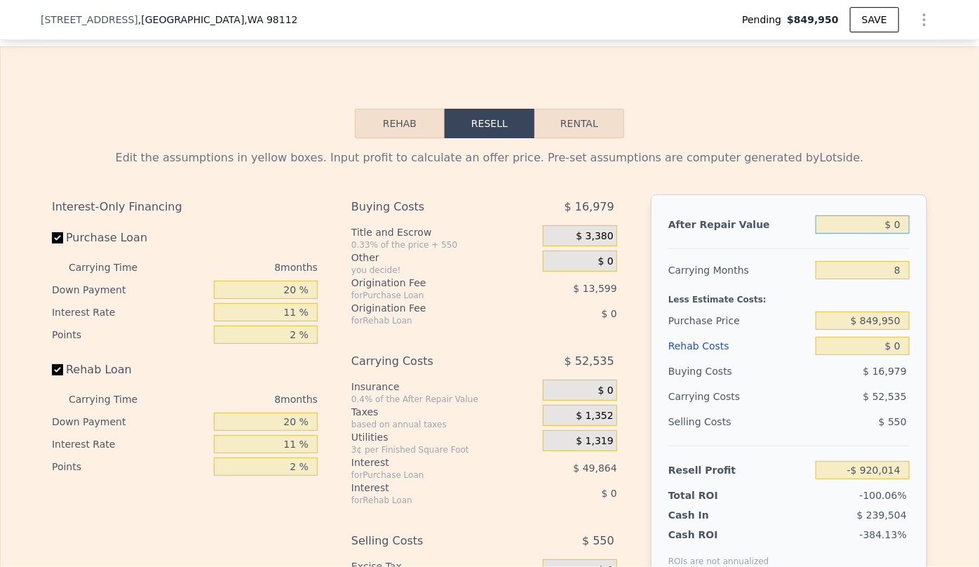
click at [888, 234] on input "$ 0" at bounding box center [863, 224] width 94 height 18
type input "$ 10"
type input "-$ 920,004"
type input "$ 140"
type input "-$ 919,884"
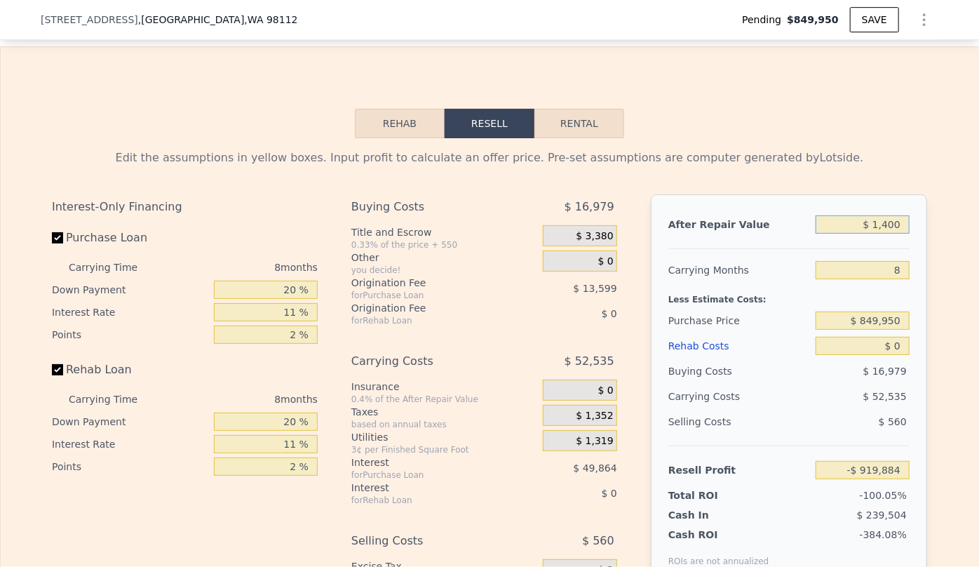
type input "$ 14,000"
type input "-$ 918,718"
type input "$ 140,000"
type input "-$ 790,345"
type input "$ 1,400,000"
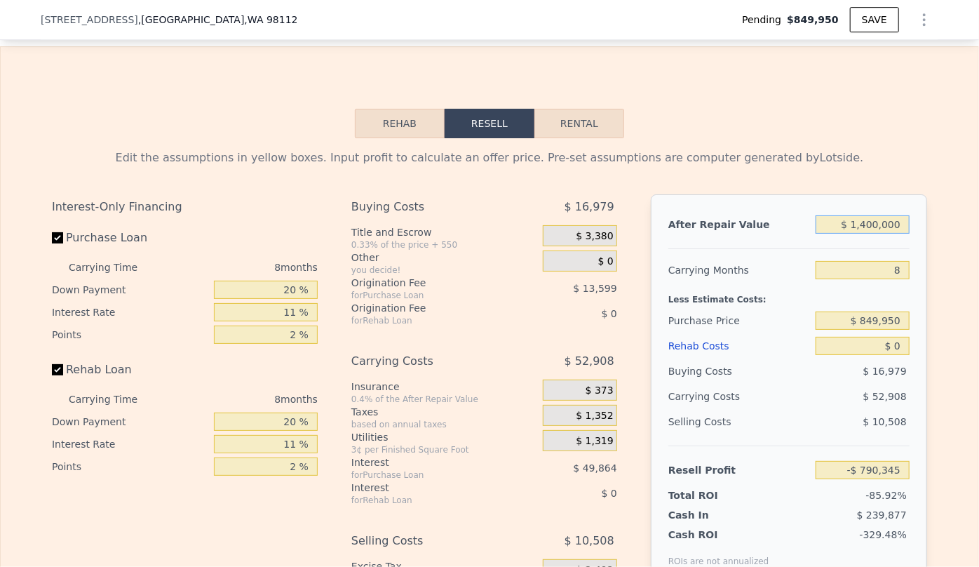
type input "$ 376,671"
type input "$ 1,400,000"
click at [860, 308] on div "Less Estimate Costs:" at bounding box center [789, 295] width 241 height 25
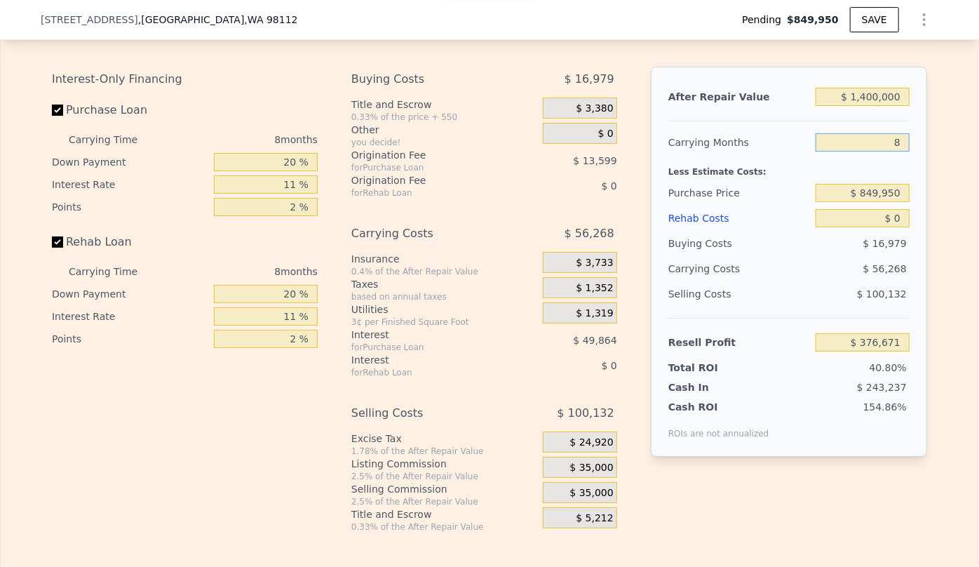
click at [902, 152] on input "8" at bounding box center [863, 142] width 94 height 18
type input "1"
type input "$ 425,905"
type input "10"
type input "$ 362,603"
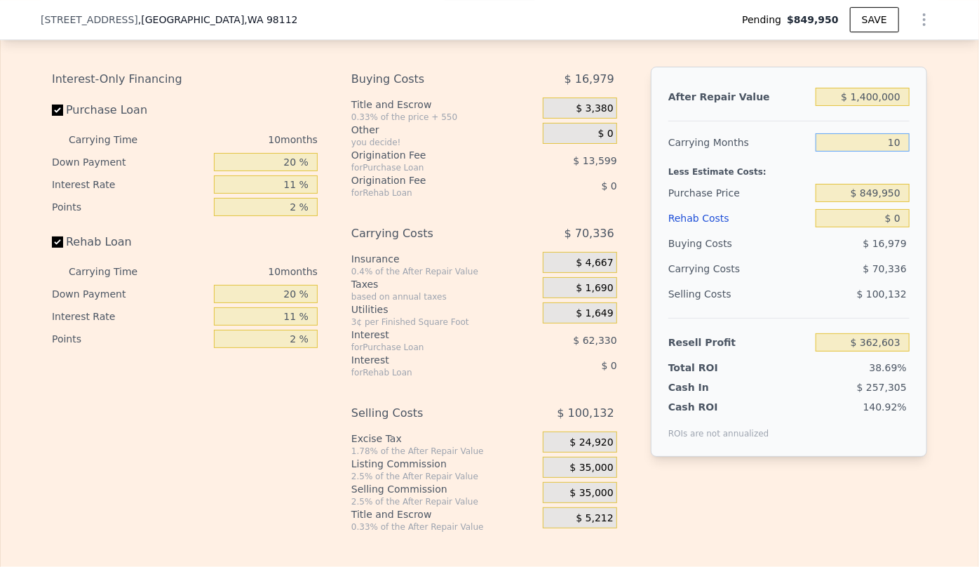
type input "10"
click at [801, 335] on div "Resell Profit $ 362,603" at bounding box center [789, 336] width 241 height 37
click at [890, 227] on input "$ 0" at bounding box center [863, 218] width 94 height 18
type input "$ 30"
type input "$ 362,573"
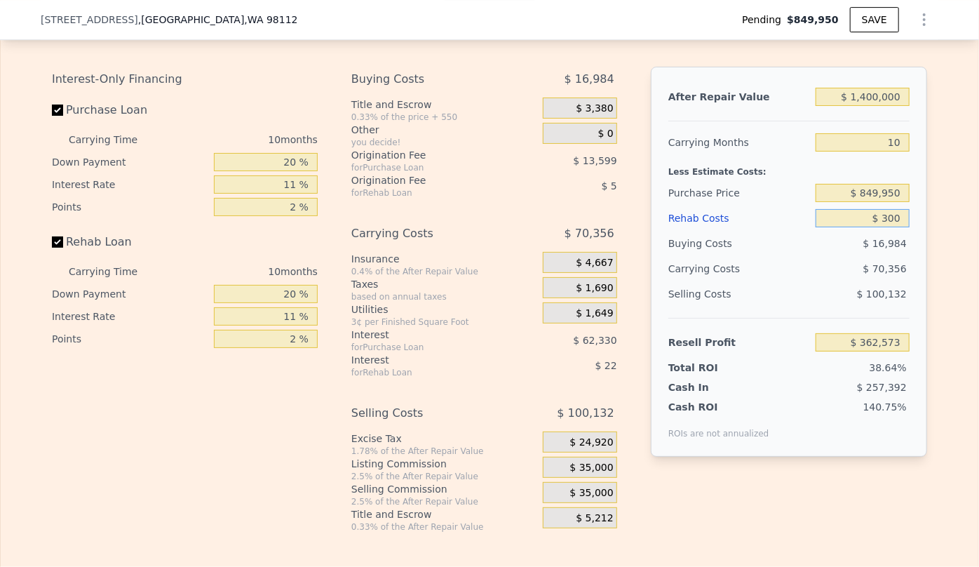
type input "$ 3,000"
type input "$ 362,278"
type input "$ 30,000"
type input "$ 329,923"
type input "$ 300,000"
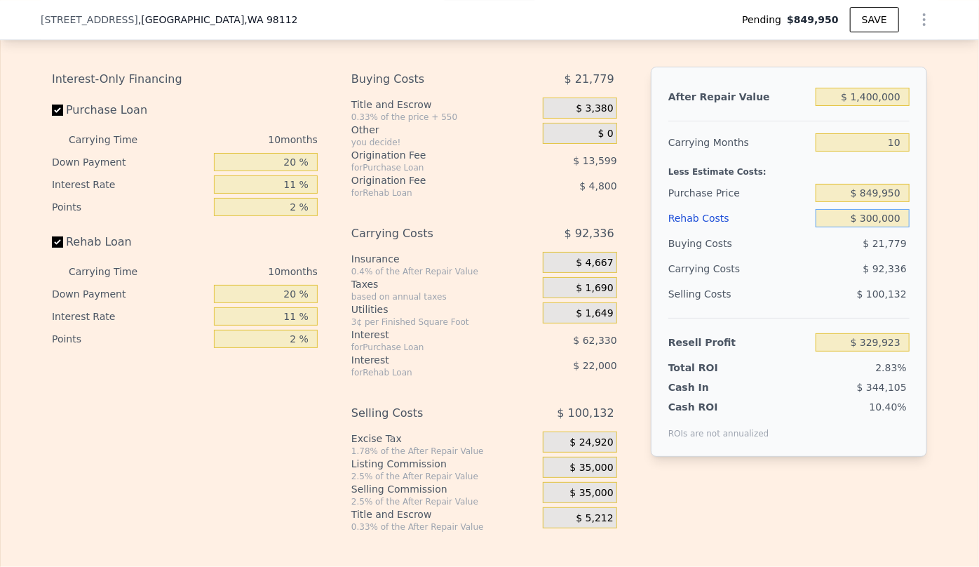
type input "$ 35,803"
type input "$ 300,000"
click at [822, 307] on div "$ 100,132" at bounding box center [863, 293] width 95 height 25
click at [879, 202] on input "$ 849,950" at bounding box center [863, 193] width 94 height 18
click at [901, 202] on input "$ 849,950" at bounding box center [863, 193] width 94 height 18
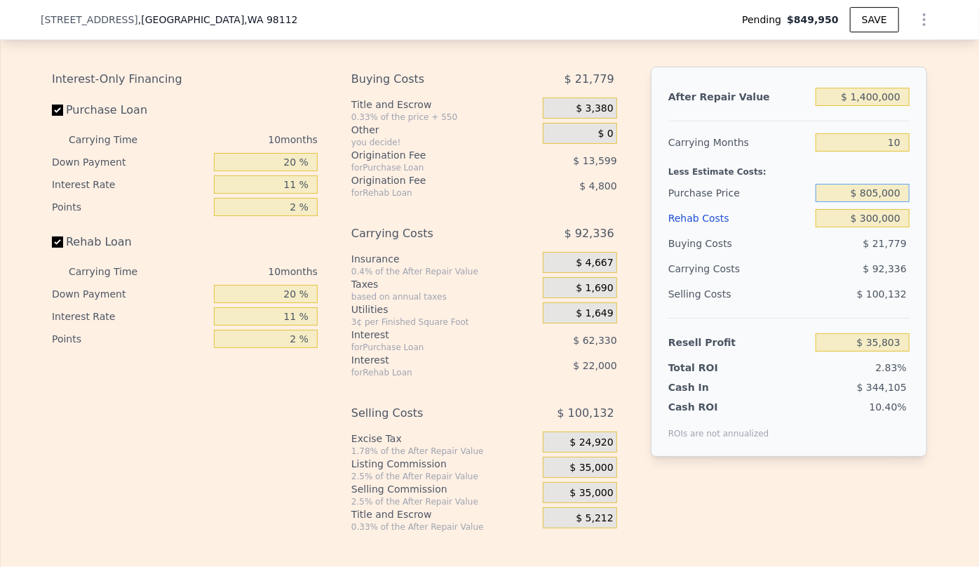
type input "$ 805,000"
click at [885, 336] on div "Resell Profit $ 35,803" at bounding box center [789, 336] width 241 height 37
type input "$ 84,921"
click at [566, 503] on div "$ 35,000" at bounding box center [580, 492] width 74 height 21
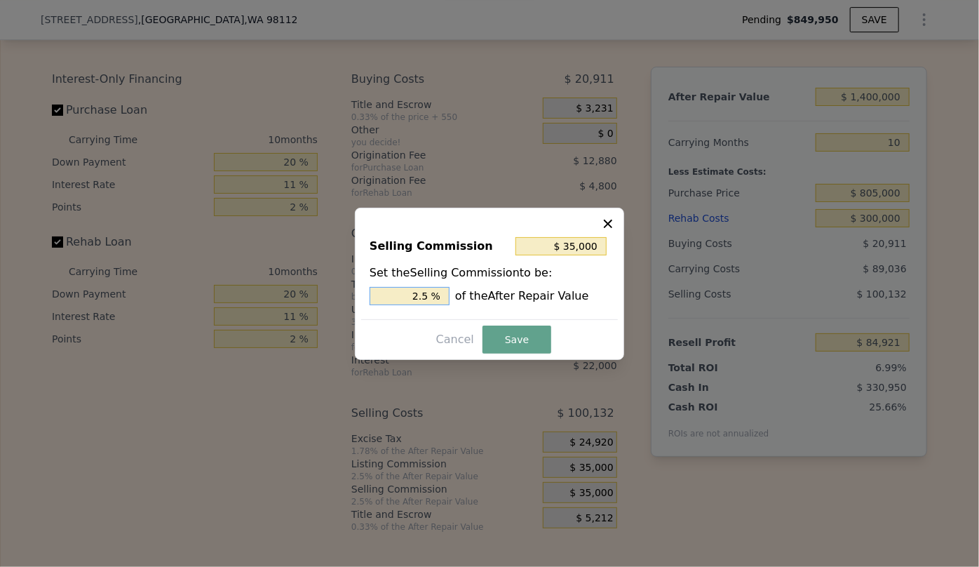
click at [420, 293] on input "2.5 %" at bounding box center [410, 296] width 80 height 18
type input "$ 7,000"
type input ".5 %"
type input "$ 21,000"
type input "1.5 %"
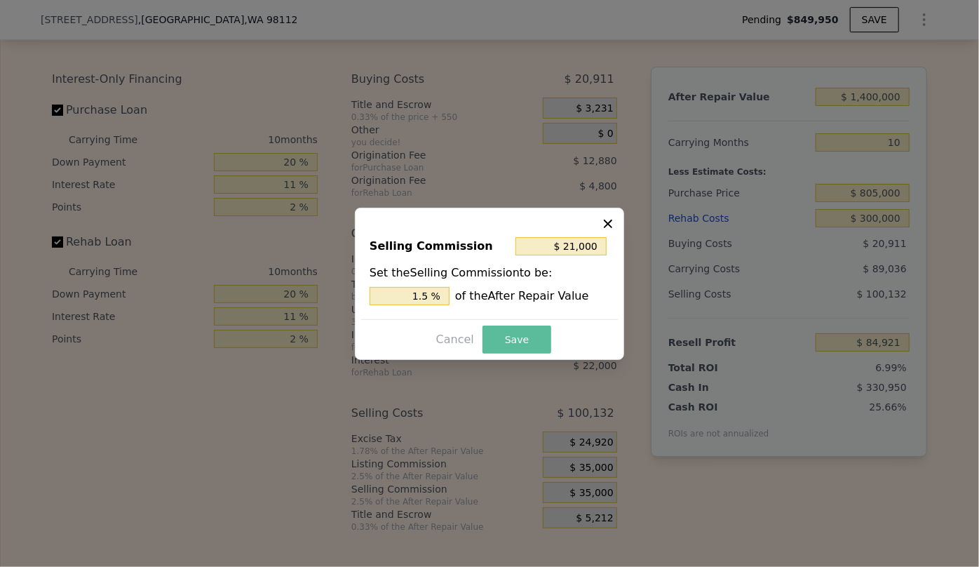
click at [518, 330] on button "Save" at bounding box center [517, 340] width 69 height 28
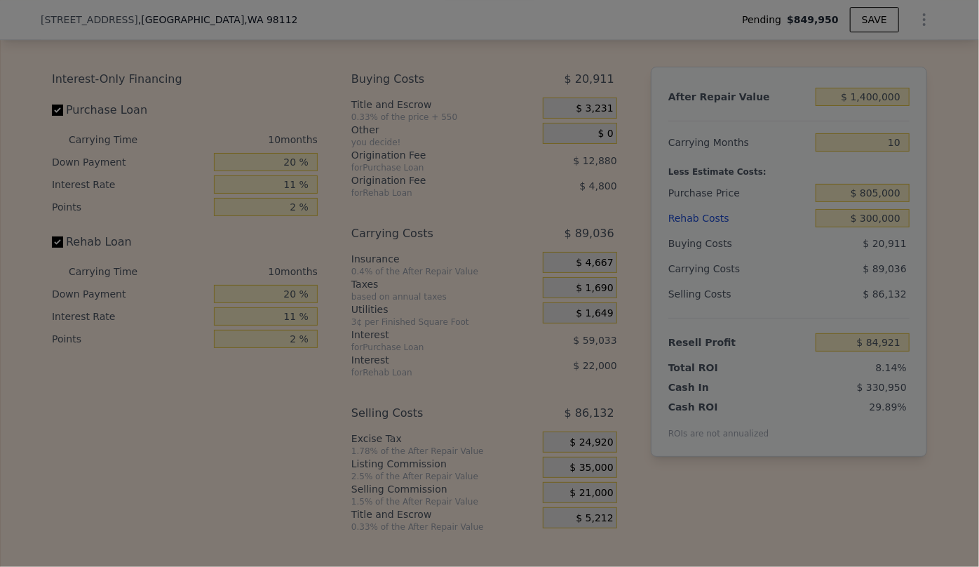
type input "$ 98,921"
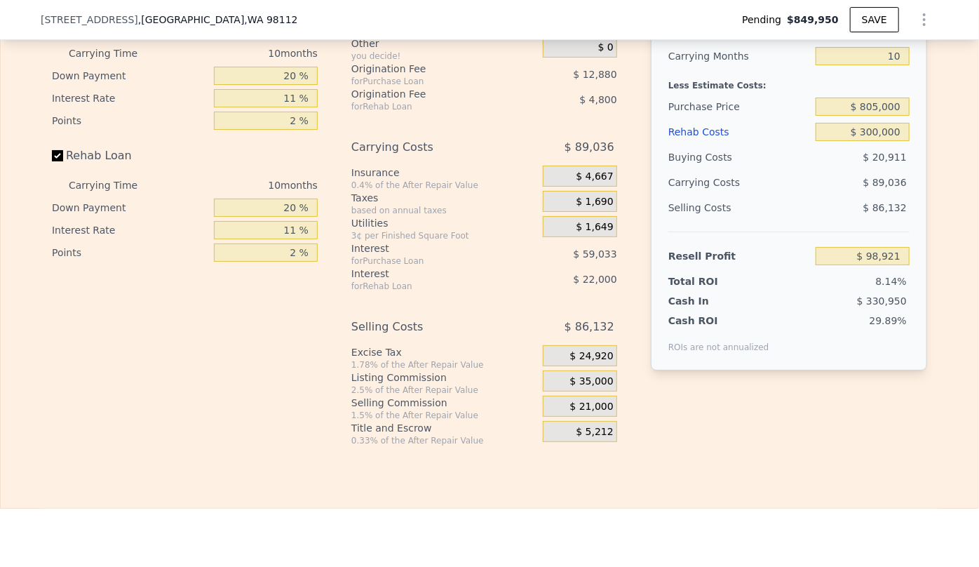
scroll to position [2419, 0]
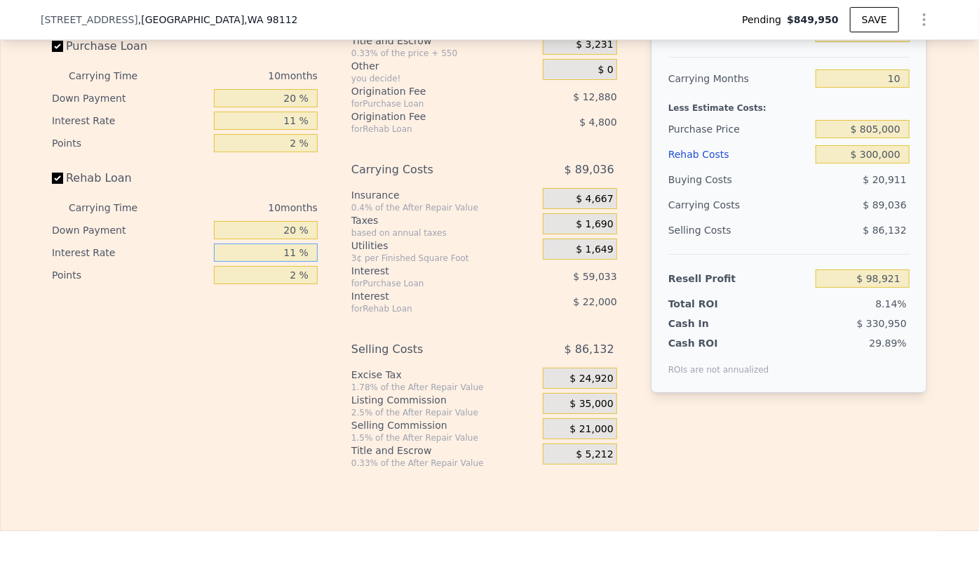
click at [293, 262] on input "11 %" at bounding box center [266, 252] width 104 height 18
type input "1 %"
type input "$ 118,921"
type input "12 %"
type input "$ 96,921"
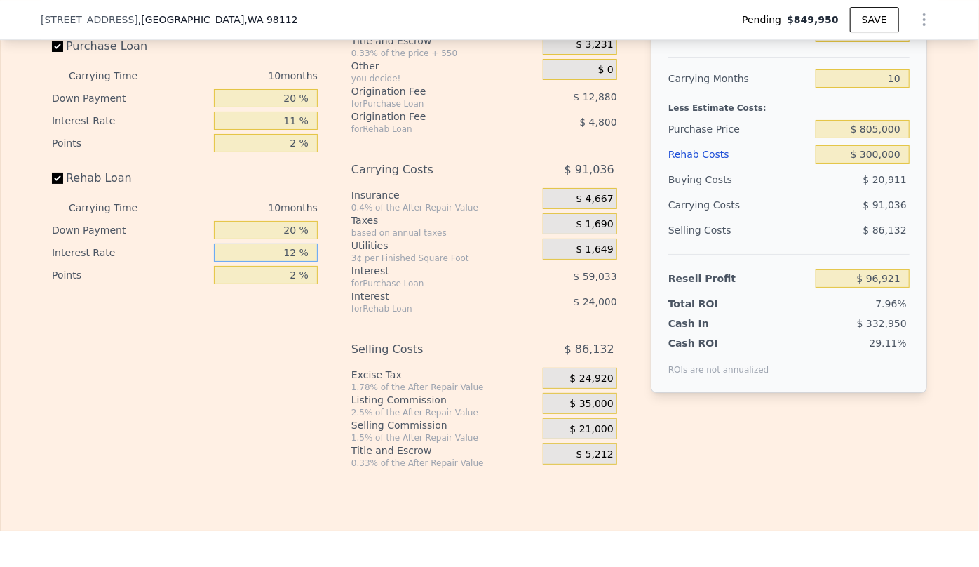
type input "12 %"
click at [292, 130] on input "11 %" at bounding box center [266, 121] width 104 height 18
type input "1 %"
type input "$ 150,581"
type input "11 %"
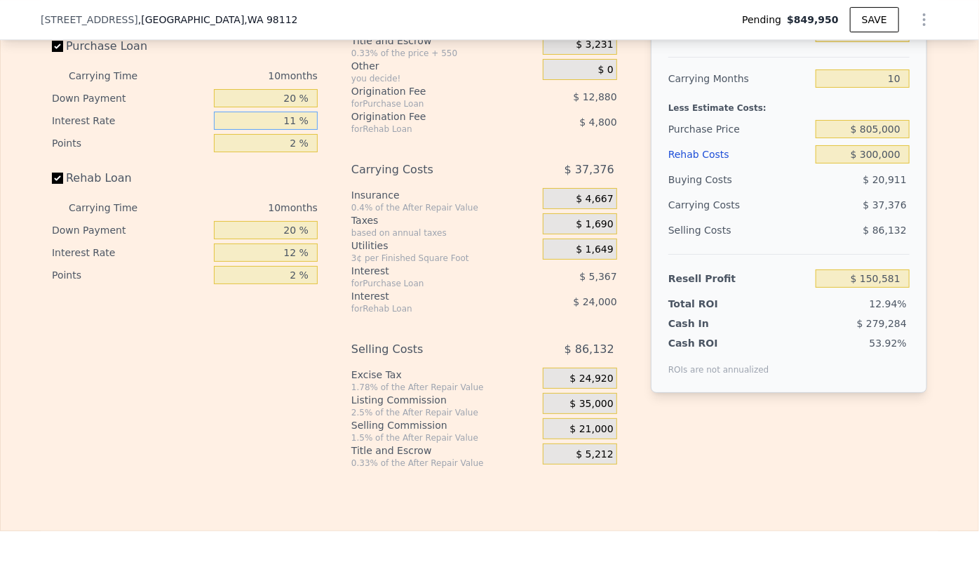
type input "$ 96,921"
type input "1 %"
type input "$ 150,581"
type input "12 %"
type input "$ 91,551"
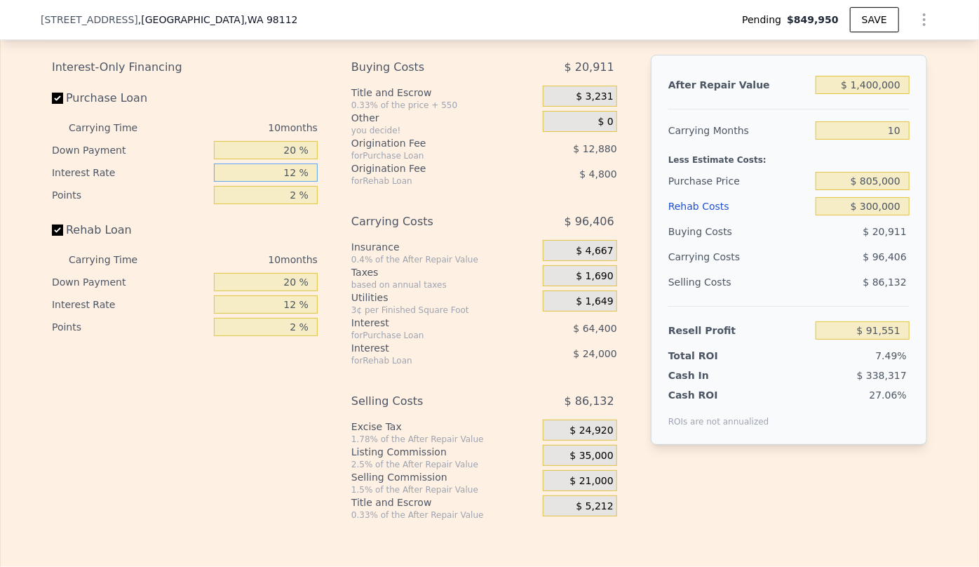
scroll to position [2355, 0]
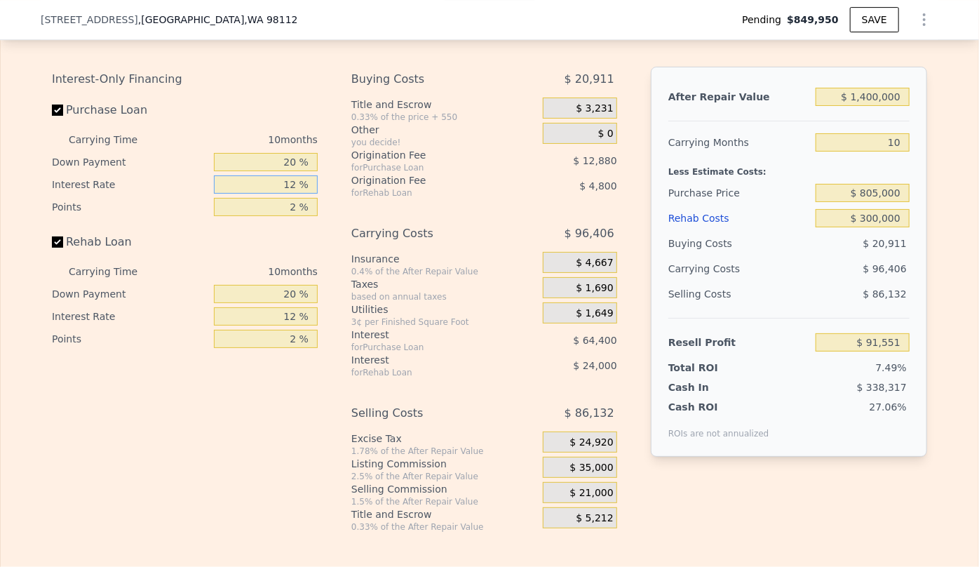
type input "1 %"
type input "$ 150,581"
type input "11 %"
type input "$ 96,921"
type input "11 %"
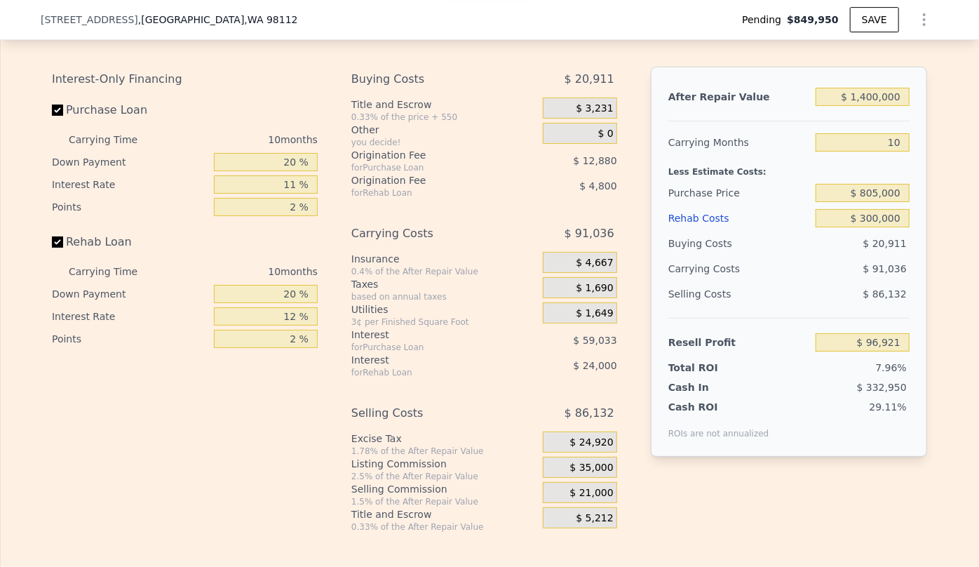
click at [248, 128] on div "Purchase Loan" at bounding box center [185, 113] width 266 height 31
